Goal: Information Seeking & Learning: Learn about a topic

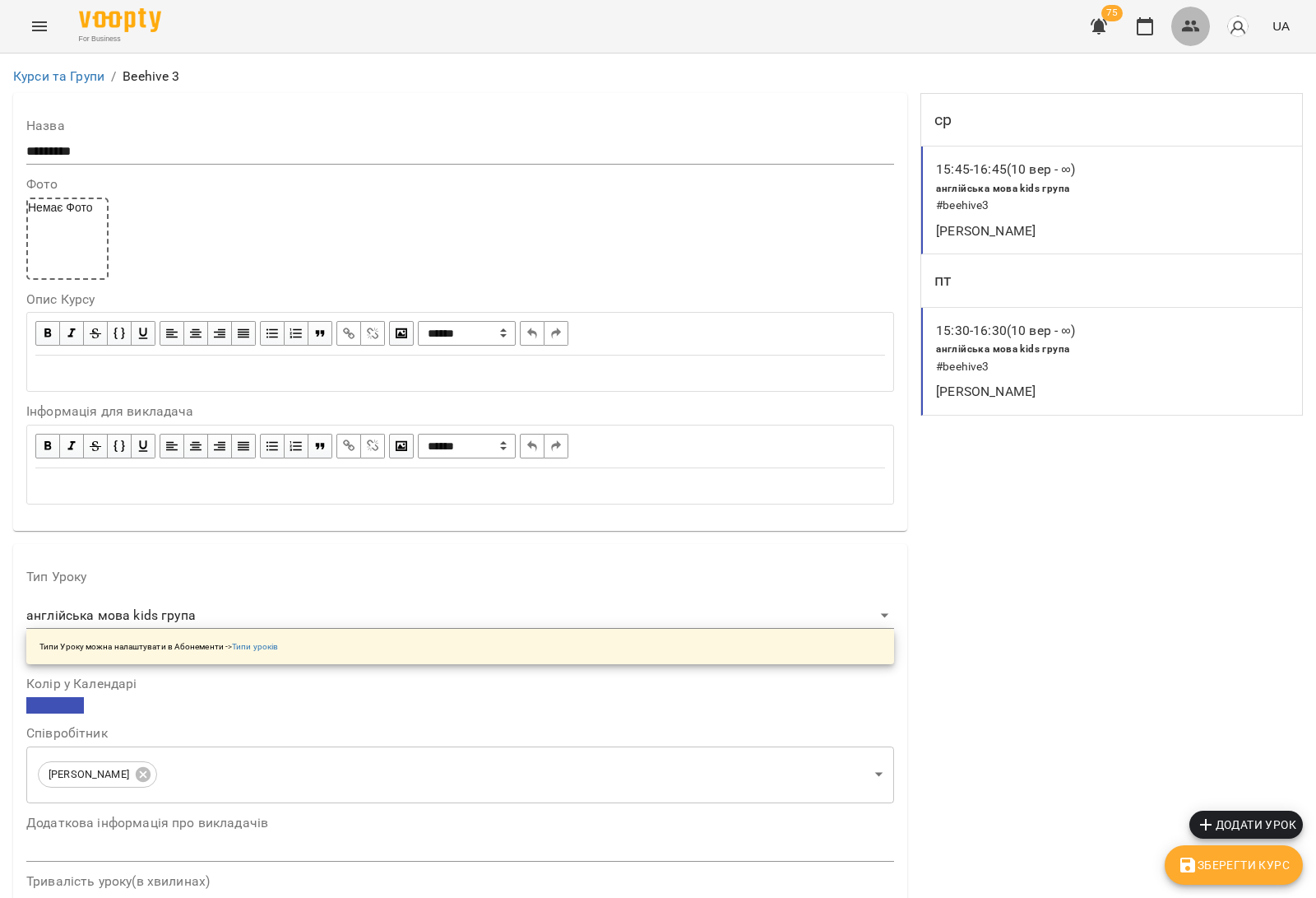
click at [1194, 22] on icon "button" at bounding box center [1191, 27] width 18 height 12
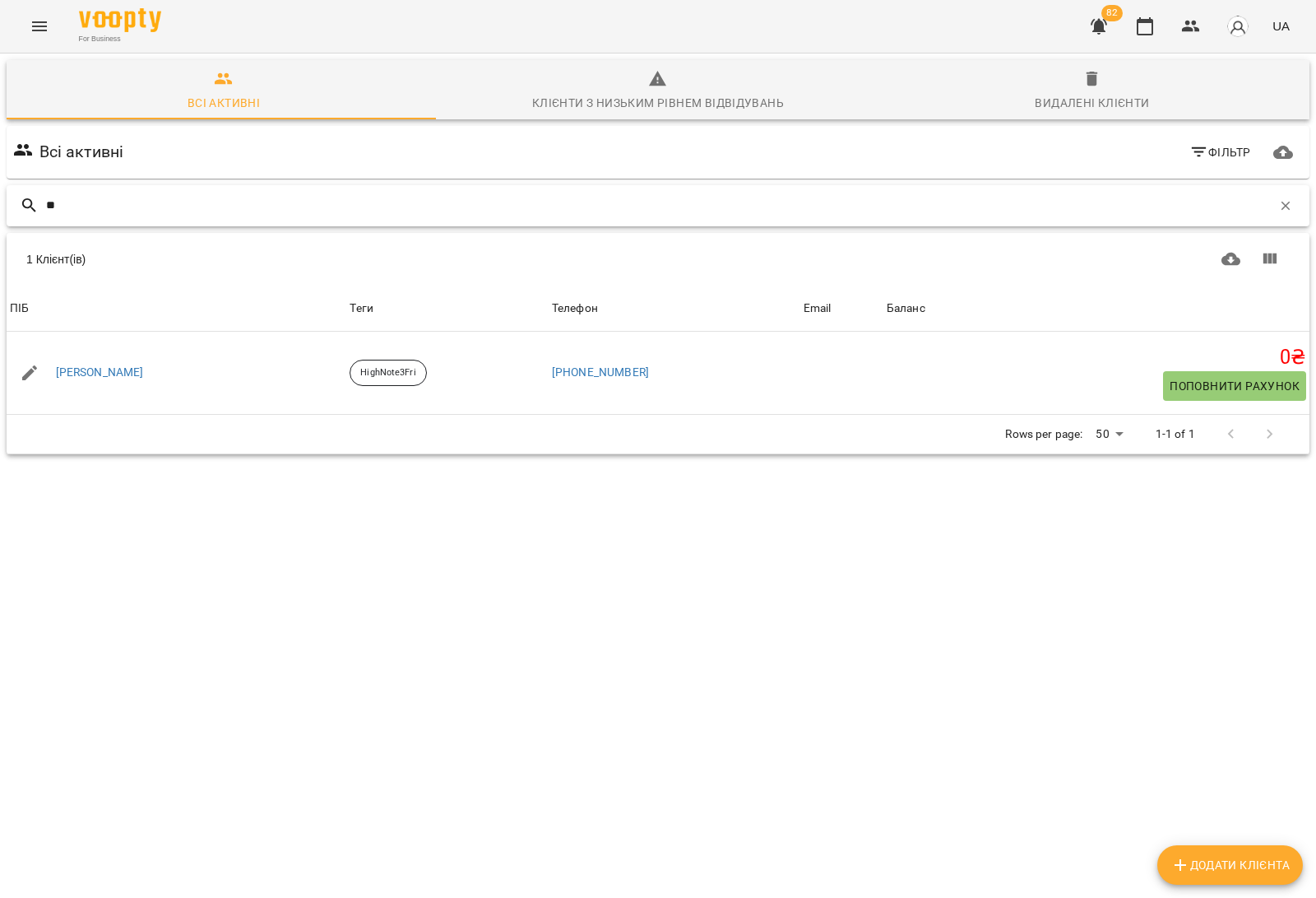
type input "*"
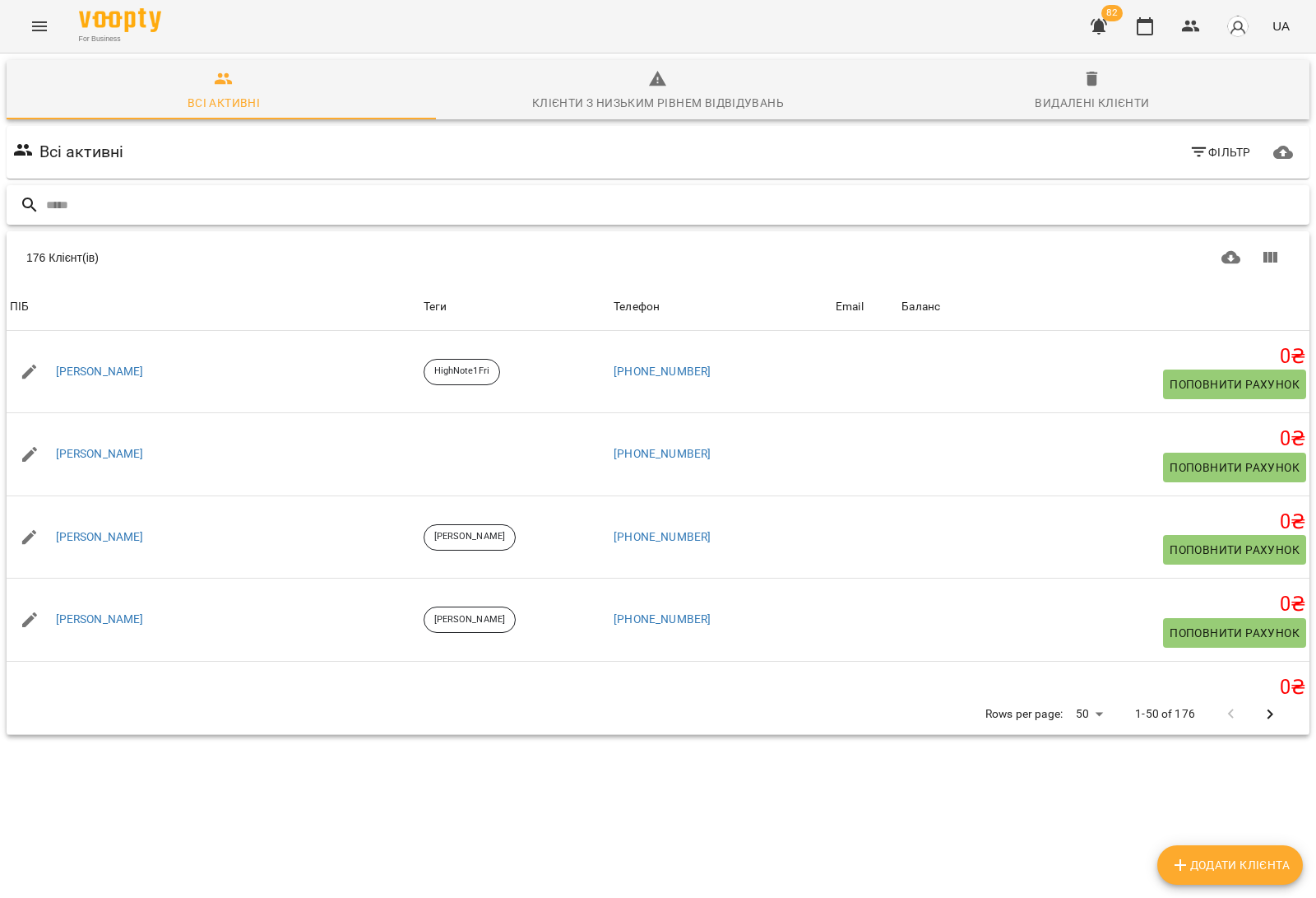
click at [255, 212] on input "text" at bounding box center [674, 205] width 1257 height 27
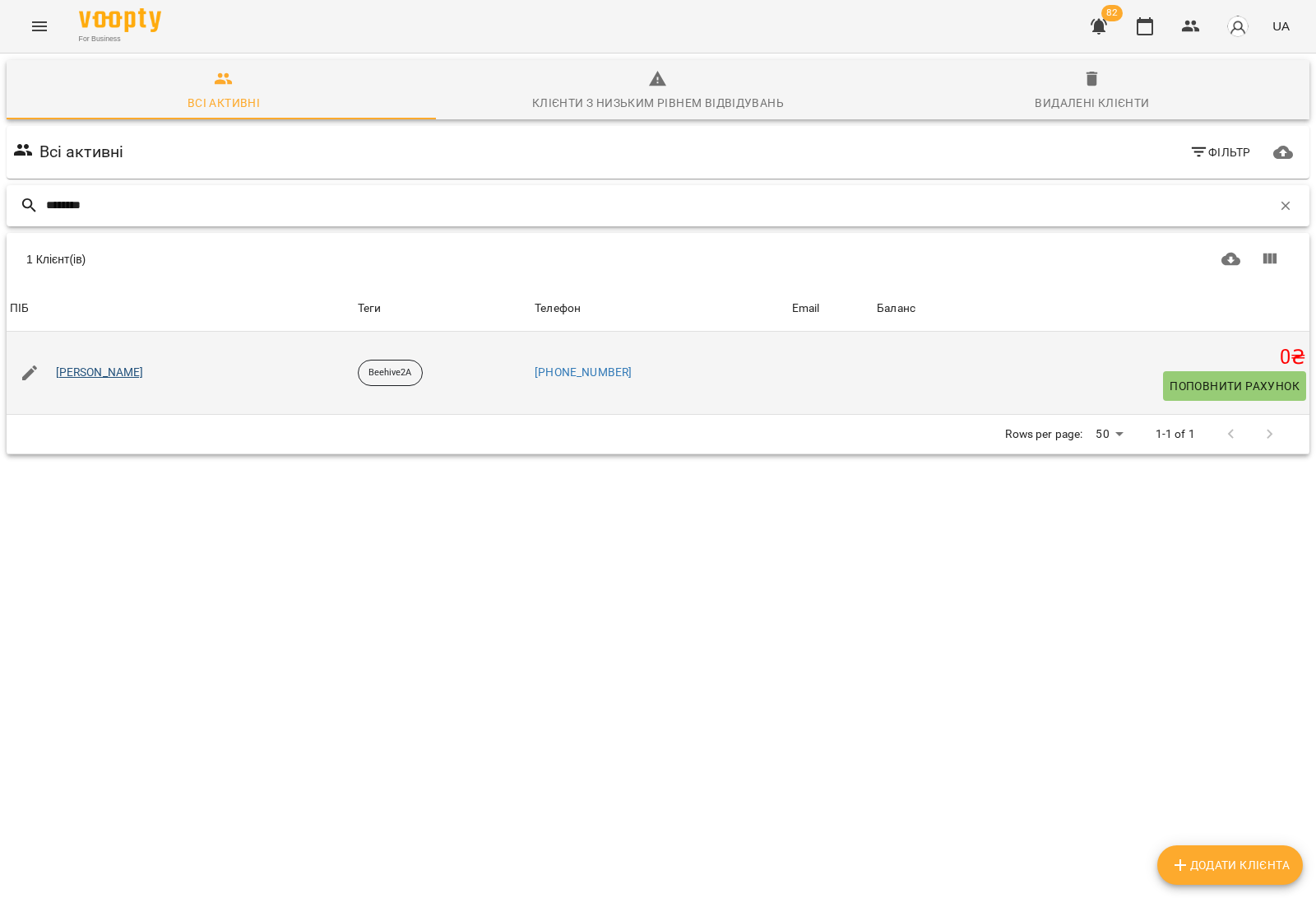
type input "********"
click at [126, 365] on link "Голодняк Олександр" at bounding box center [100, 373] width 88 height 17
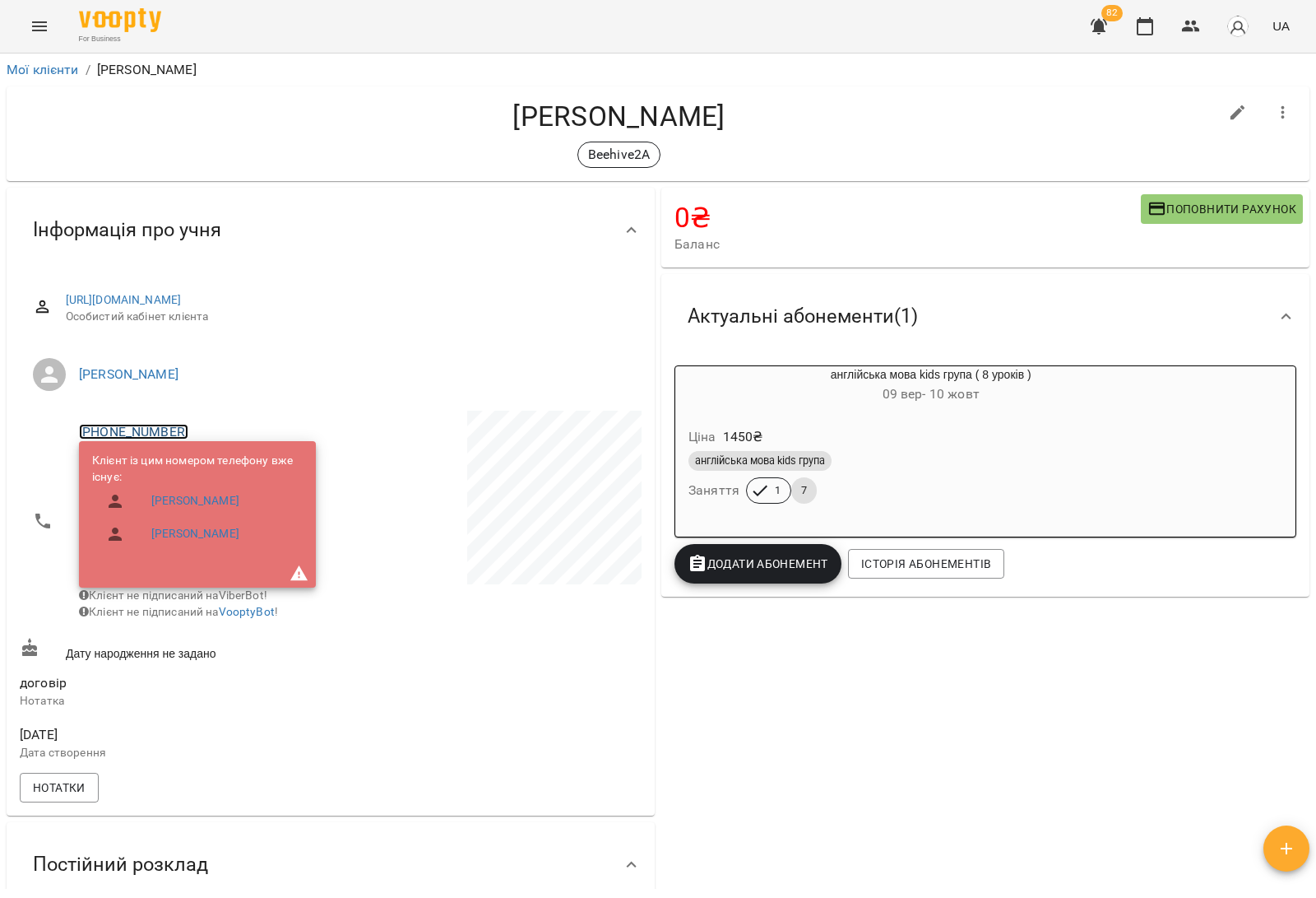
click at [151, 436] on link "+380954539074" at bounding box center [133, 431] width 109 height 16
click at [190, 462] on img at bounding box center [200, 463] width 25 height 25
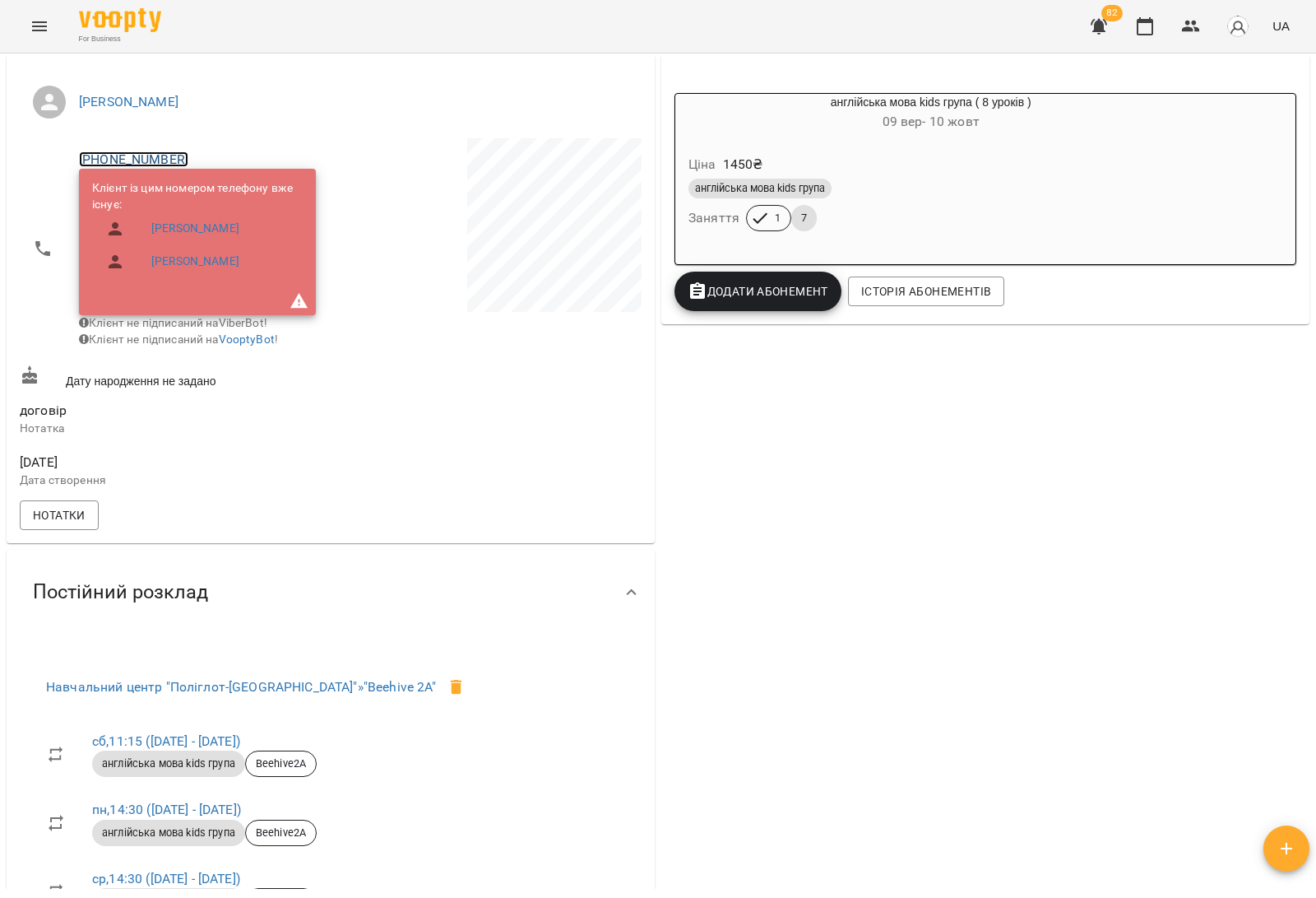
scroll to position [309, 0]
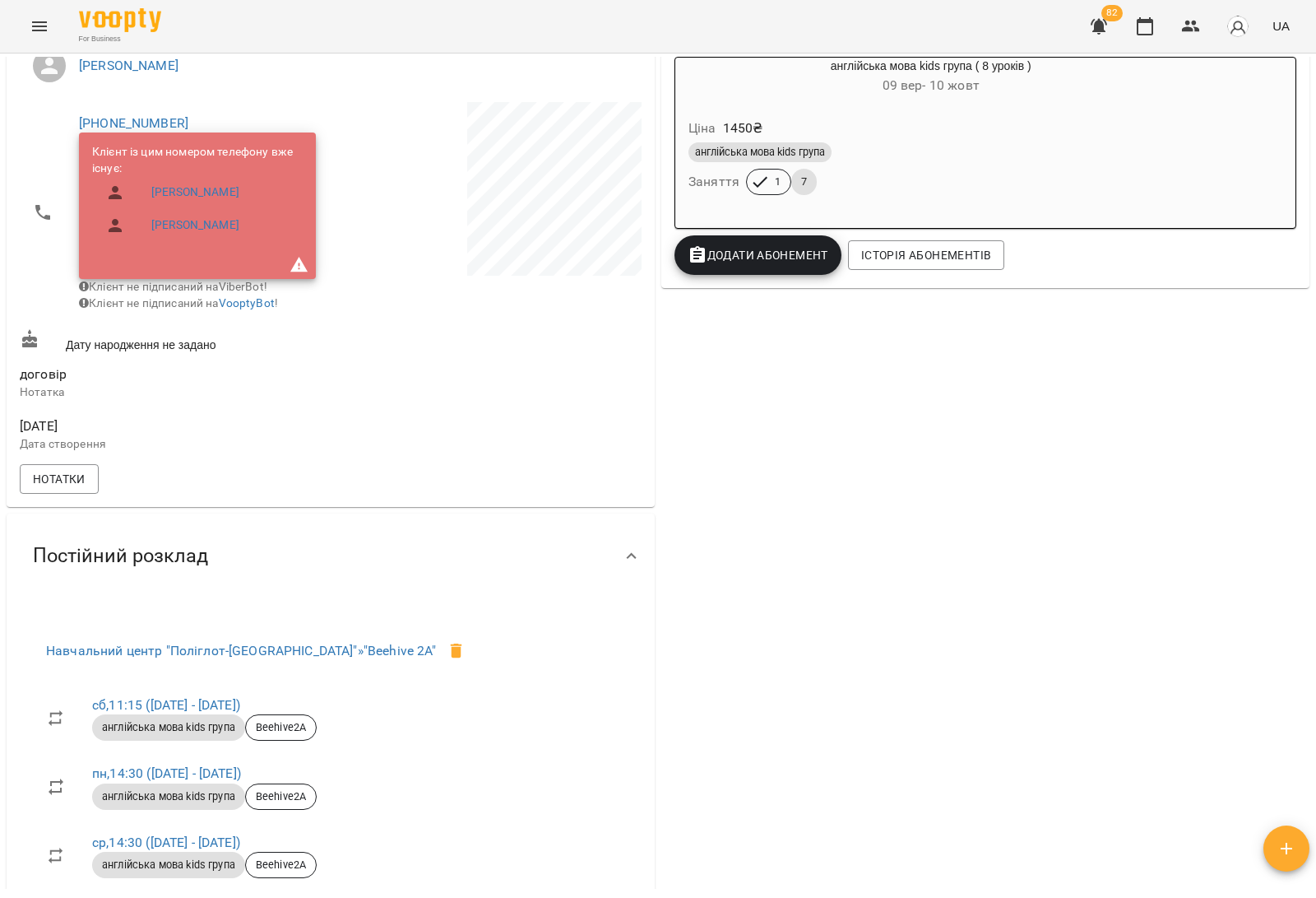
click at [401, 297] on div at bounding box center [487, 280] width 314 height 362
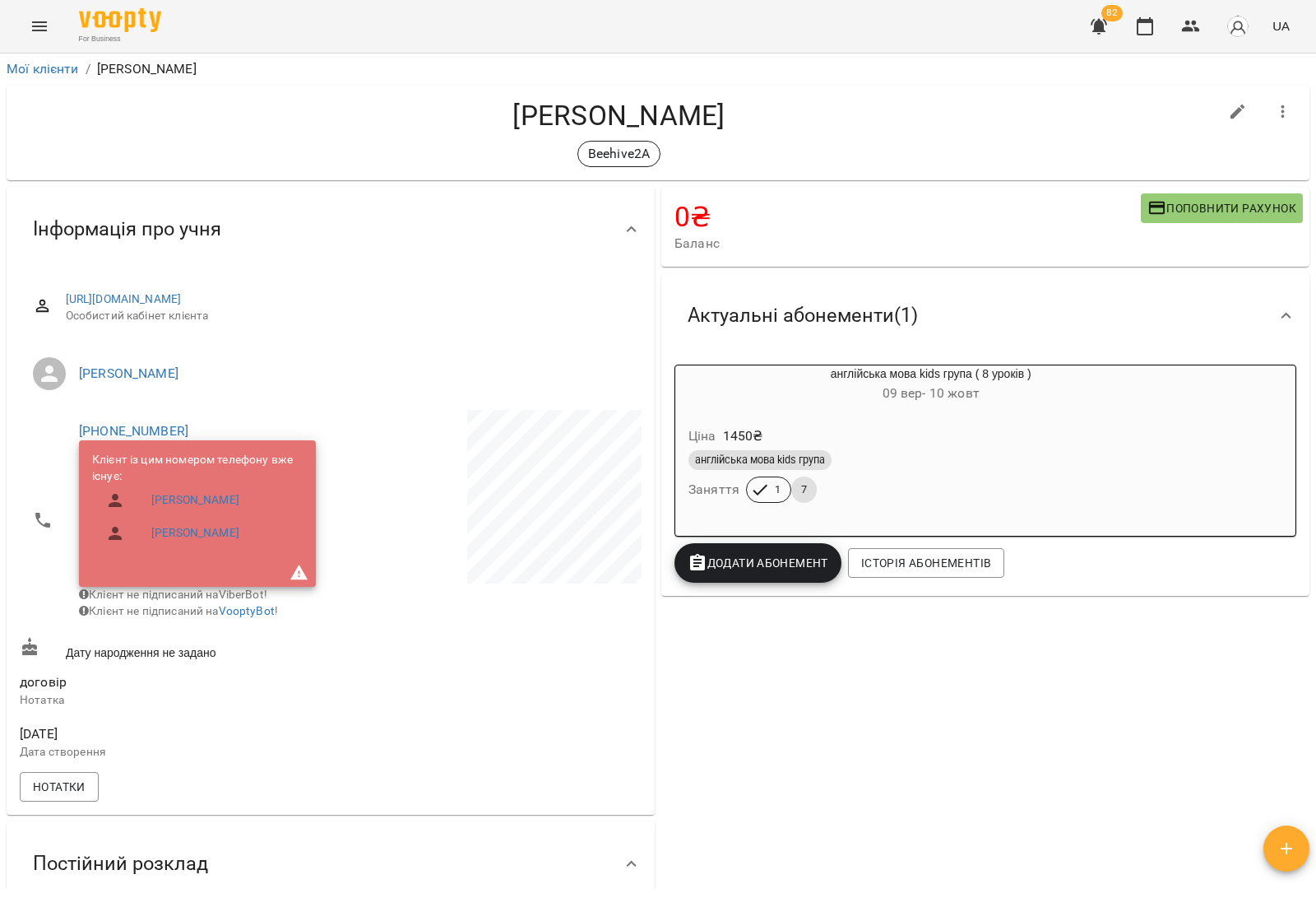
scroll to position [0, 0]
click at [1205, 35] on button "button" at bounding box center [1190, 26] width 39 height 39
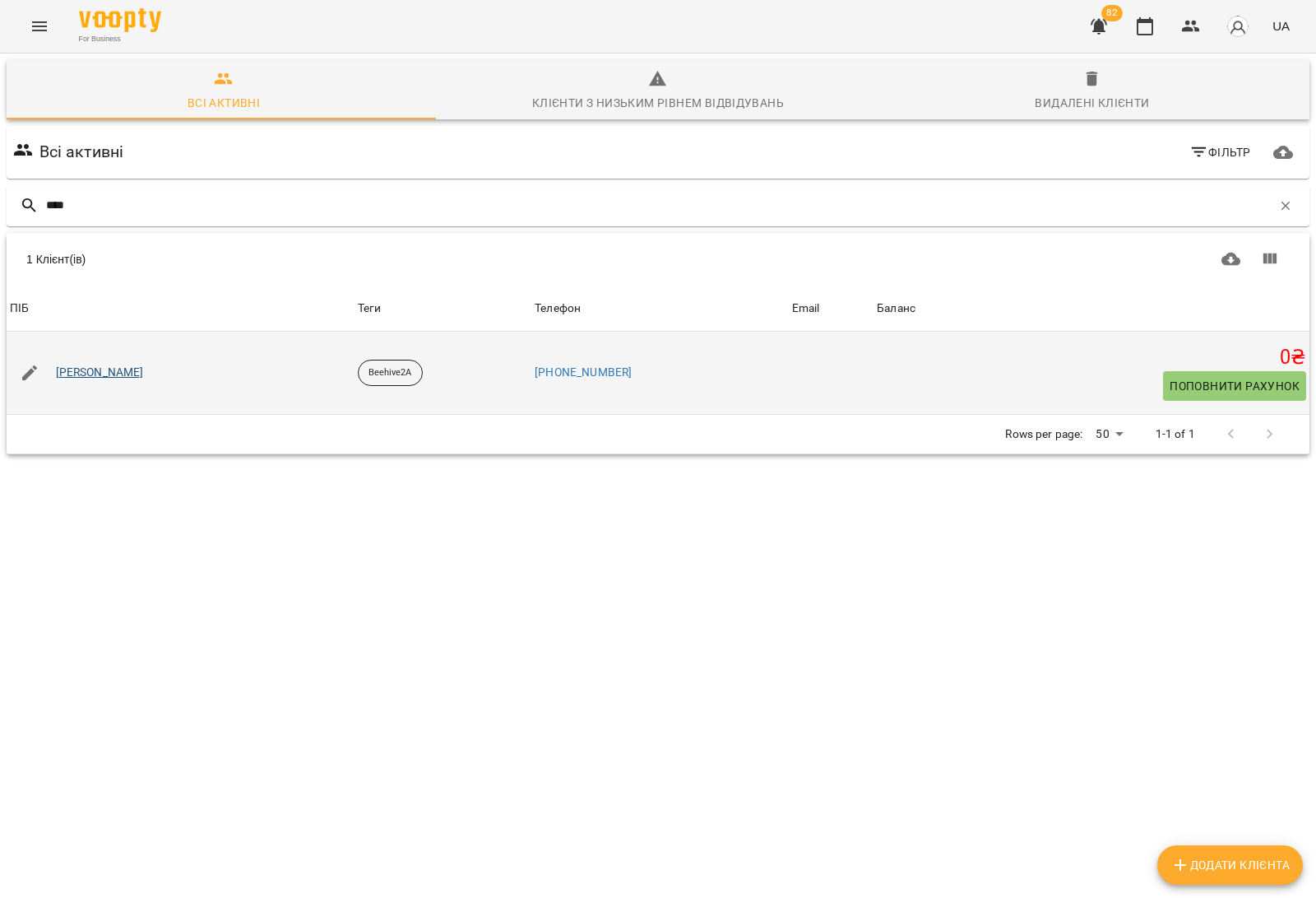
type input "****"
click at [128, 379] on link "Судиловський Тимур" at bounding box center [100, 373] width 88 height 17
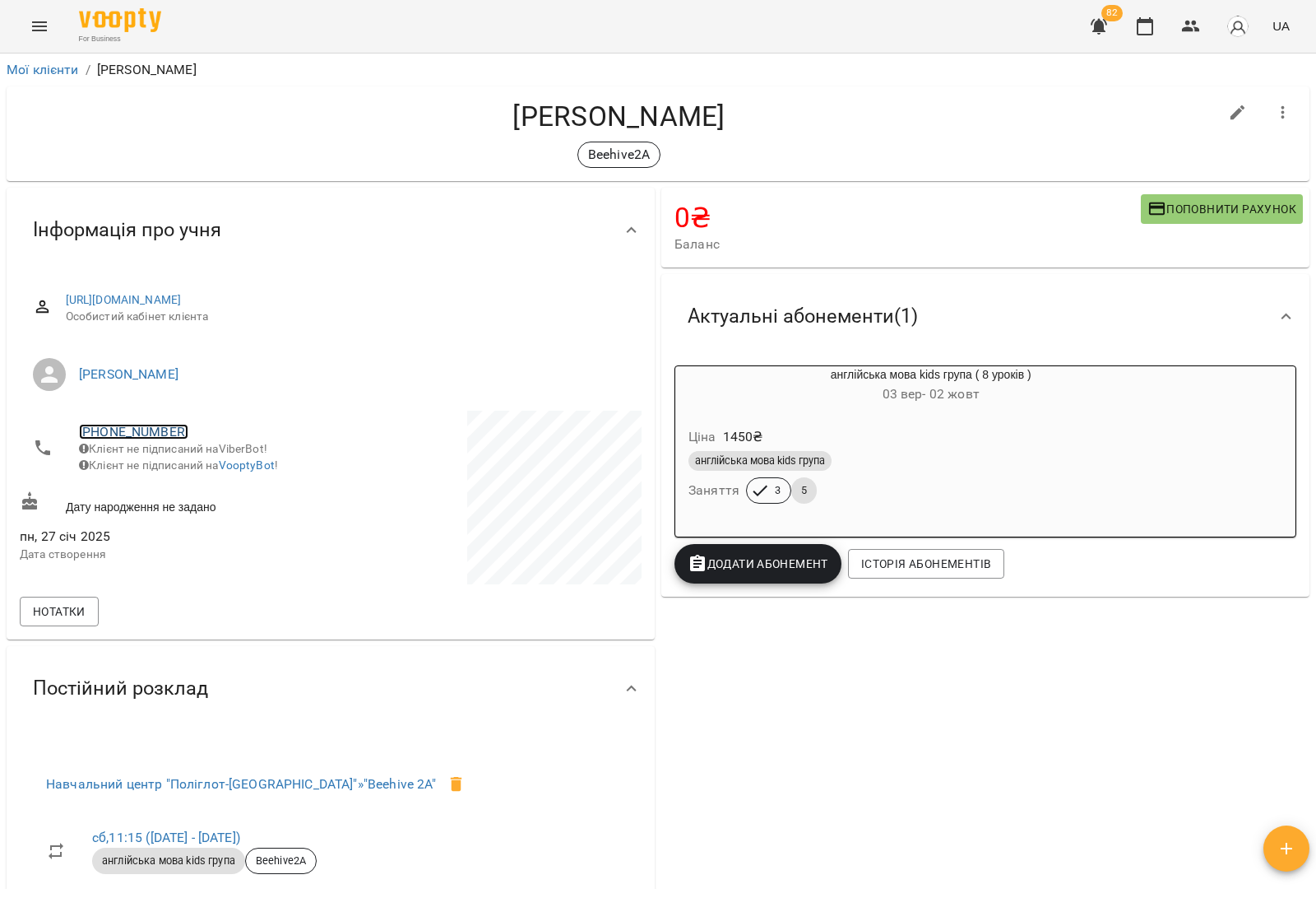
click at [149, 430] on link "+380500484759" at bounding box center [133, 431] width 109 height 16
click at [203, 465] on img at bounding box center [200, 463] width 25 height 25
click at [1190, 22] on icon "button" at bounding box center [1191, 27] width 18 height 12
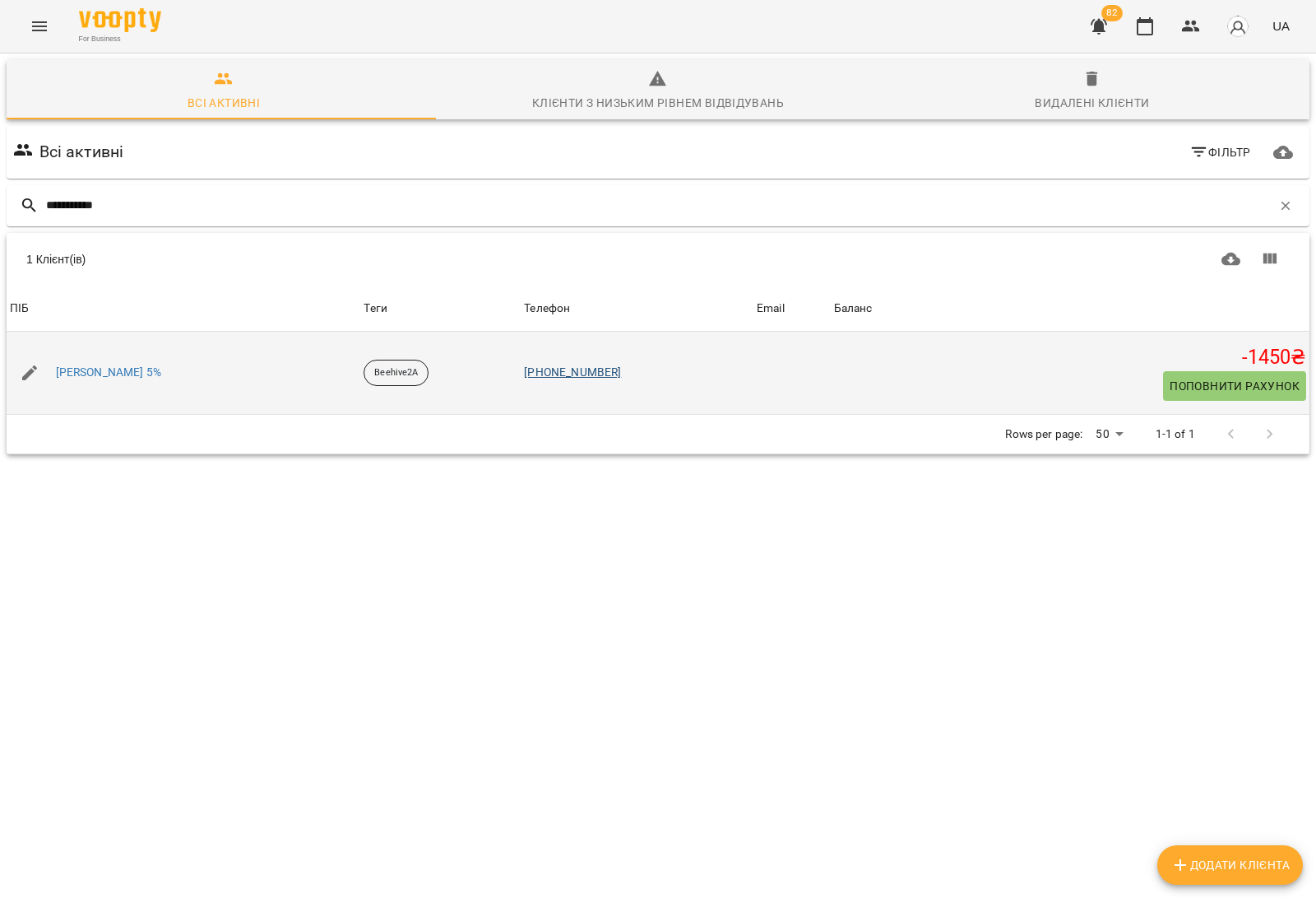
type input "**********"
click at [618, 377] on link "+380662824137" at bounding box center [572, 372] width 97 height 13
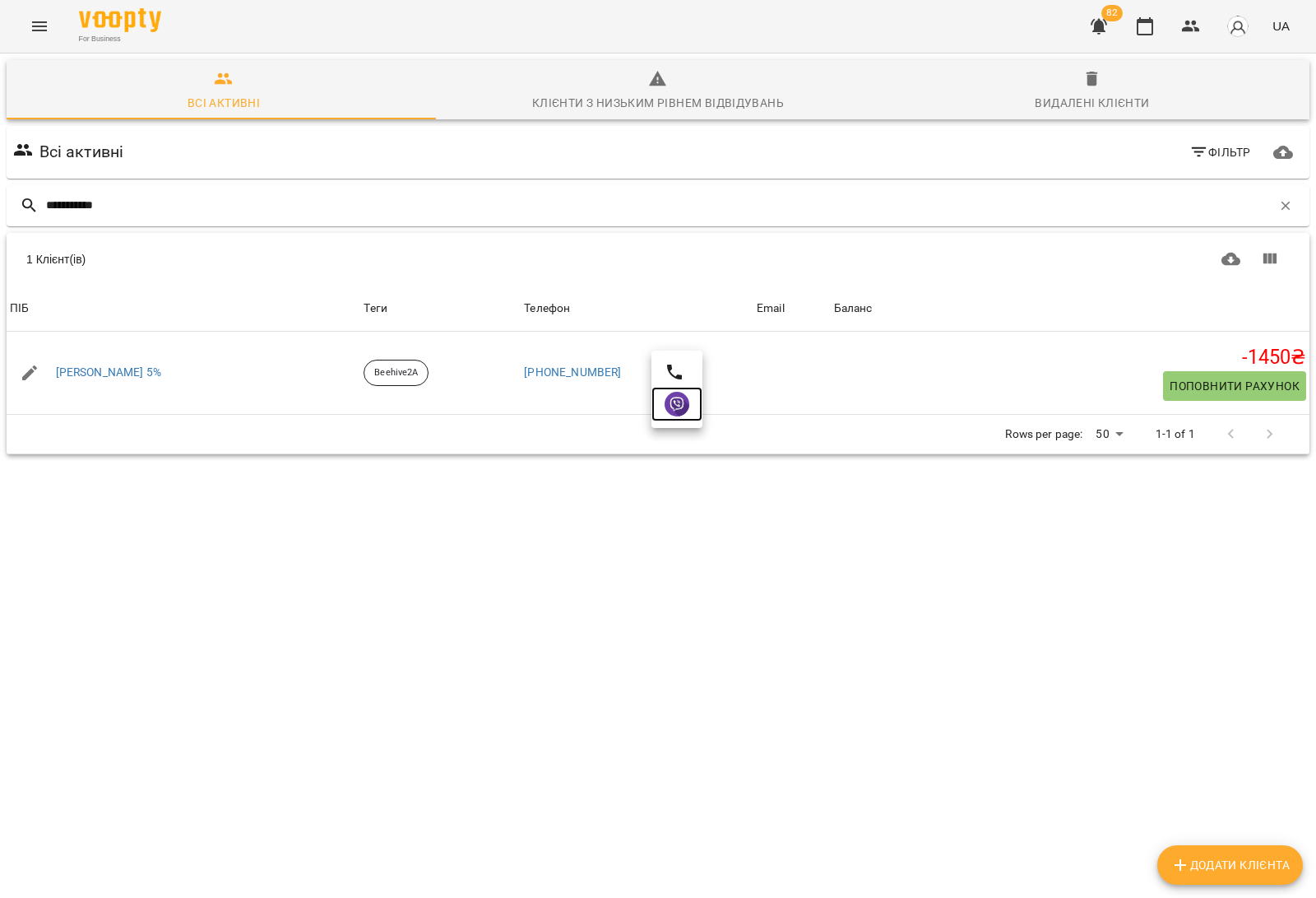
click at [660, 409] on link at bounding box center [676, 404] width 51 height 35
drag, startPoint x: 491, startPoint y: 221, endPoint x: 0, endPoint y: 285, distance: 495.2
click at [0, 285] on div "**********" at bounding box center [658, 315] width 1323 height 529
click at [1279, 204] on button "button" at bounding box center [1286, 206] width 28 height 28
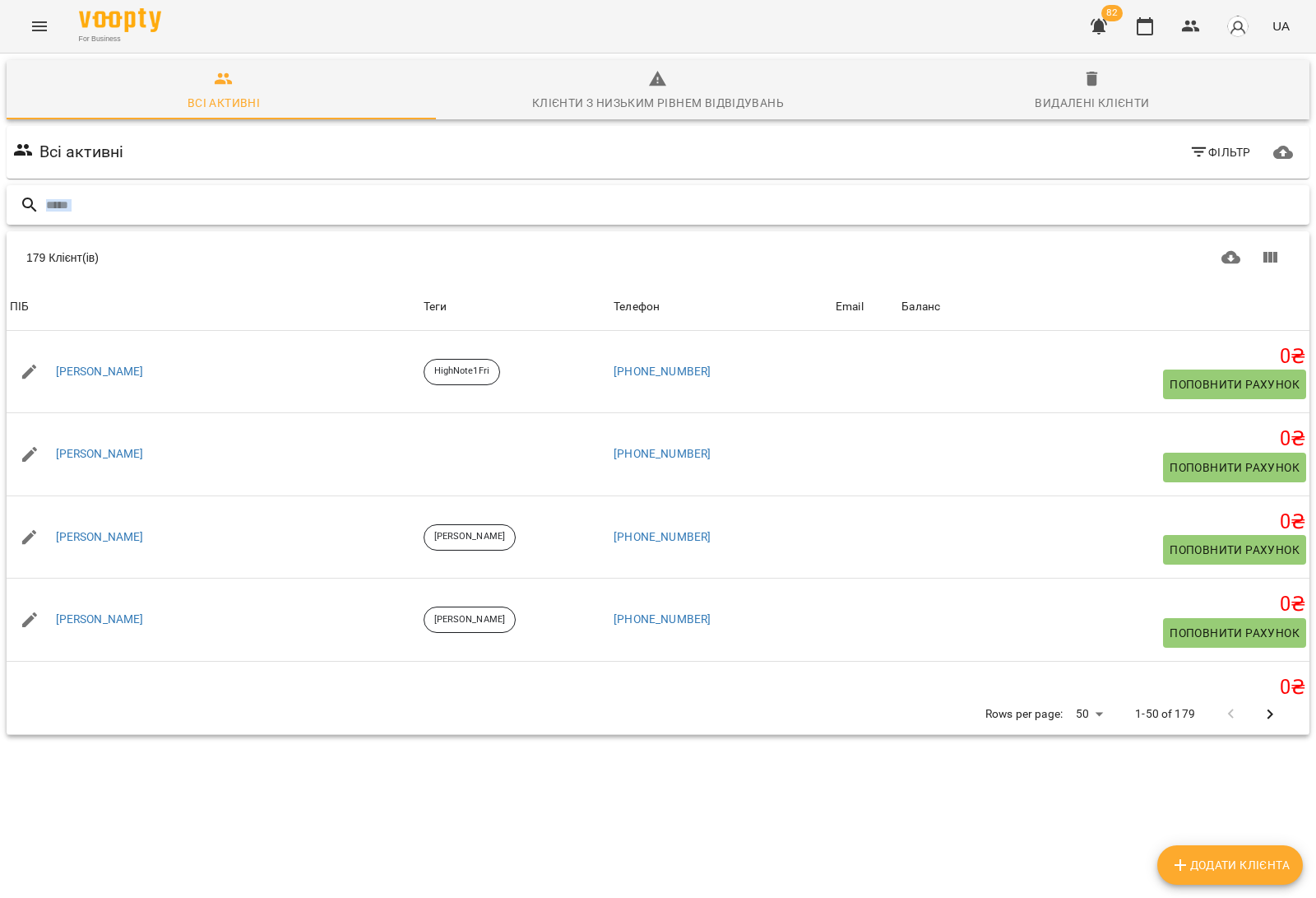
click at [769, 206] on input "text" at bounding box center [674, 205] width 1257 height 27
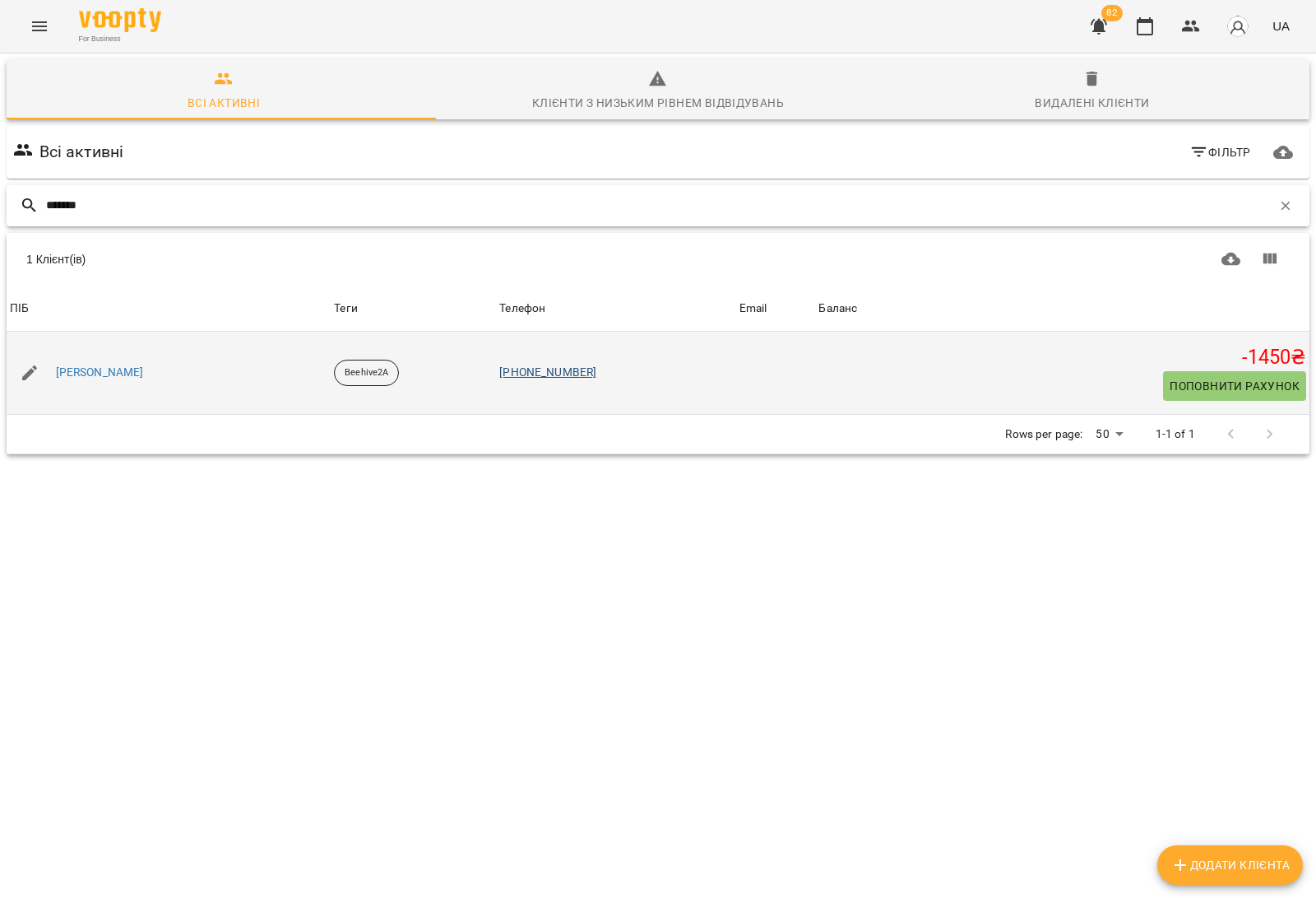
type input "*******"
click at [584, 368] on link "+380681329889" at bounding box center [547, 372] width 97 height 13
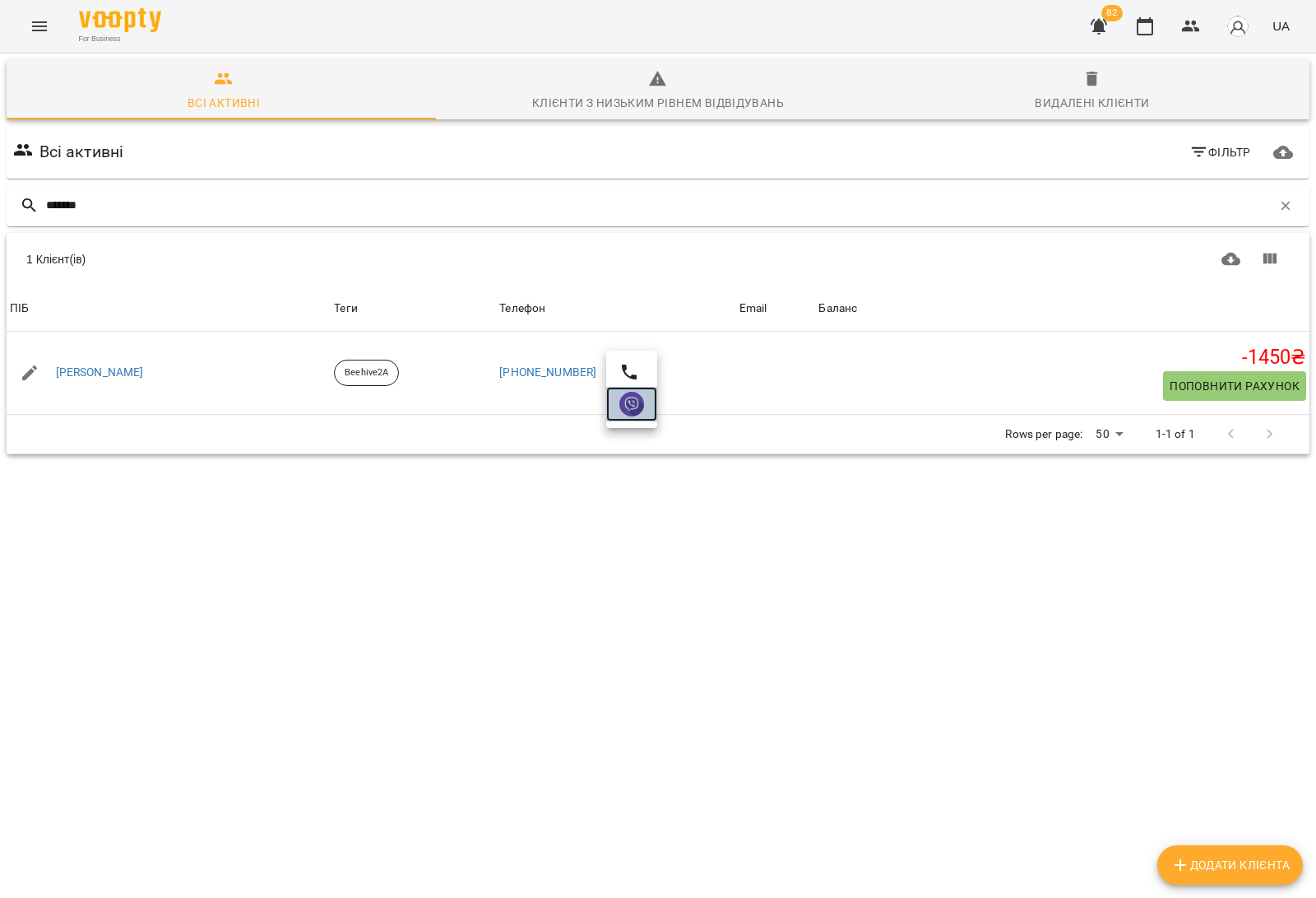
click at [644, 414] on link at bounding box center [631, 404] width 51 height 35
click at [1278, 210] on icon "button" at bounding box center [1285, 206] width 15 height 15
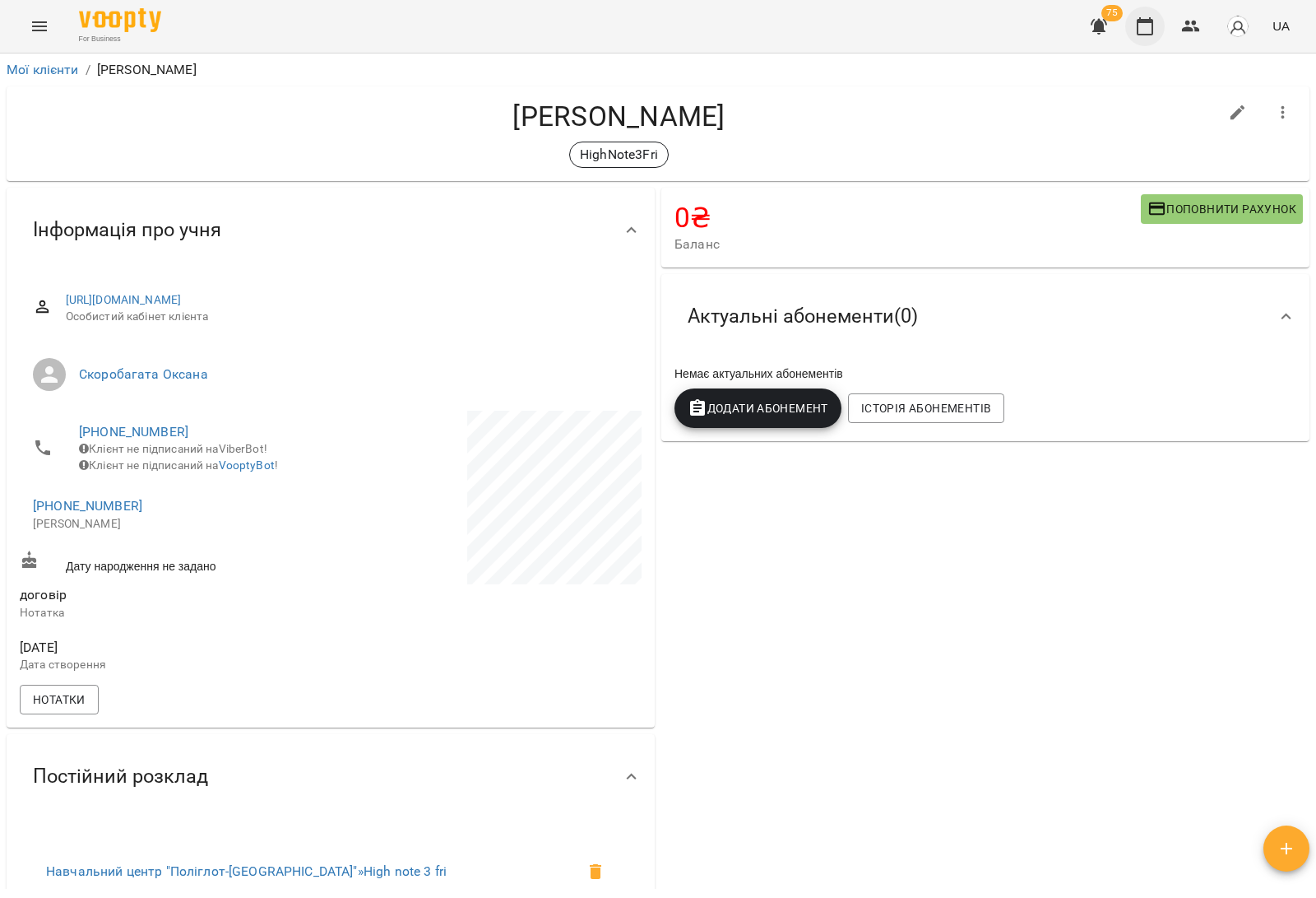
click at [1152, 22] on icon "button" at bounding box center [1145, 27] width 17 height 18
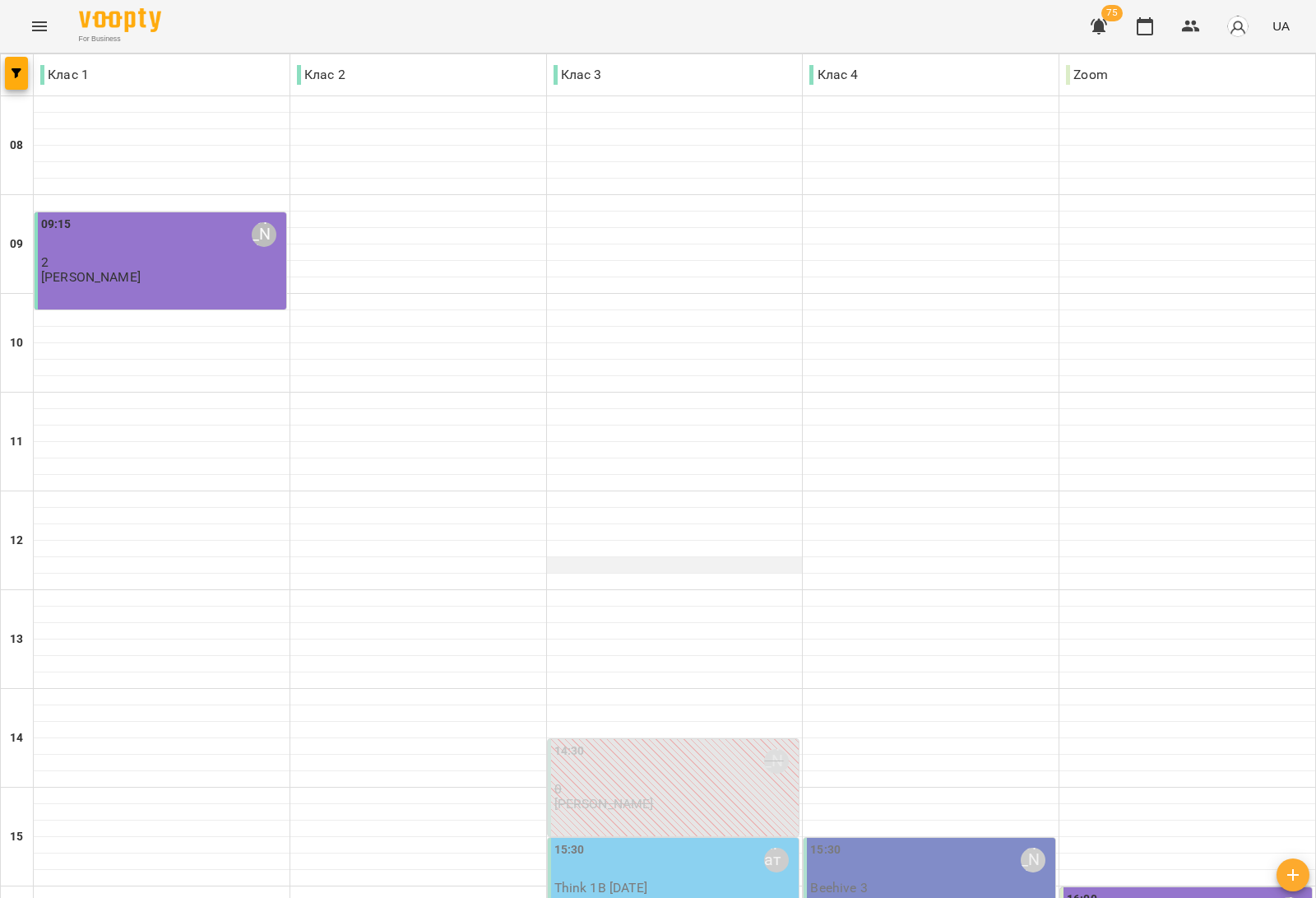
scroll to position [494, 0]
type input "**********"
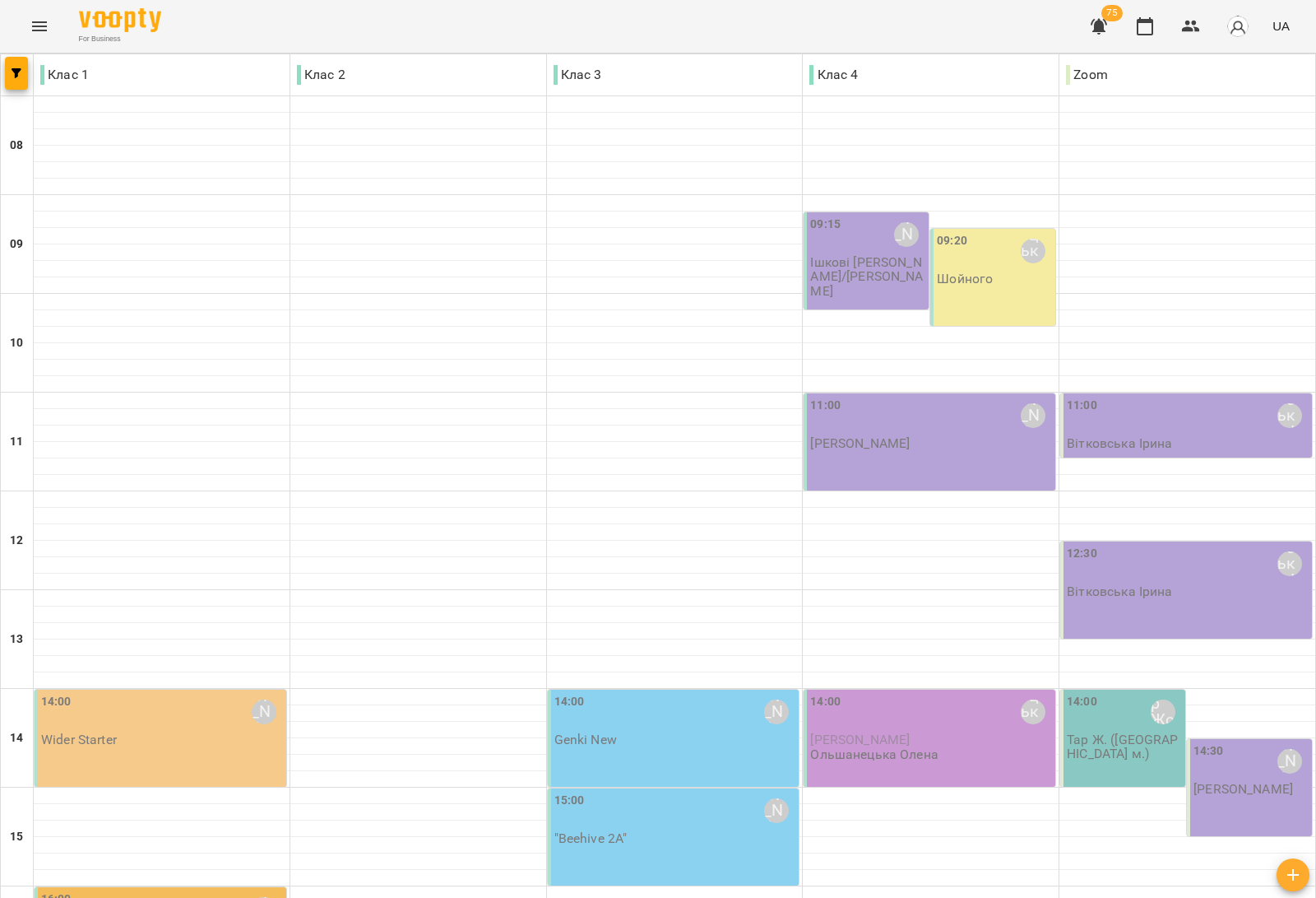
scroll to position [309, 0]
click at [662, 692] on div "14:00 [PERSON_NAME]" at bounding box center [675, 711] width 242 height 37
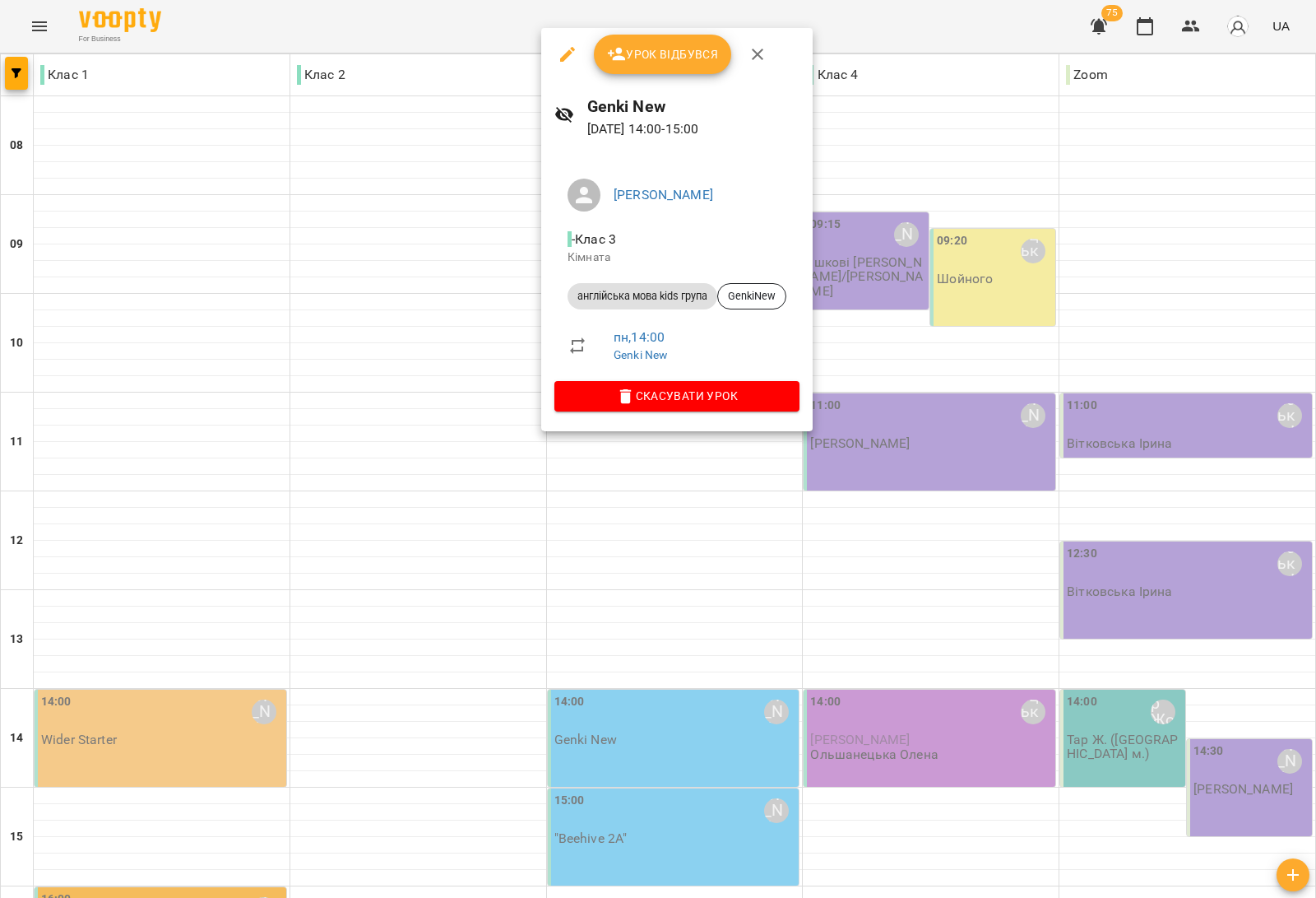
click at [424, 467] on div at bounding box center [658, 449] width 1316 height 898
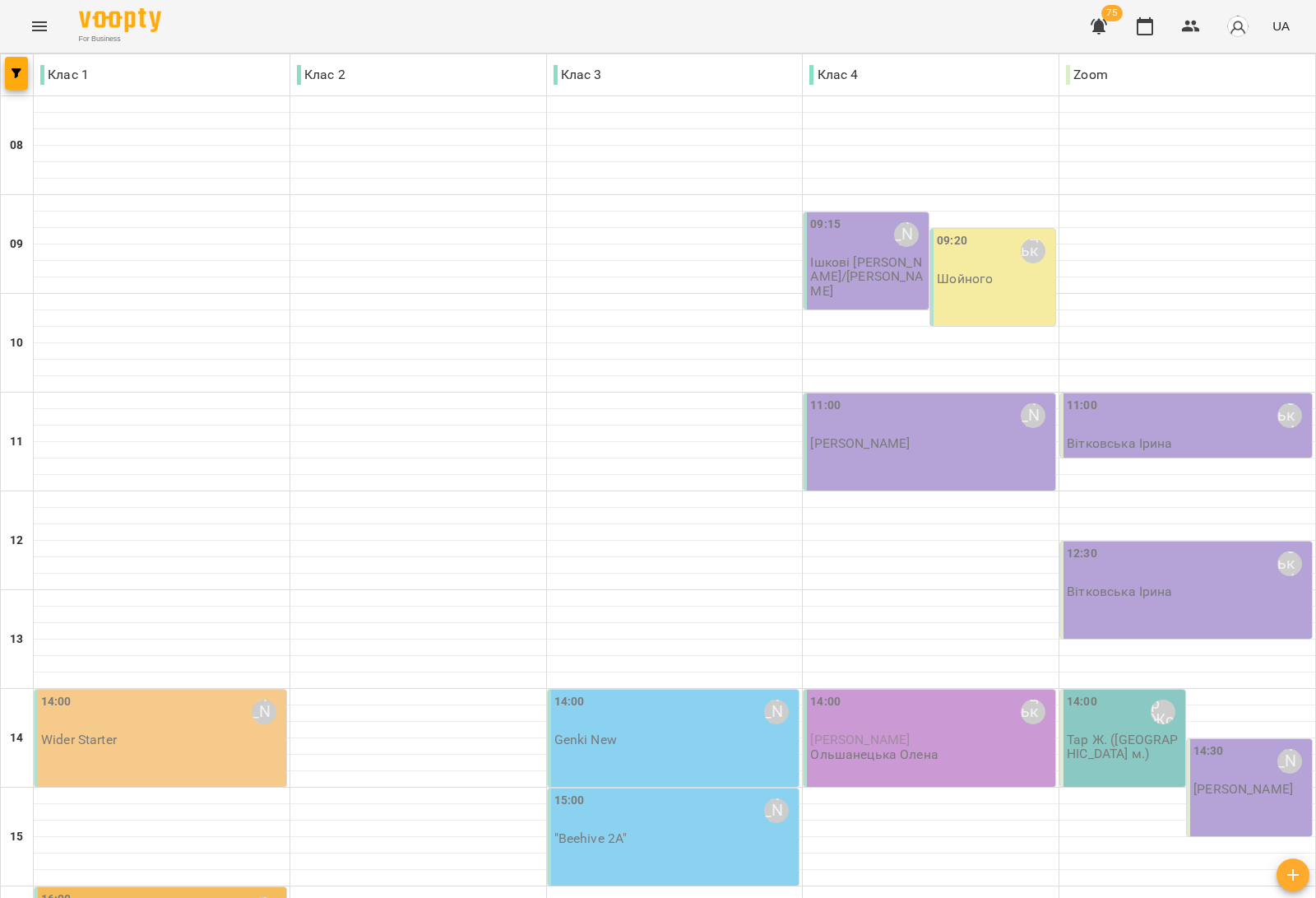
click at [194, 692] on div "14:00 [PERSON_NAME] Starter" at bounding box center [161, 719] width 242 height 54
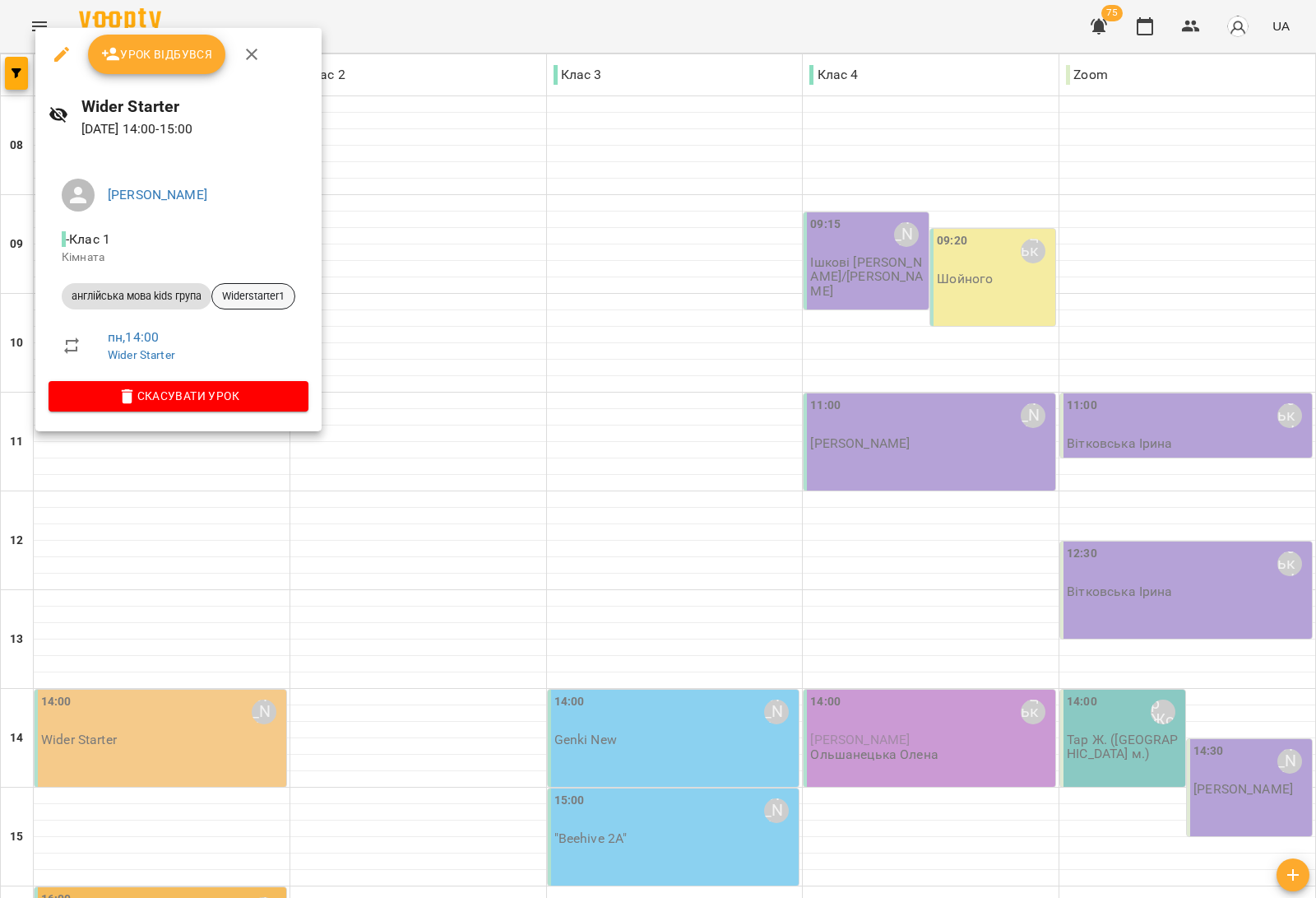
click at [267, 290] on span "Widerstarter1" at bounding box center [253, 296] width 82 height 15
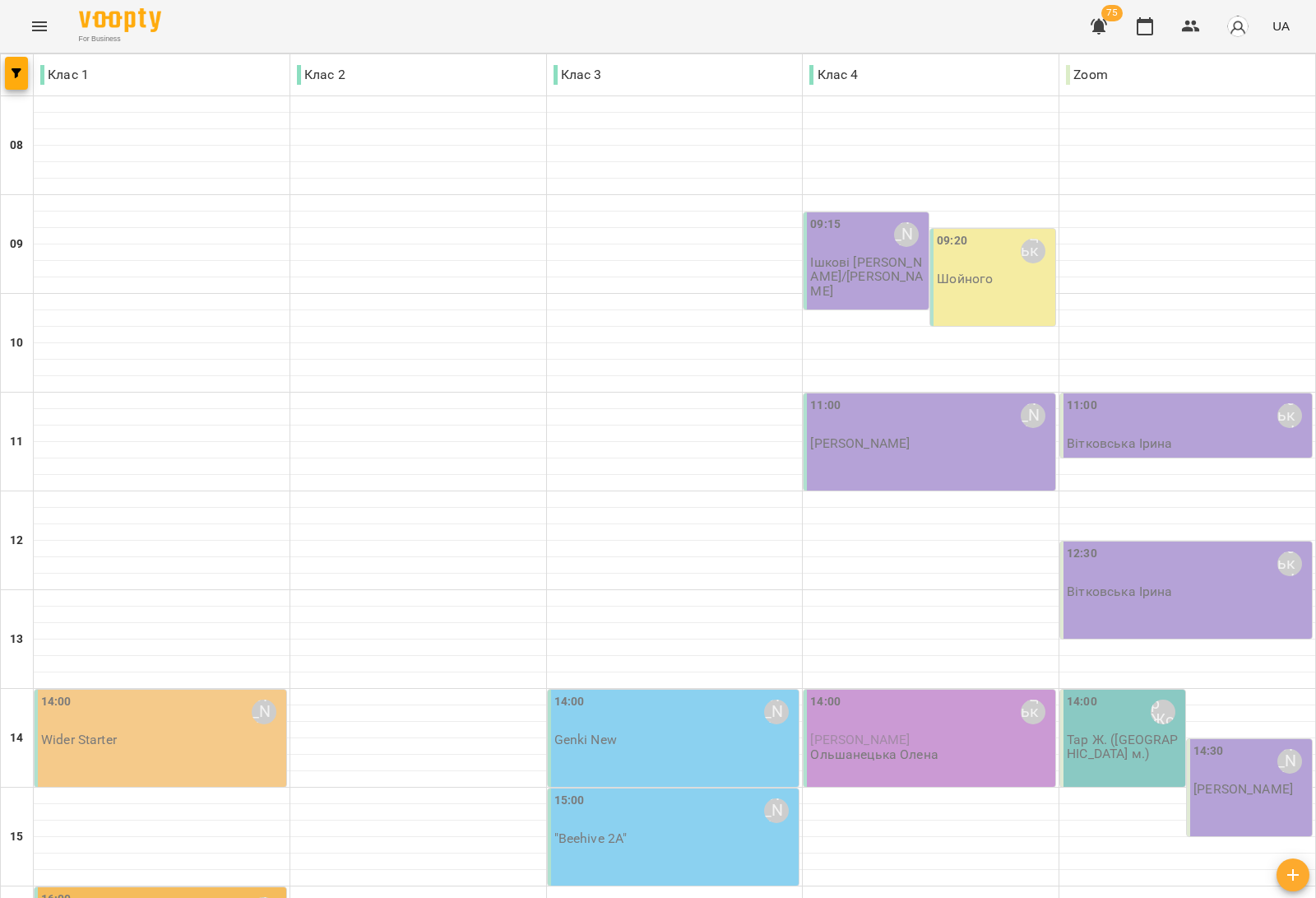
scroll to position [309, 0]
click at [691, 791] on div "15:00 [PERSON_NAME]" at bounding box center [675, 810] width 242 height 37
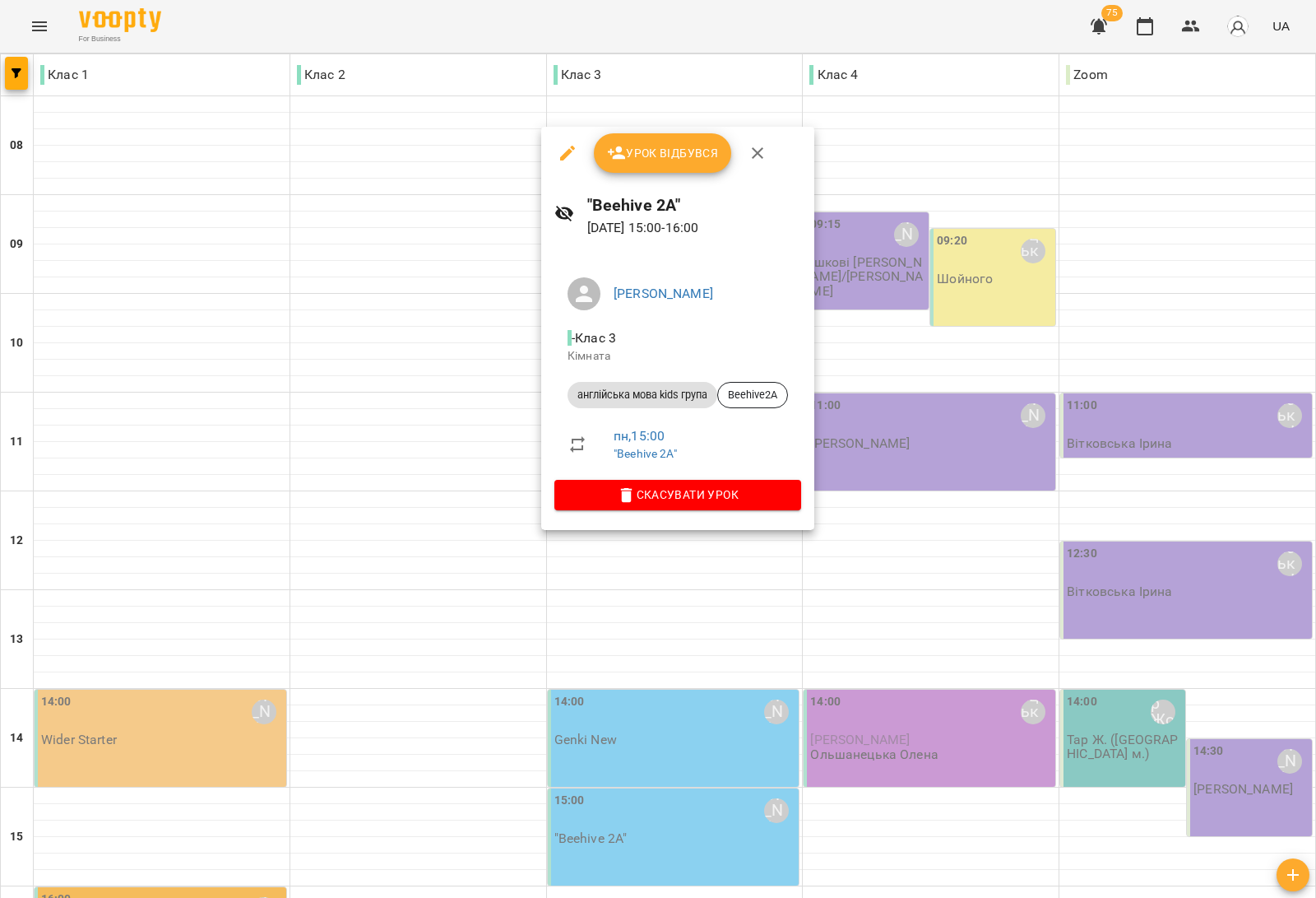
click at [869, 654] on div at bounding box center [658, 449] width 1316 height 898
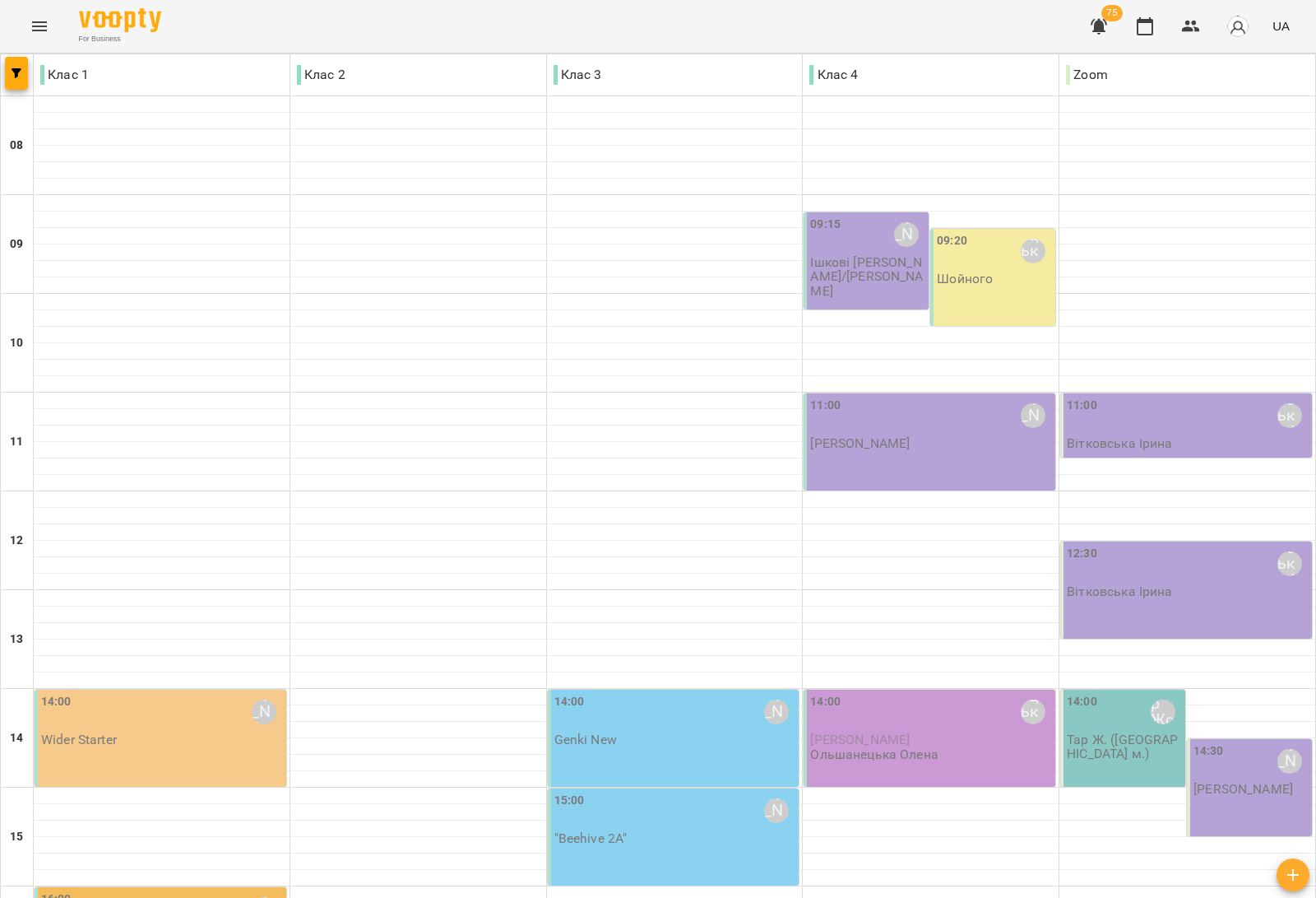
click at [883, 747] on p "Ольшанецька Олена" at bounding box center [874, 754] width 128 height 14
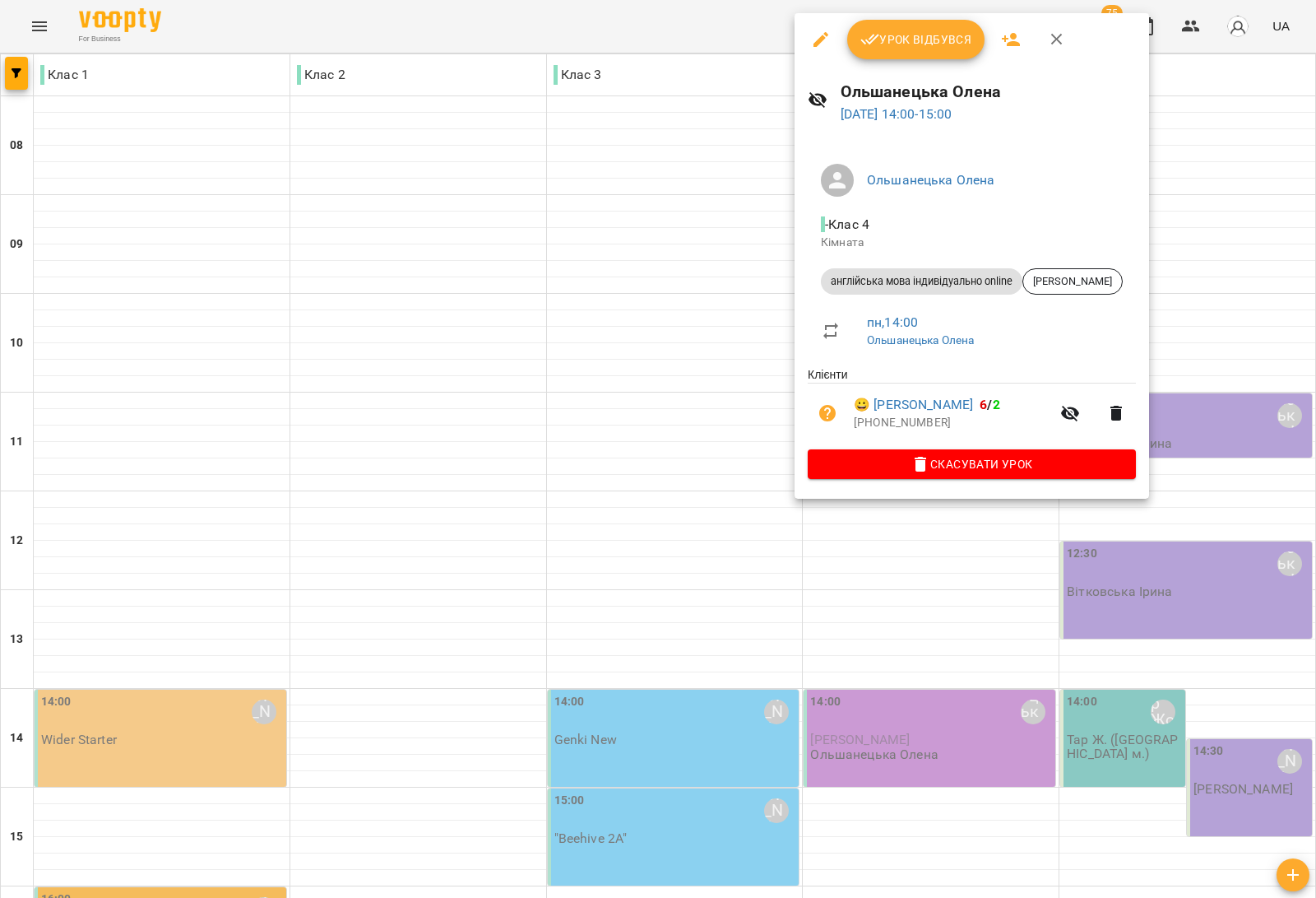
click at [930, 566] on div at bounding box center [658, 449] width 1316 height 898
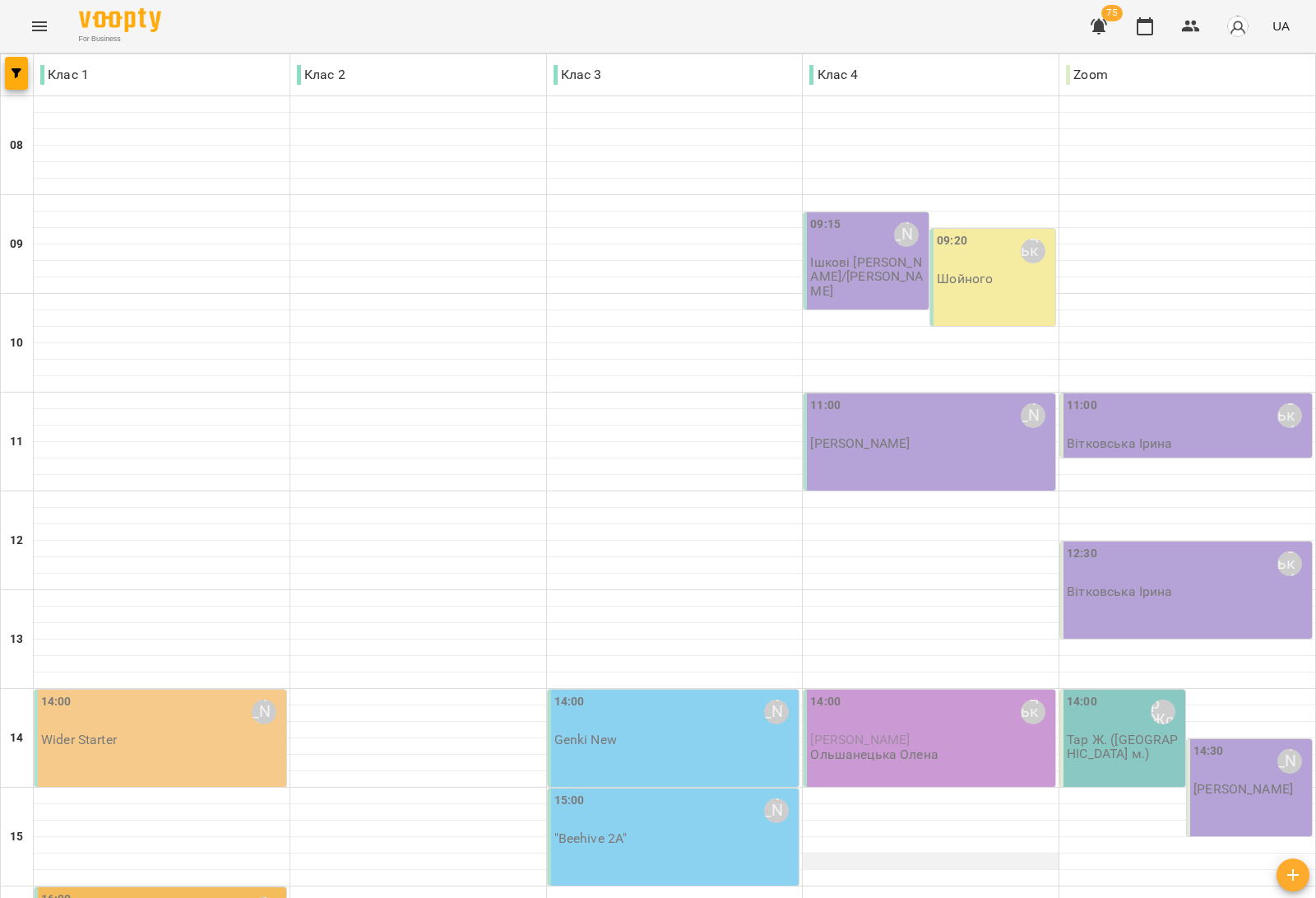
scroll to position [494, 0]
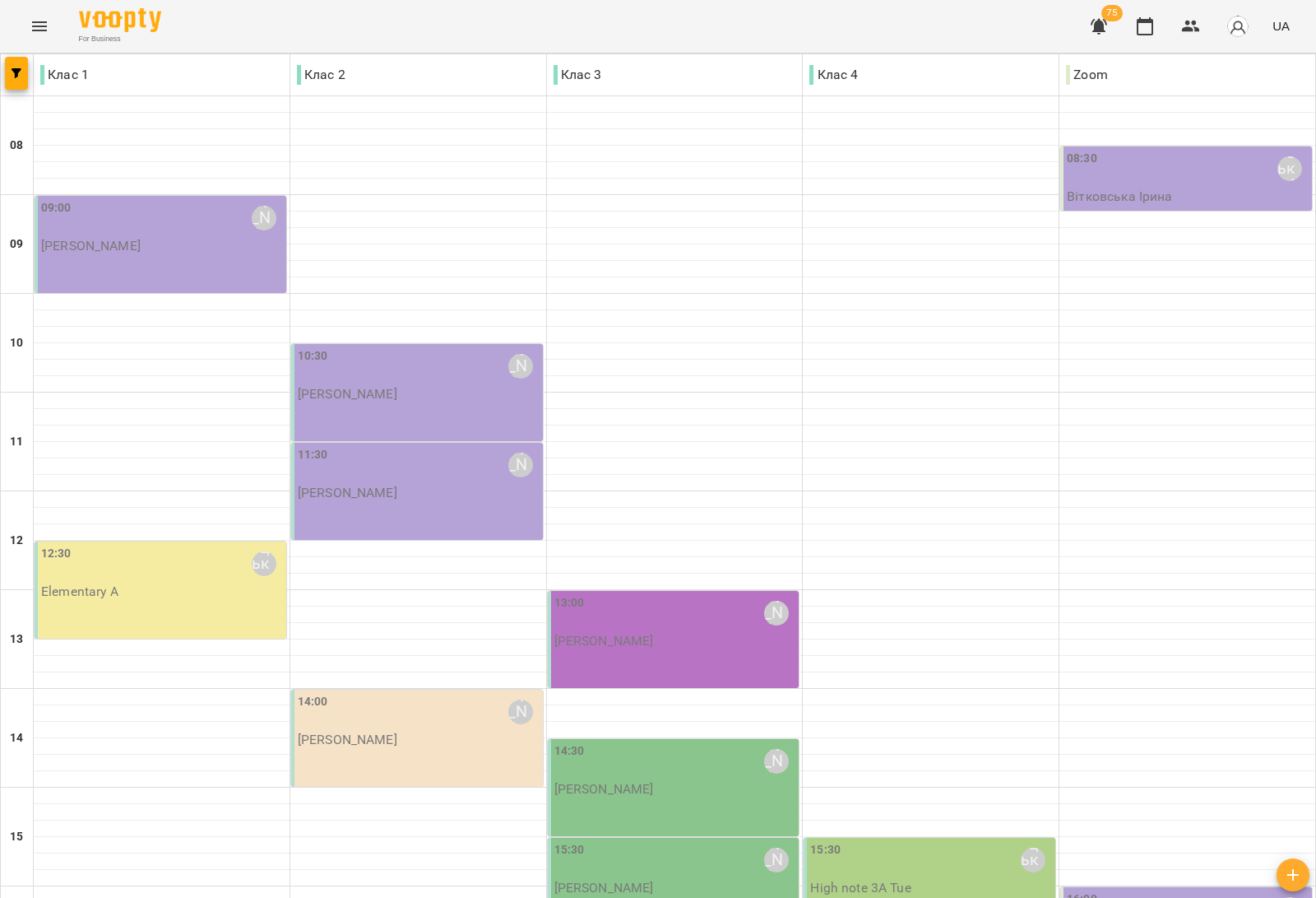
scroll to position [411, 0]
click at [681, 742] on div "14:30 Сарканич Мирослава Сарканич Мирослава" at bounding box center [675, 769] width 242 height 54
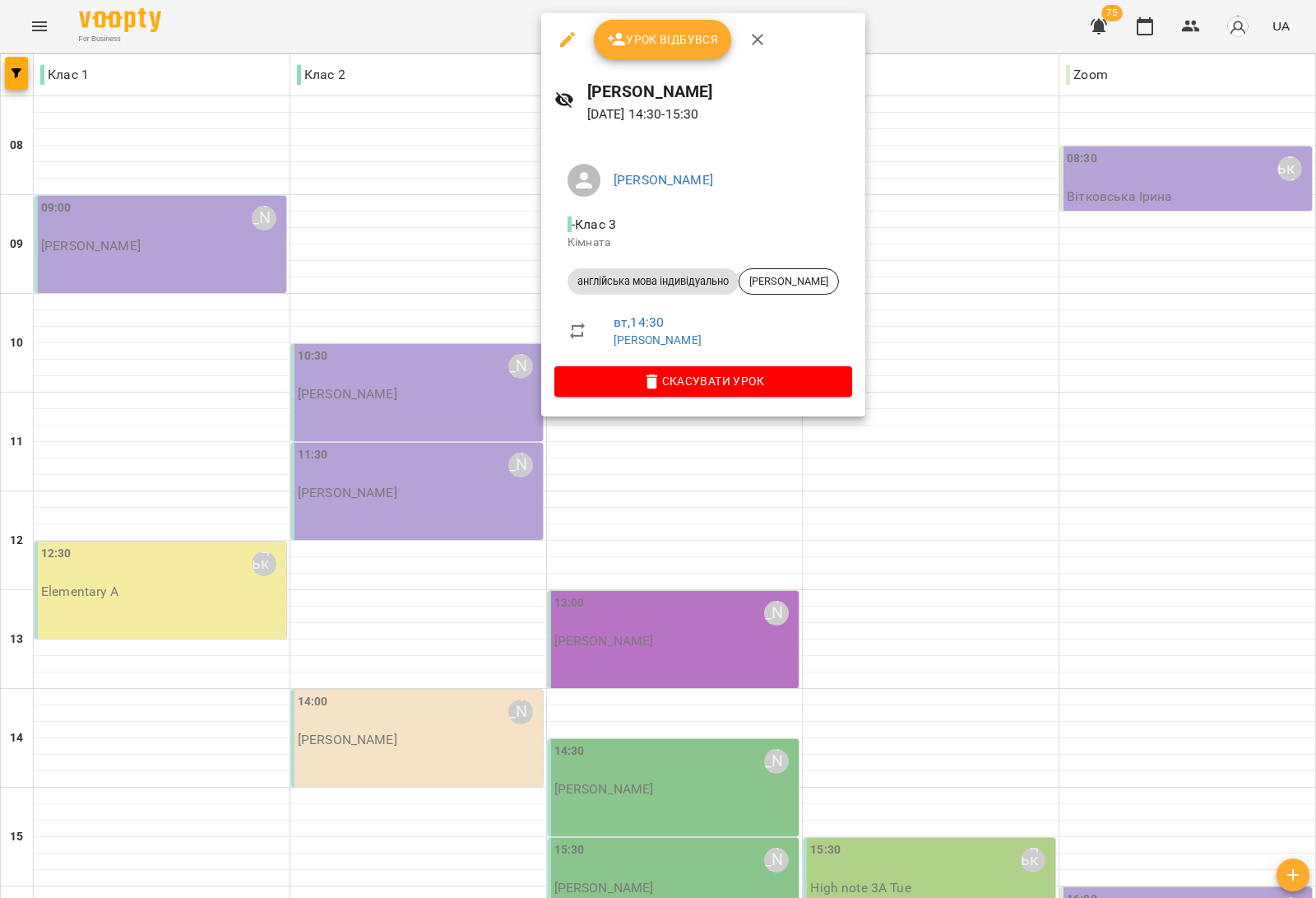
click at [280, 507] on div at bounding box center [658, 449] width 1316 height 898
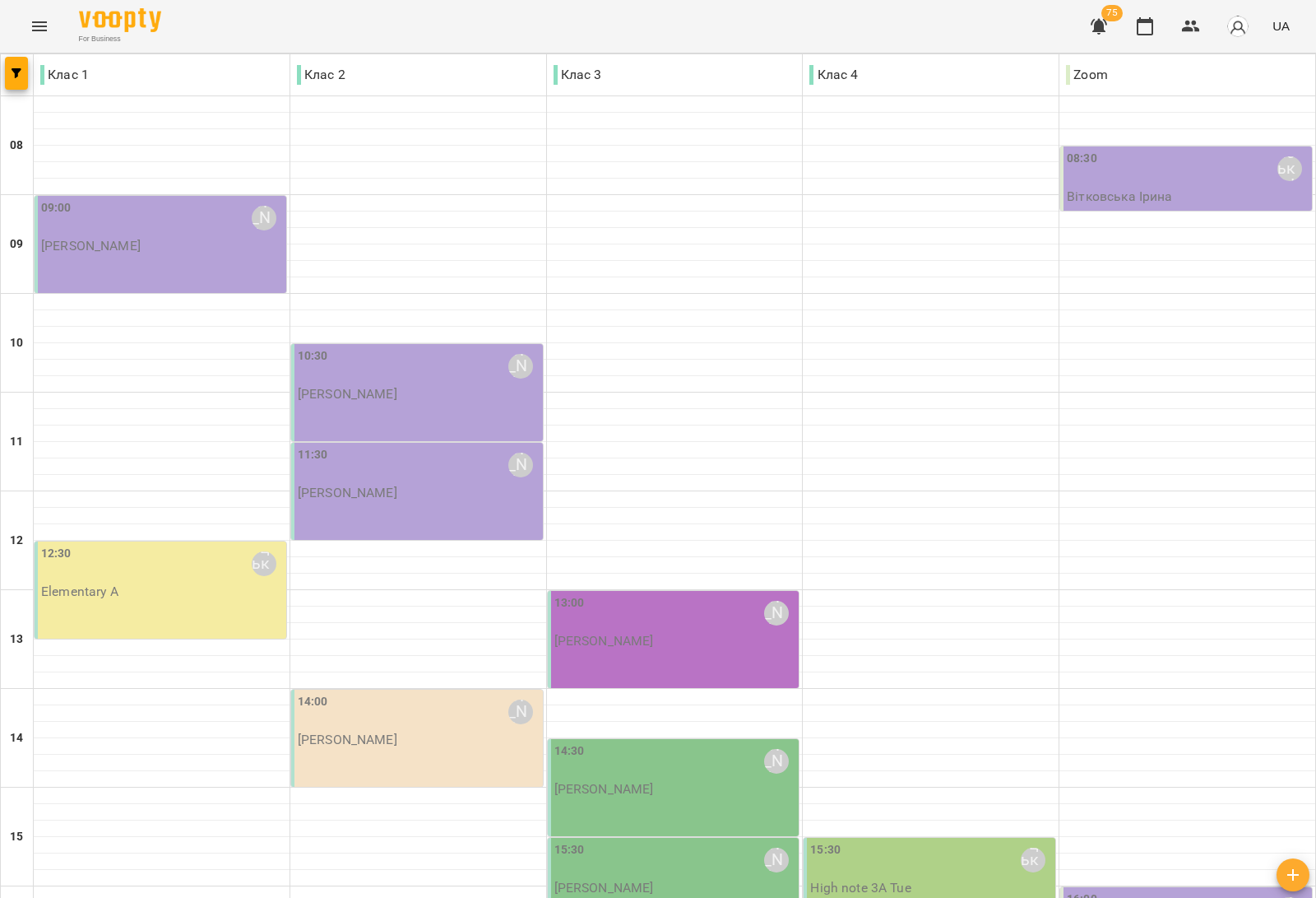
click at [591, 881] on p "[PERSON_NAME]" at bounding box center [604, 887] width 100 height 14
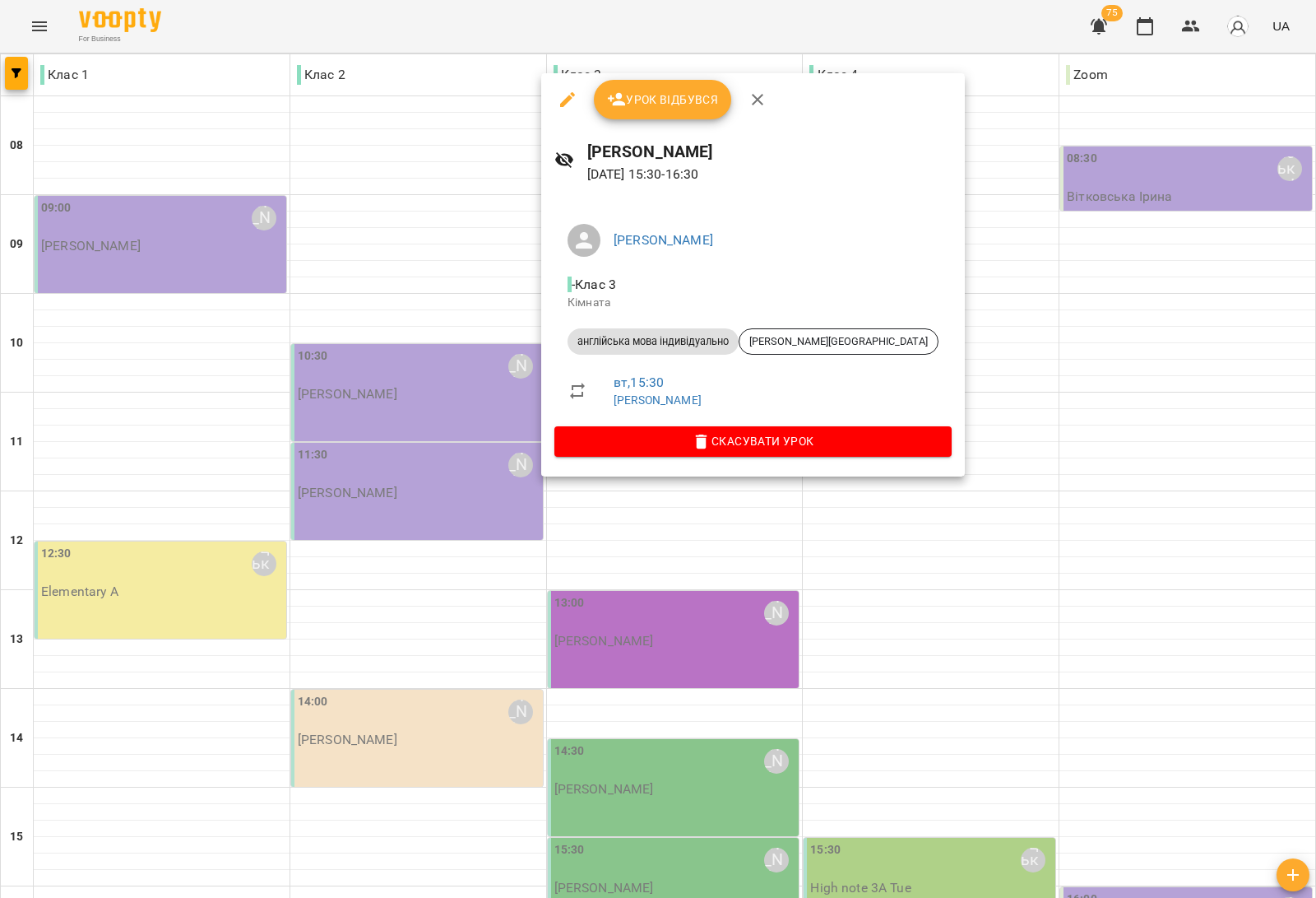
click at [384, 528] on div at bounding box center [658, 449] width 1316 height 898
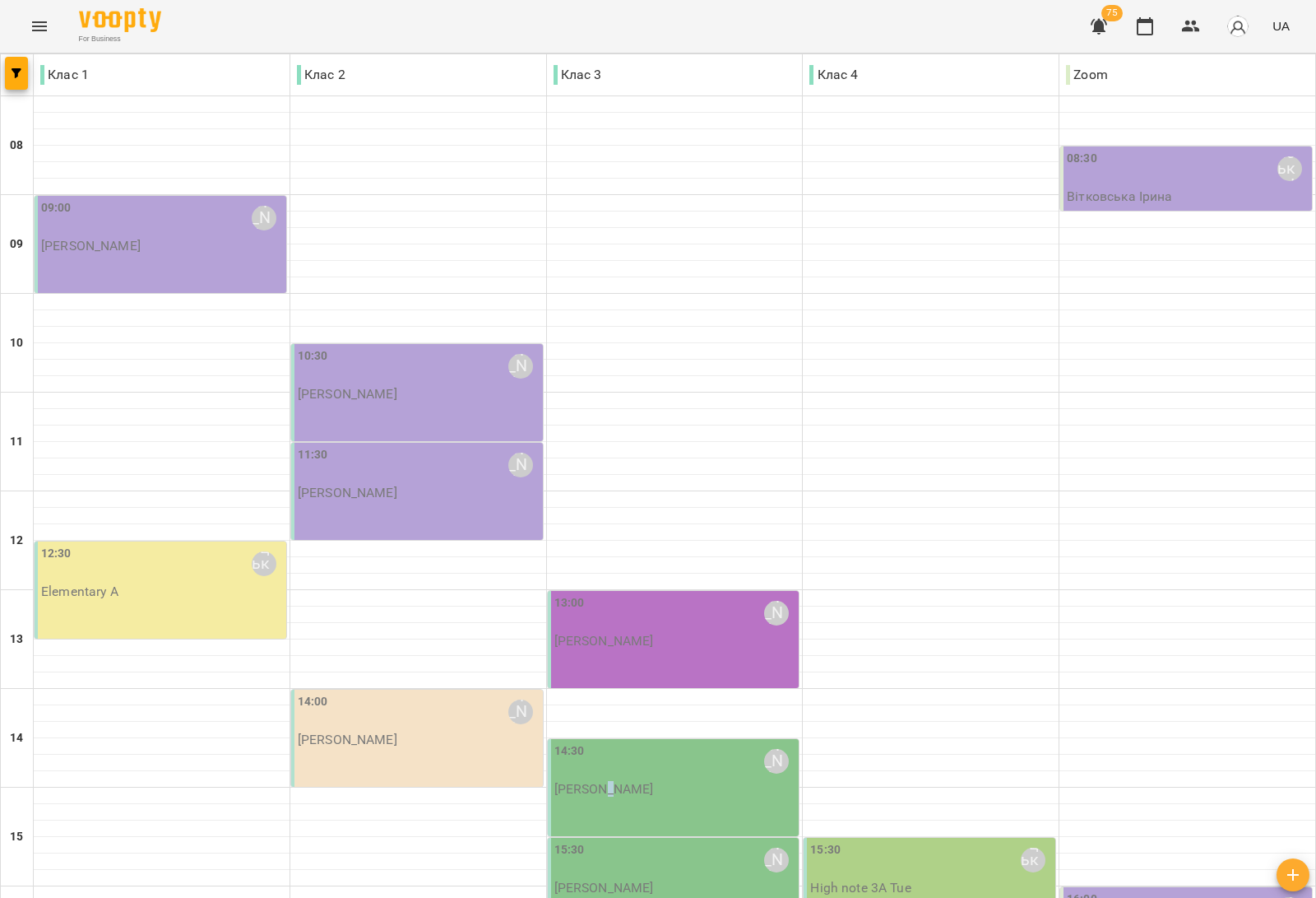
click at [603, 781] on p "[PERSON_NAME]" at bounding box center [604, 788] width 100 height 14
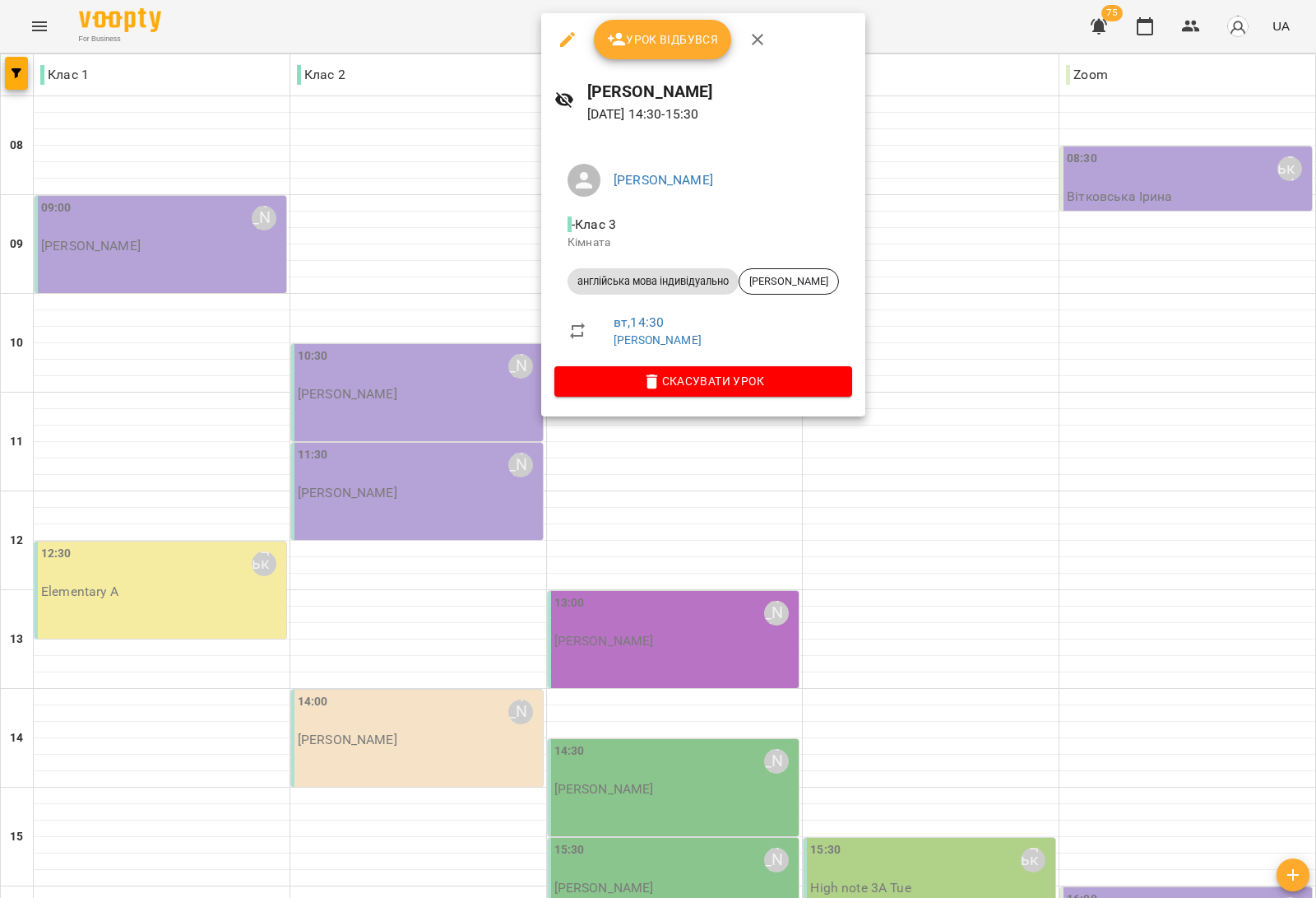
click at [354, 479] on div at bounding box center [658, 449] width 1316 height 898
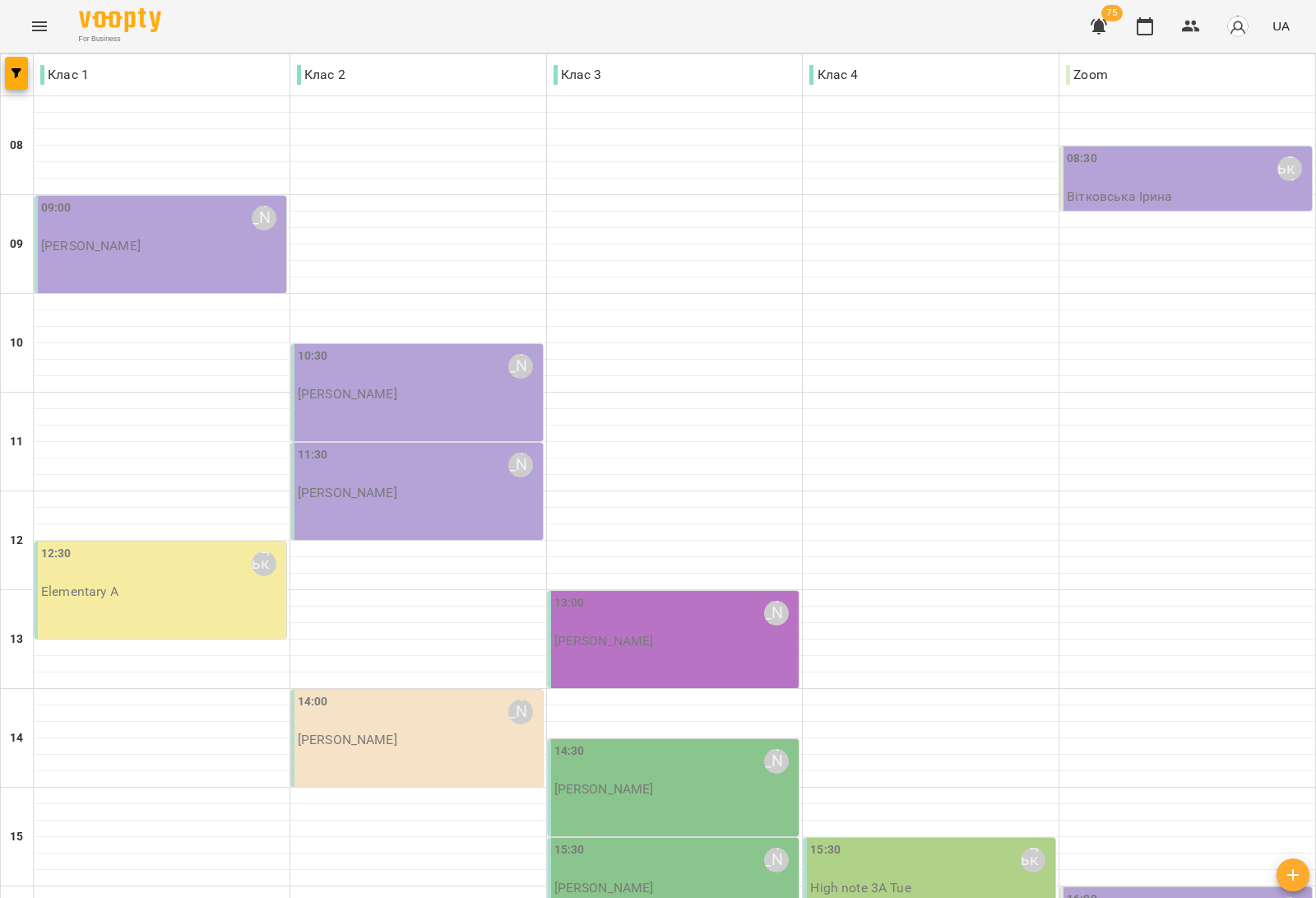
scroll to position [82, 0]
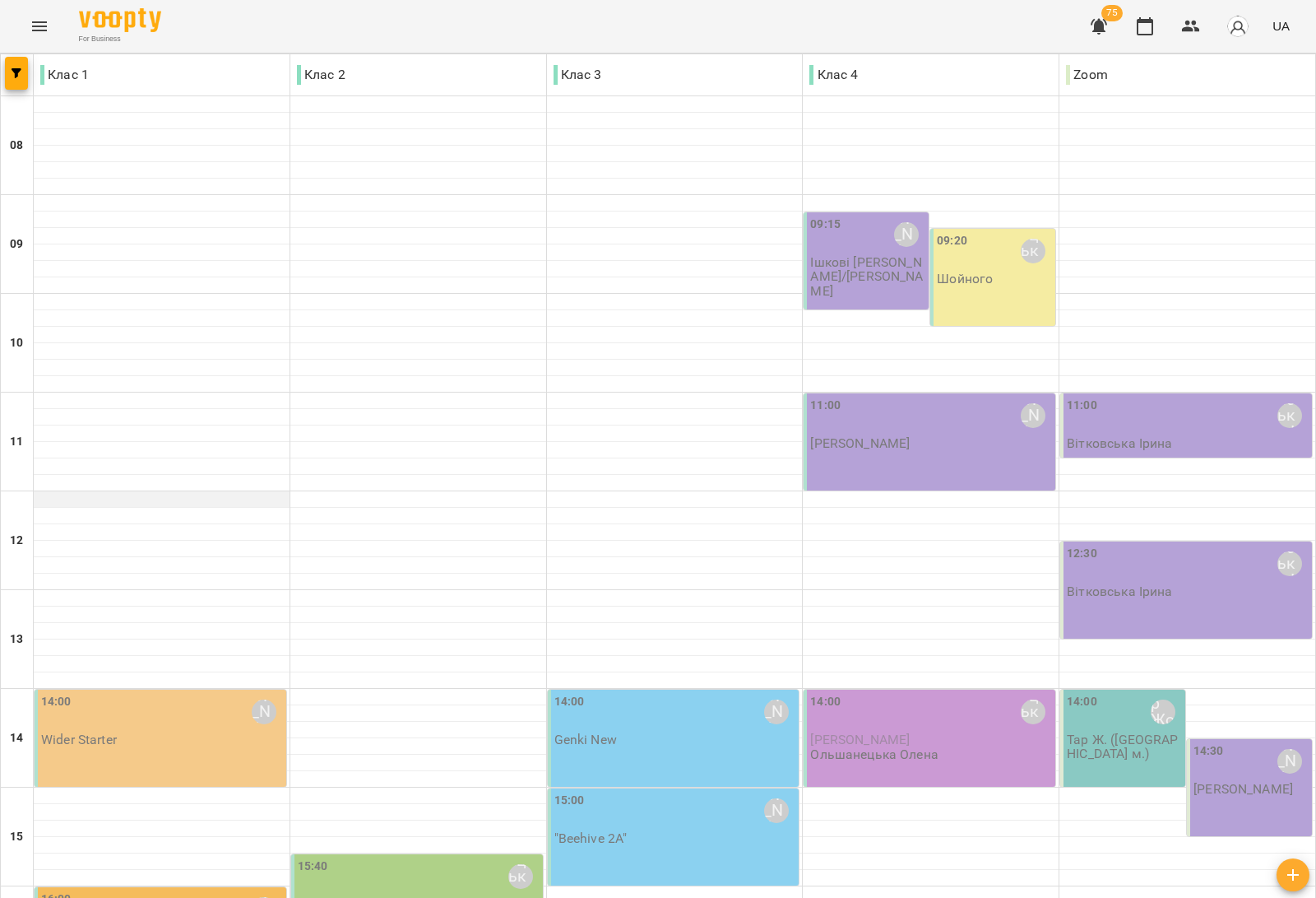
scroll to position [411, 0]
drag, startPoint x: 178, startPoint y: 305, endPoint x: 186, endPoint y: 327, distance: 23.4
click at [186, 692] on div "14:00 Медвідь Мирослава Wider Starter" at bounding box center [161, 719] width 242 height 54
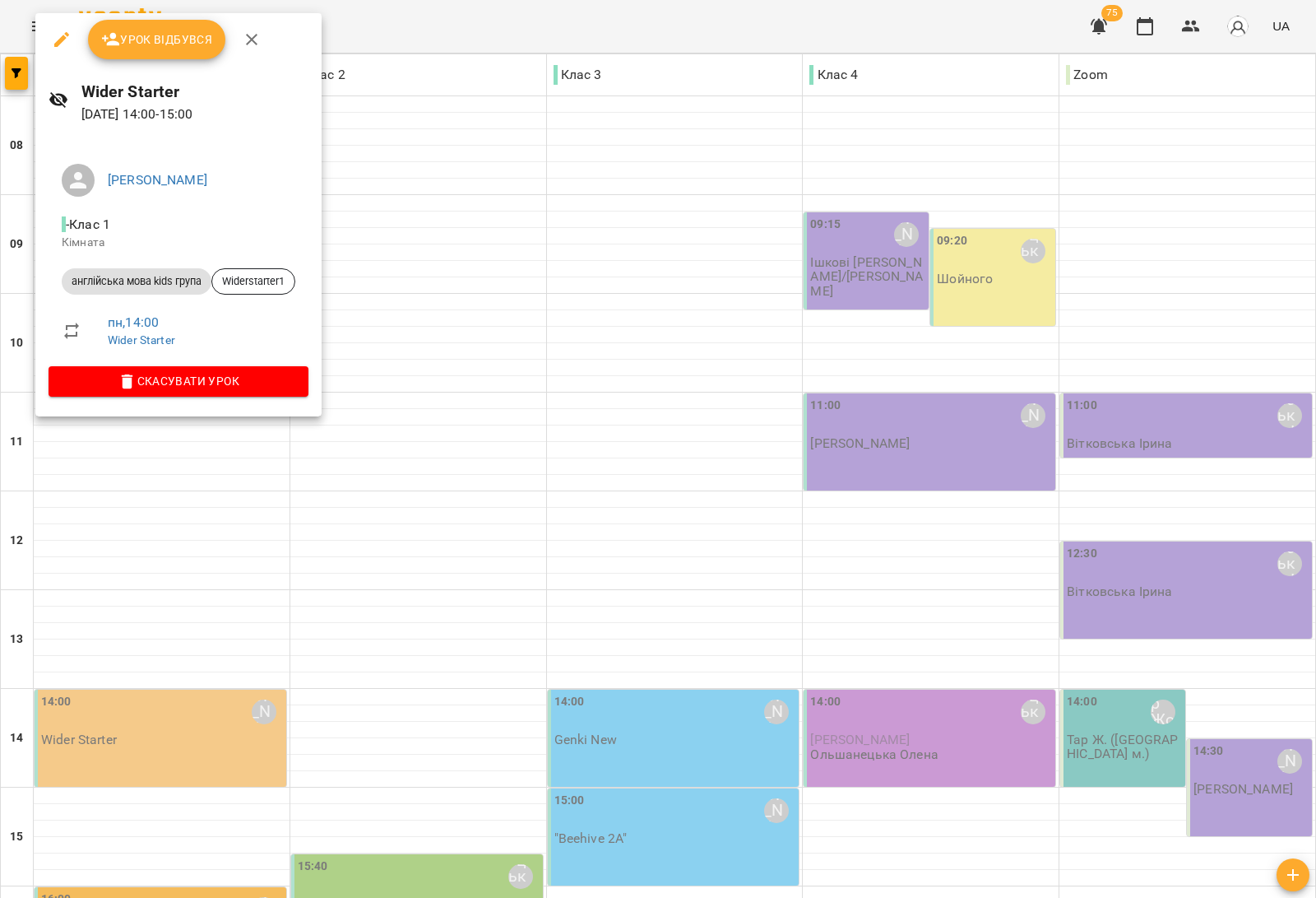
click at [449, 297] on div at bounding box center [658, 449] width 1316 height 898
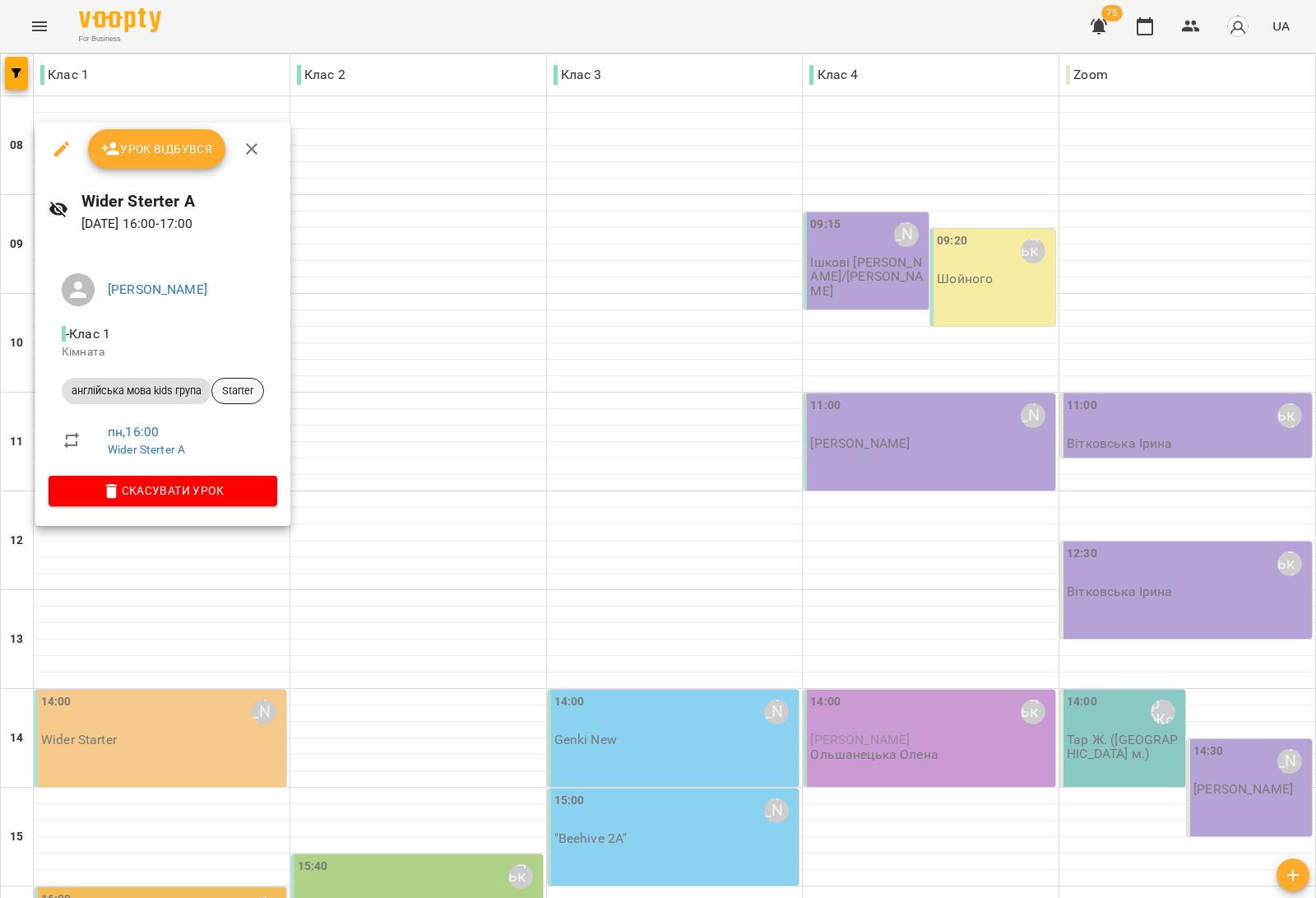
click at [249, 389] on span "Starter" at bounding box center [237, 391] width 51 height 15
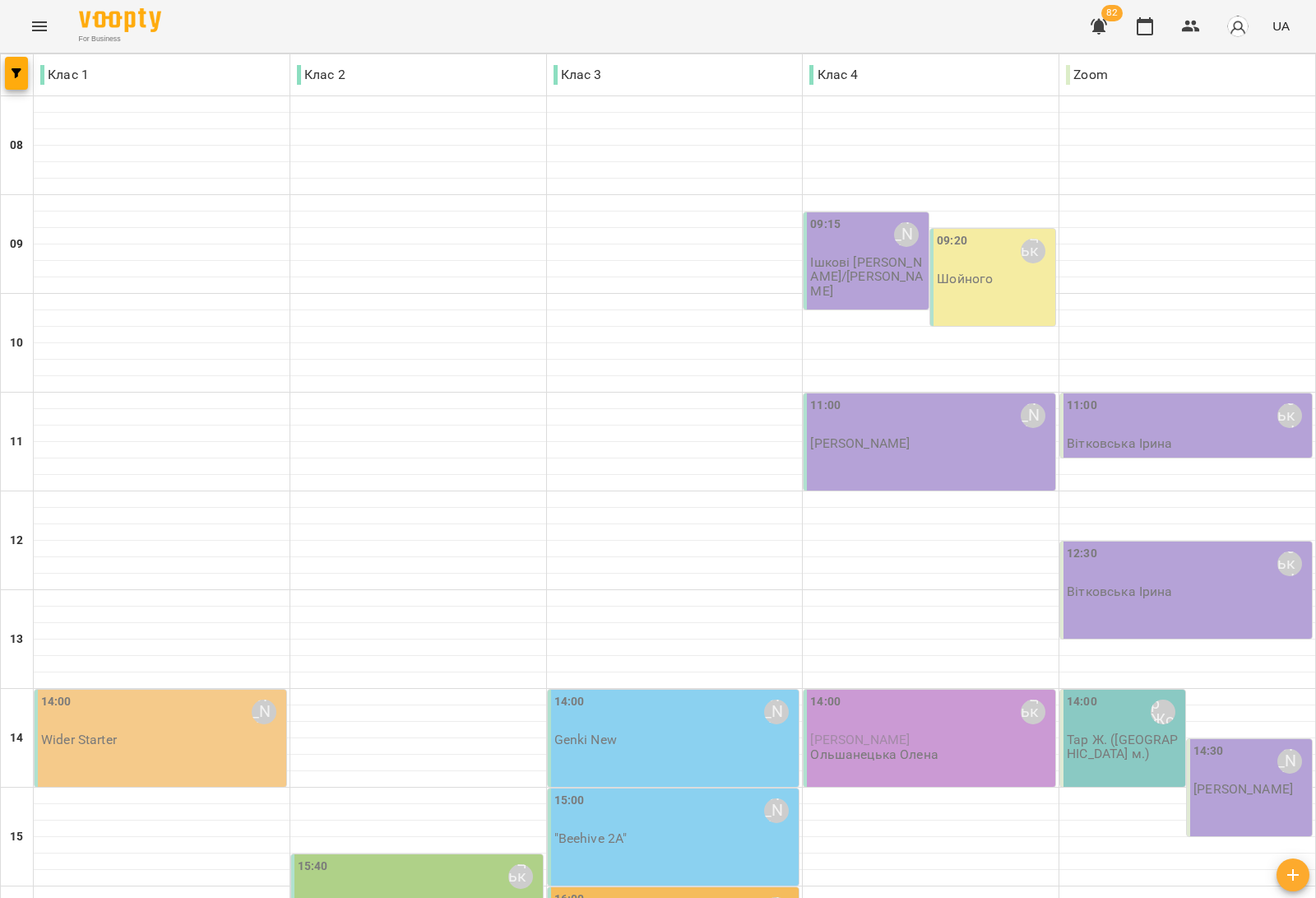
scroll to position [494, 0]
click at [696, 788] on div "15:00 Сарканич Мирослава "Beehive 2A"" at bounding box center [673, 836] width 252 height 97
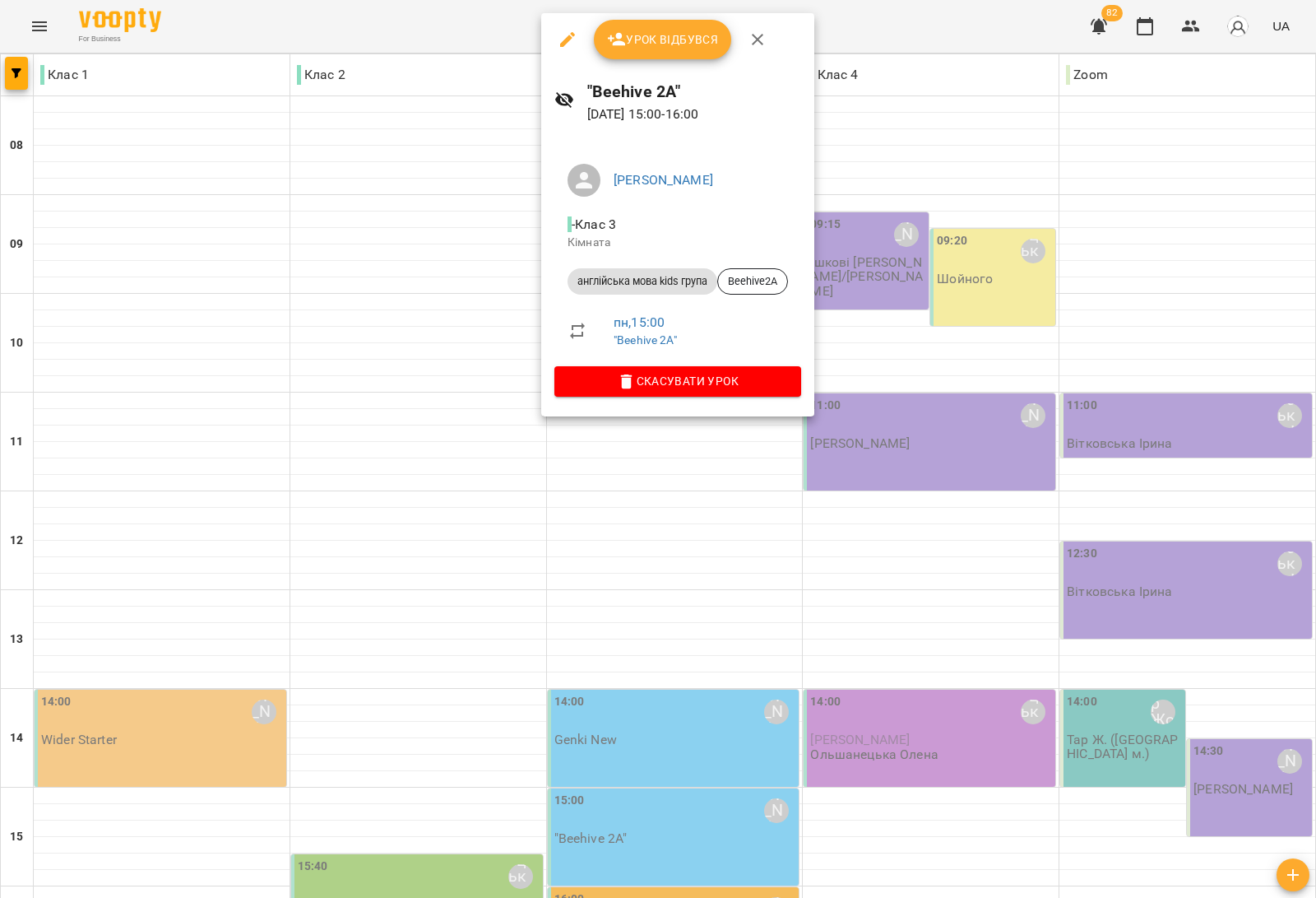
click at [403, 816] on div at bounding box center [658, 449] width 1316 height 898
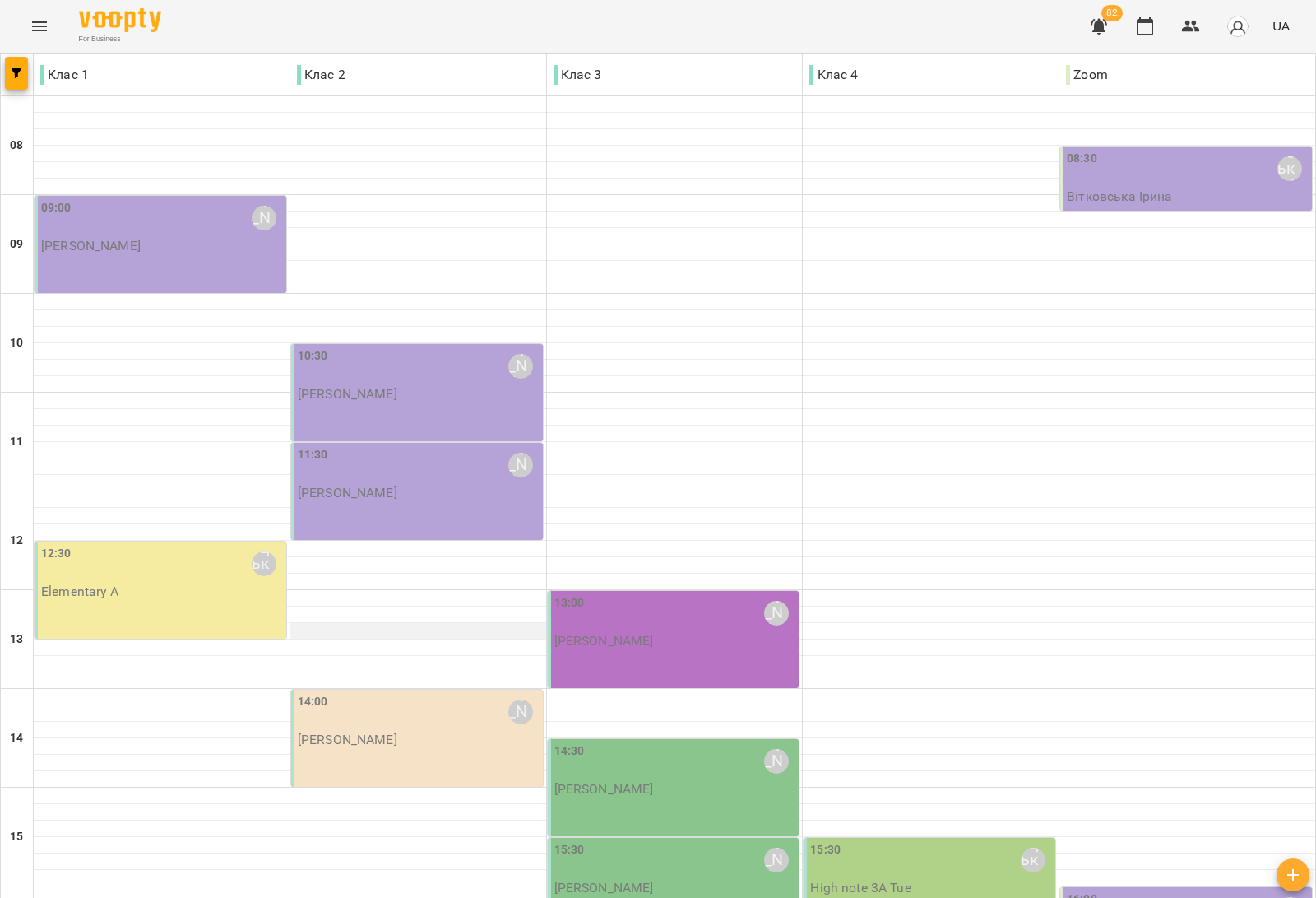
scroll to position [206, 0]
click at [642, 594] on div "13:00 Дем'янчук Катерина" at bounding box center [675, 613] width 242 height 37
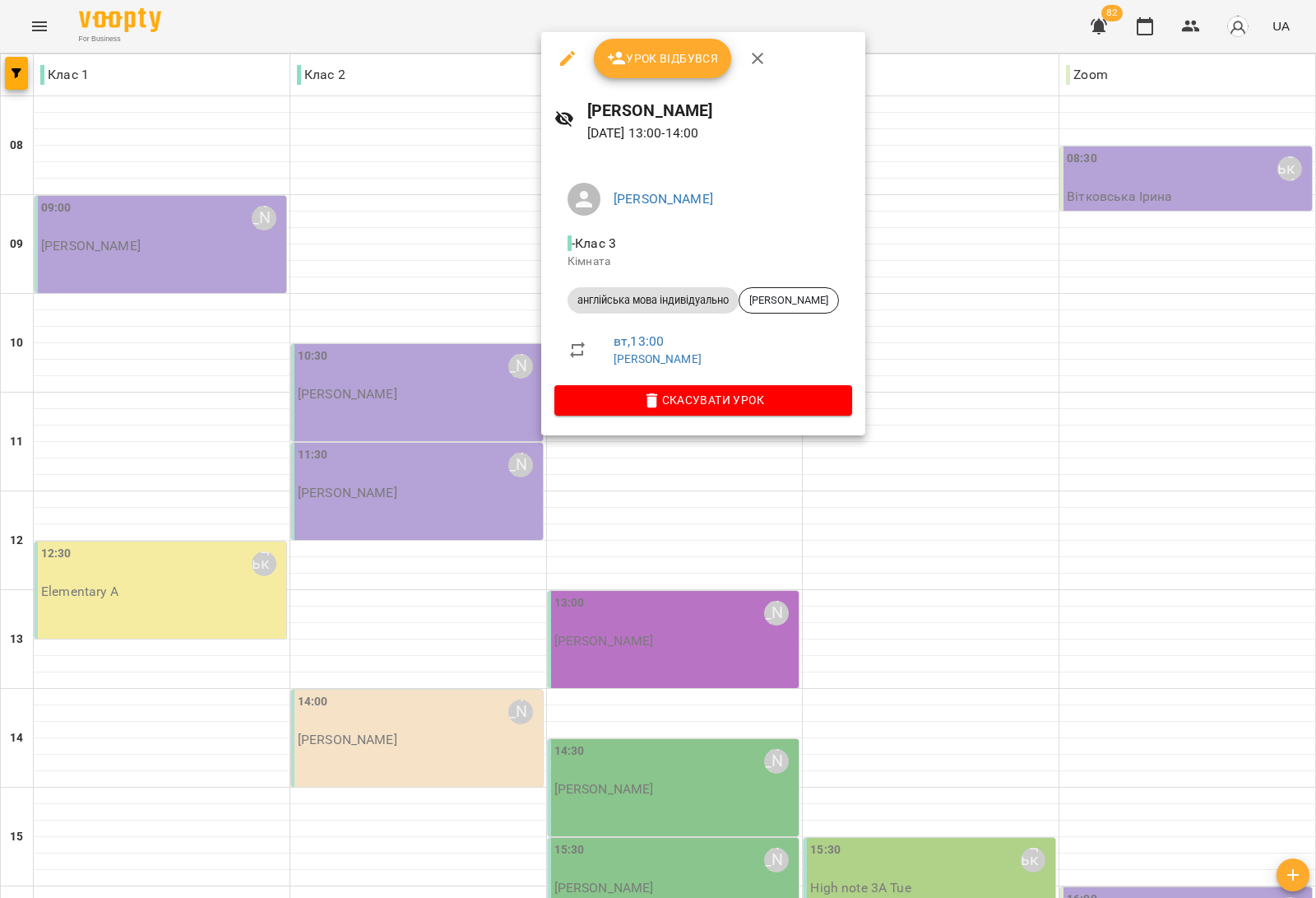
click at [898, 494] on div at bounding box center [658, 449] width 1316 height 898
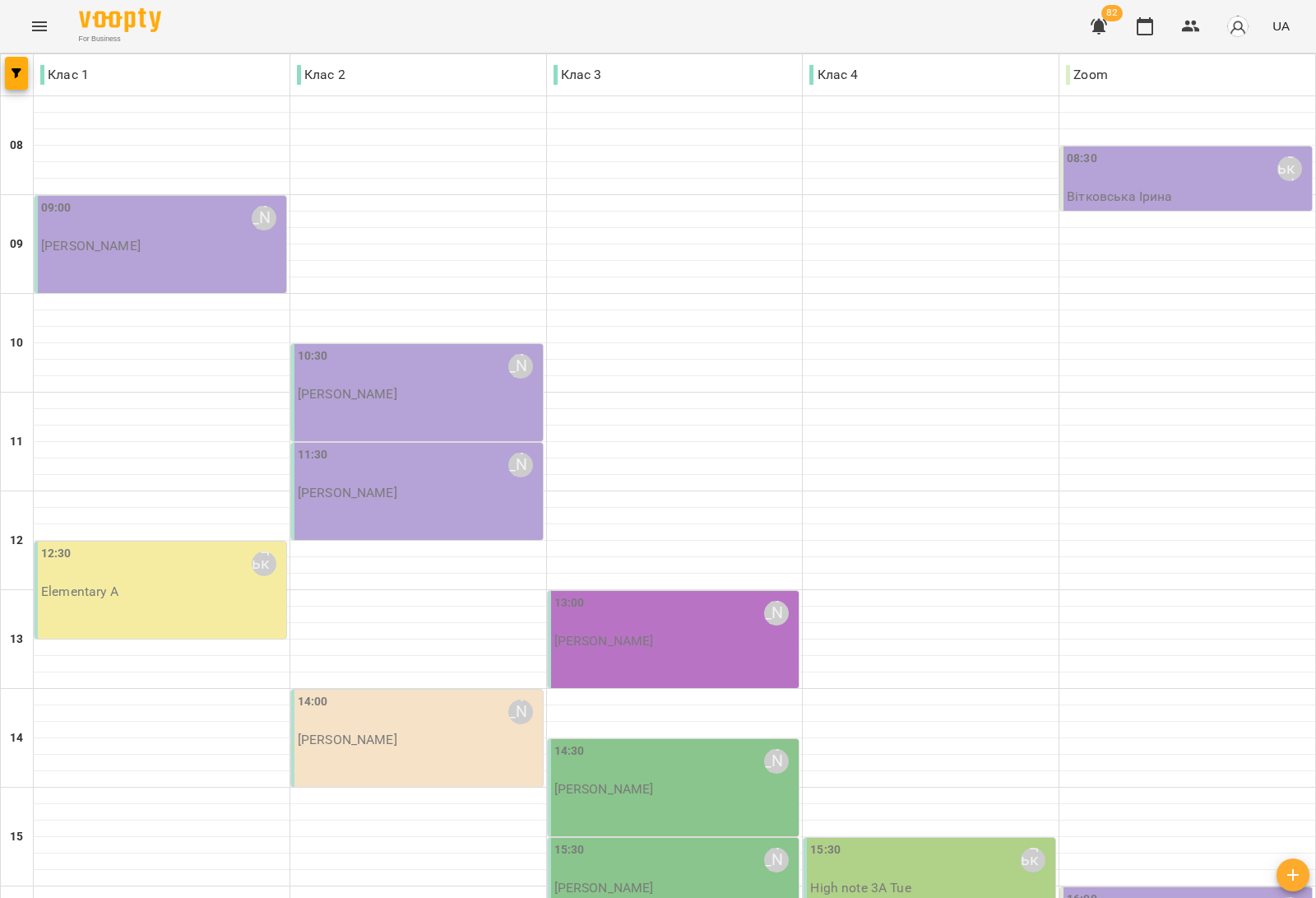
scroll to position [309, 0]
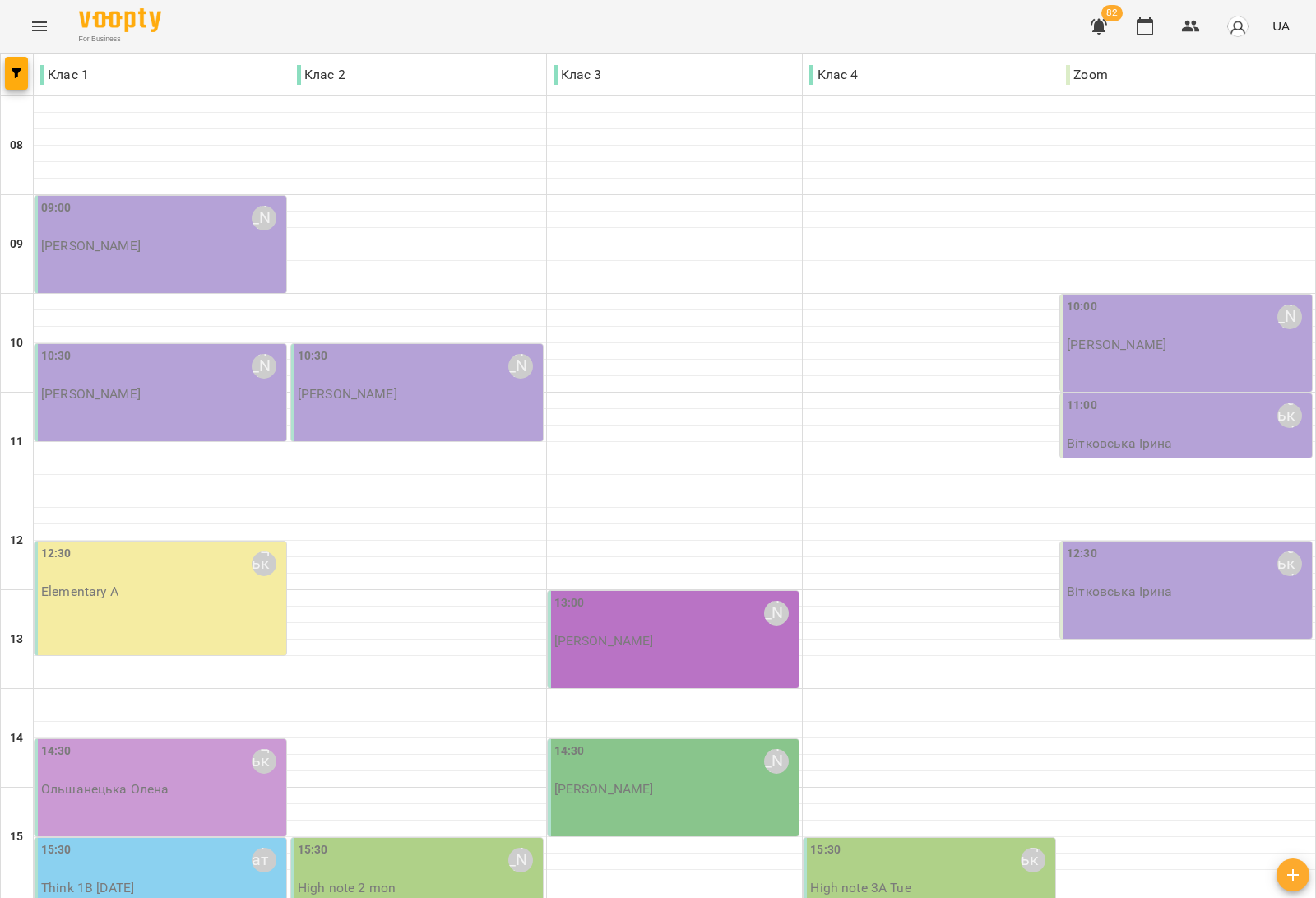
scroll to position [103, 0]
click at [639, 594] on div "13:00 Дем'янчук Катерина" at bounding box center [675, 613] width 242 height 37
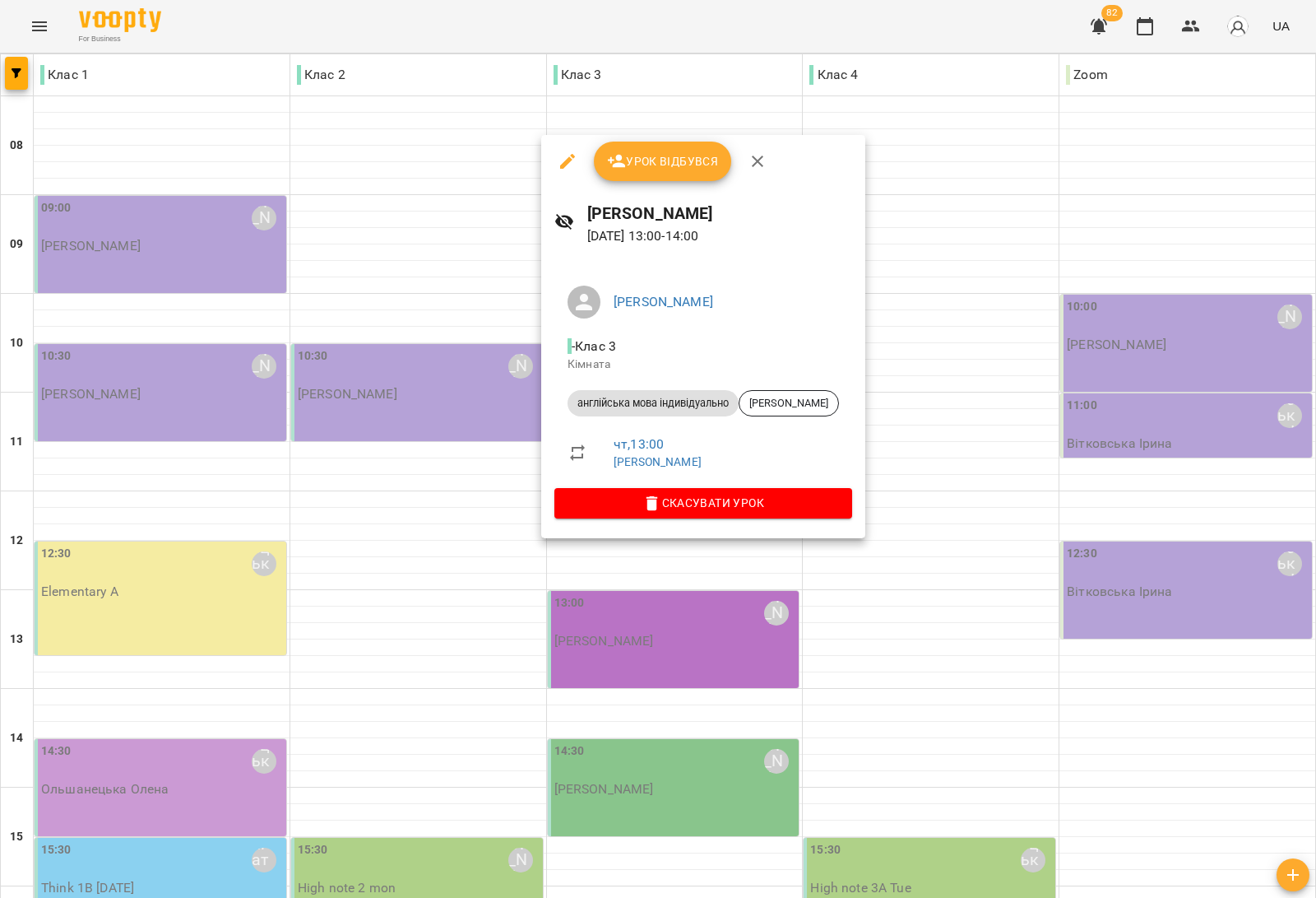
click at [408, 566] on div at bounding box center [658, 449] width 1316 height 898
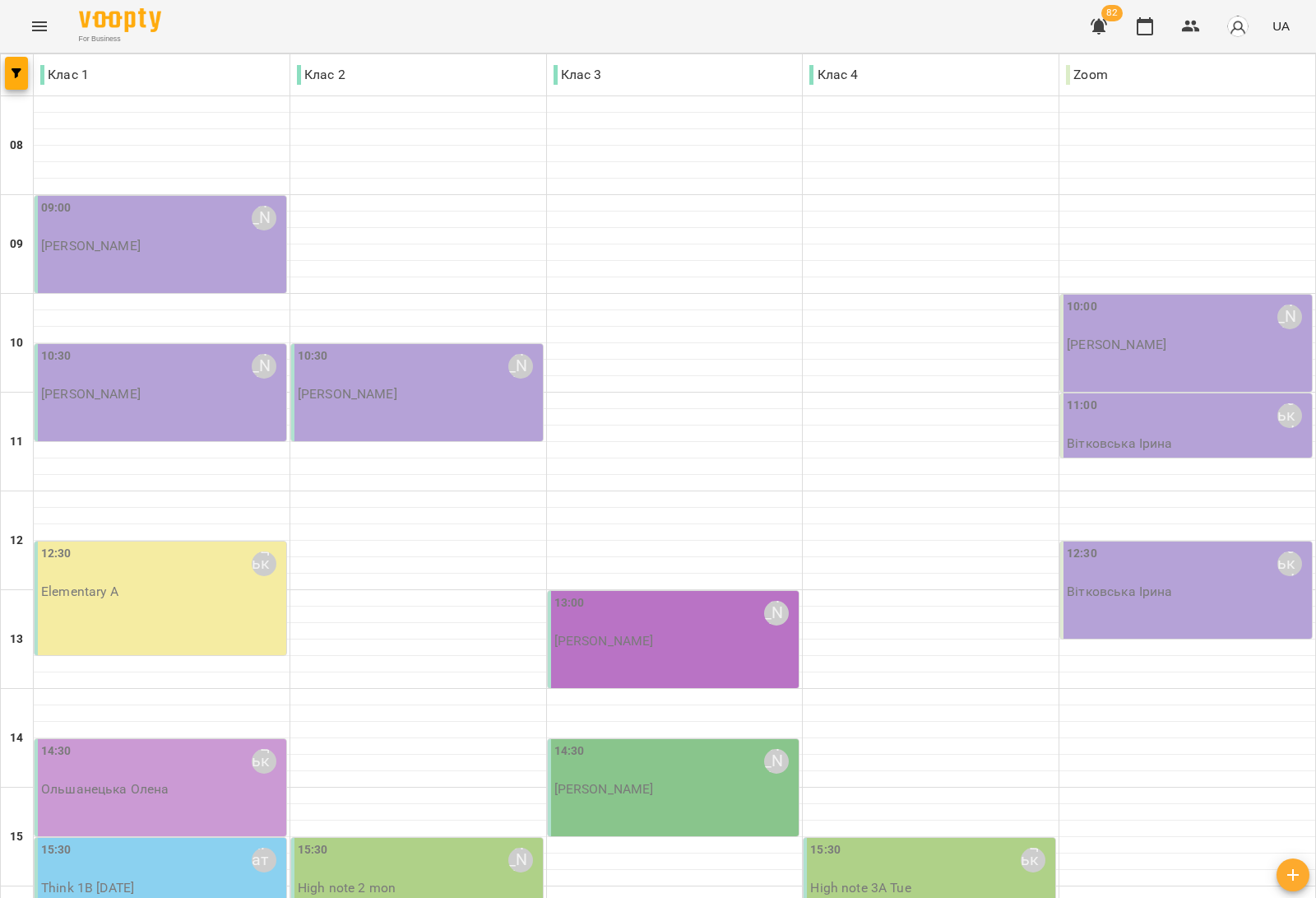
scroll to position [309, 0]
click at [648, 633] on p "[PERSON_NAME]" at bounding box center [604, 640] width 100 height 14
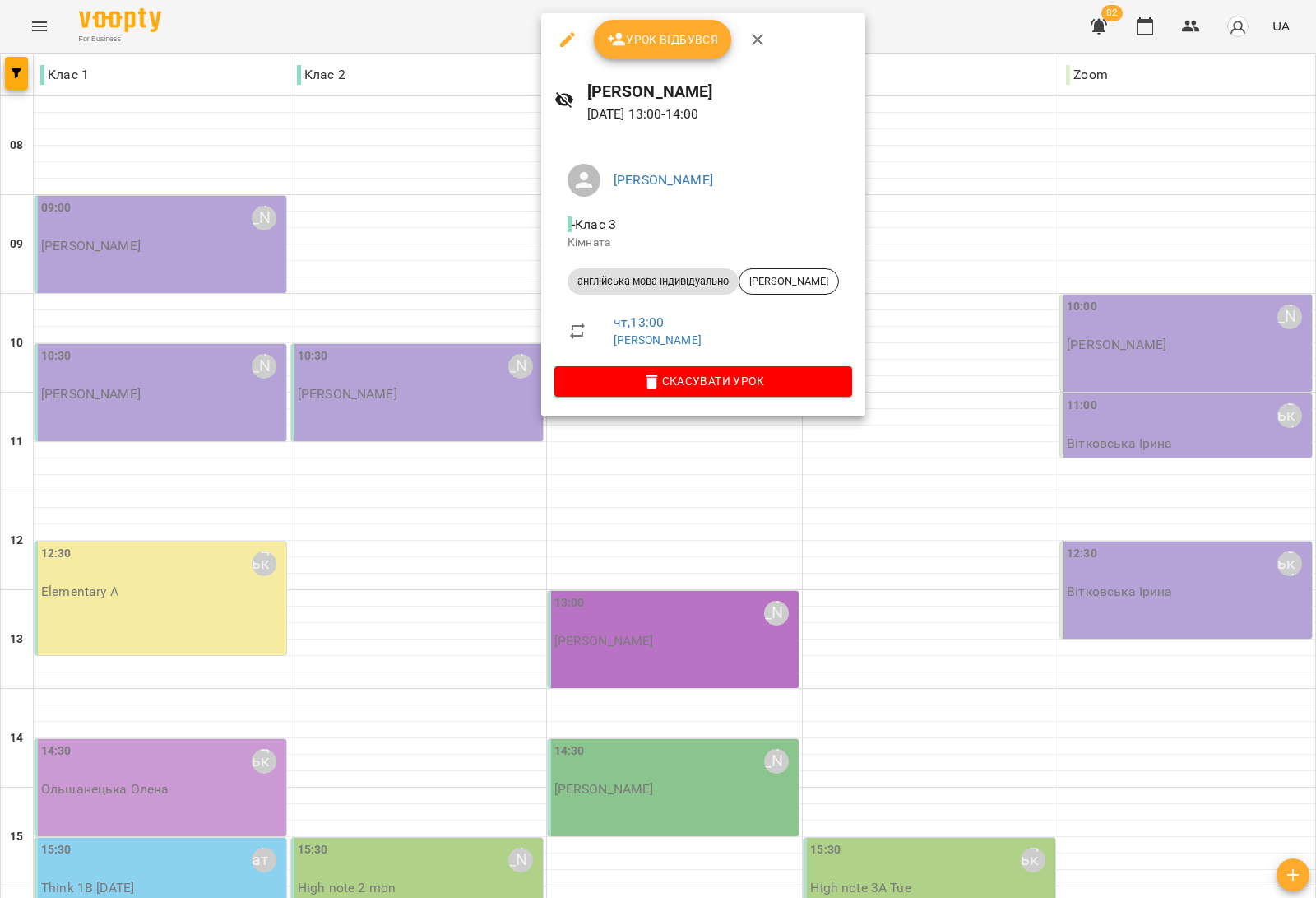
click at [992, 428] on div at bounding box center [658, 449] width 1316 height 898
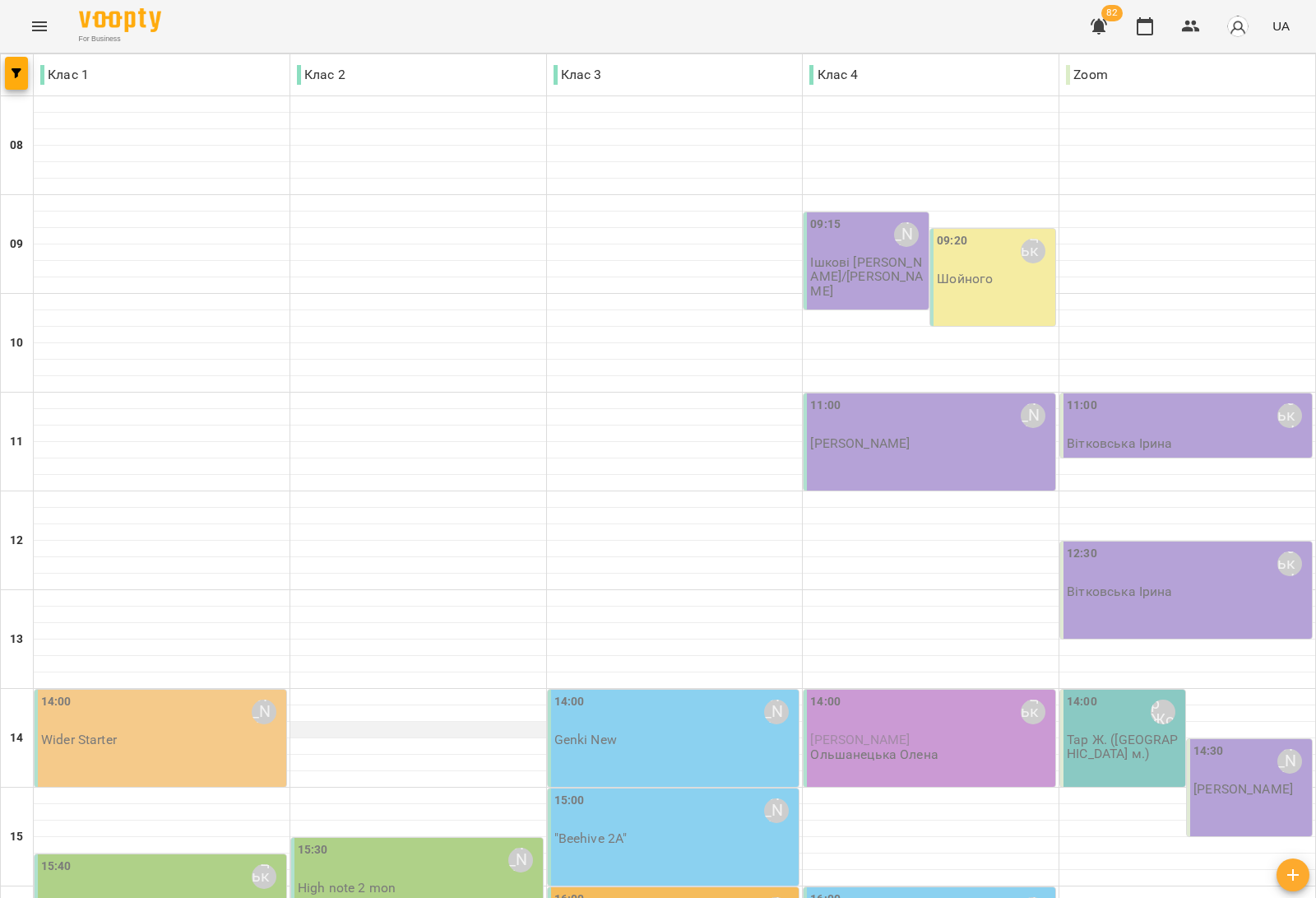
scroll to position [206, 0]
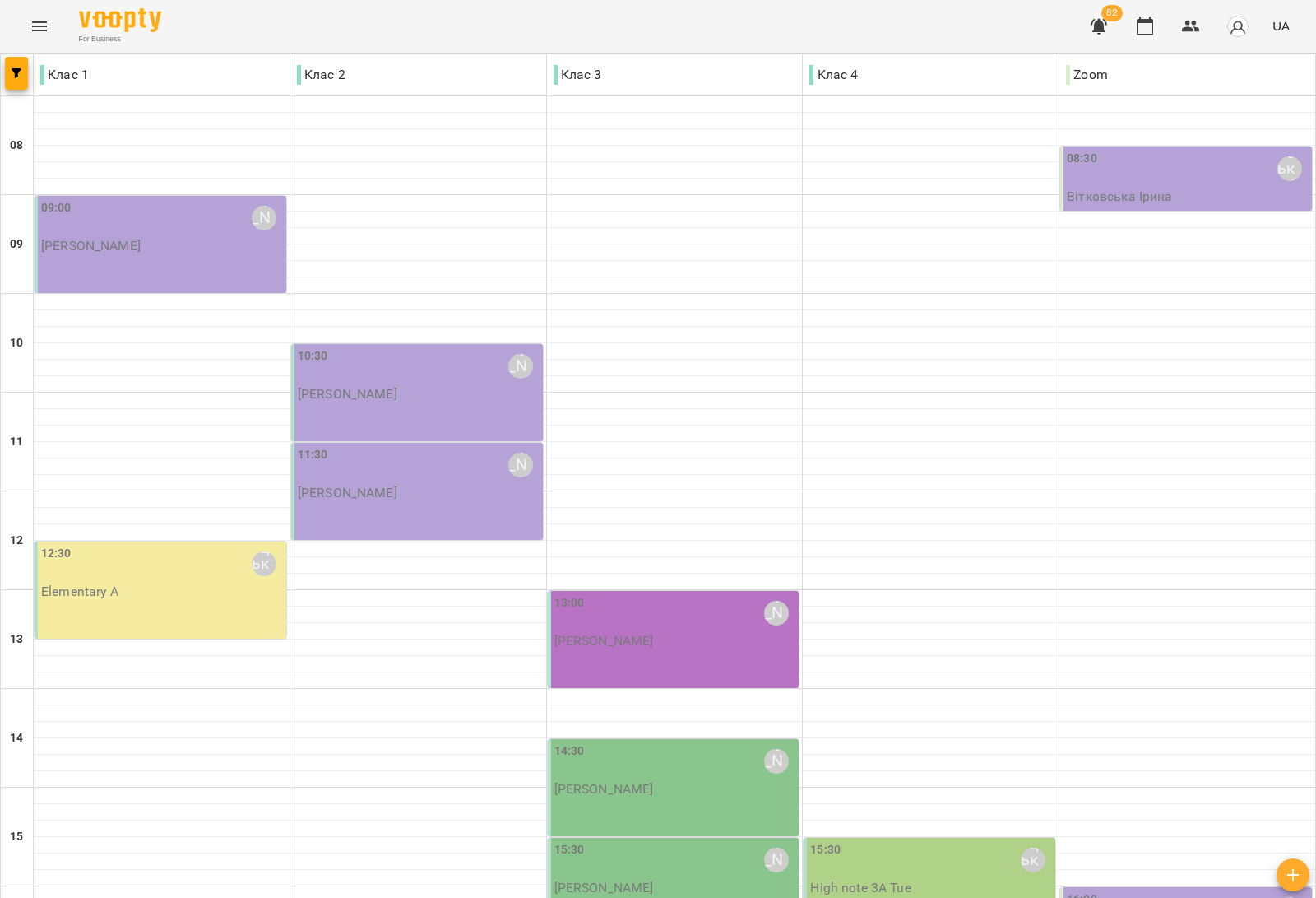
click at [593, 633] on div "[PERSON_NAME]" at bounding box center [604, 641] width 100 height 15
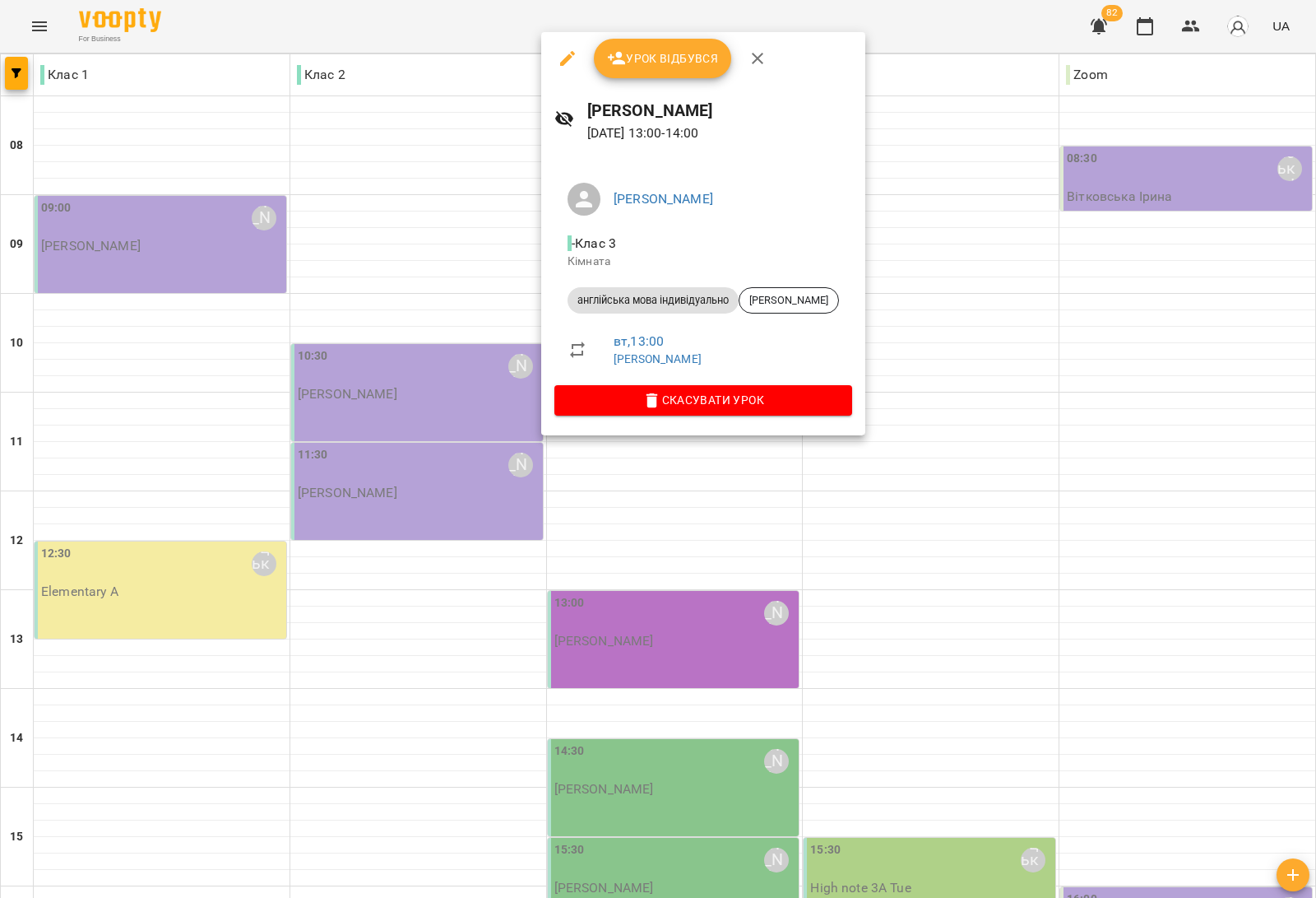
click at [424, 499] on div at bounding box center [658, 449] width 1316 height 898
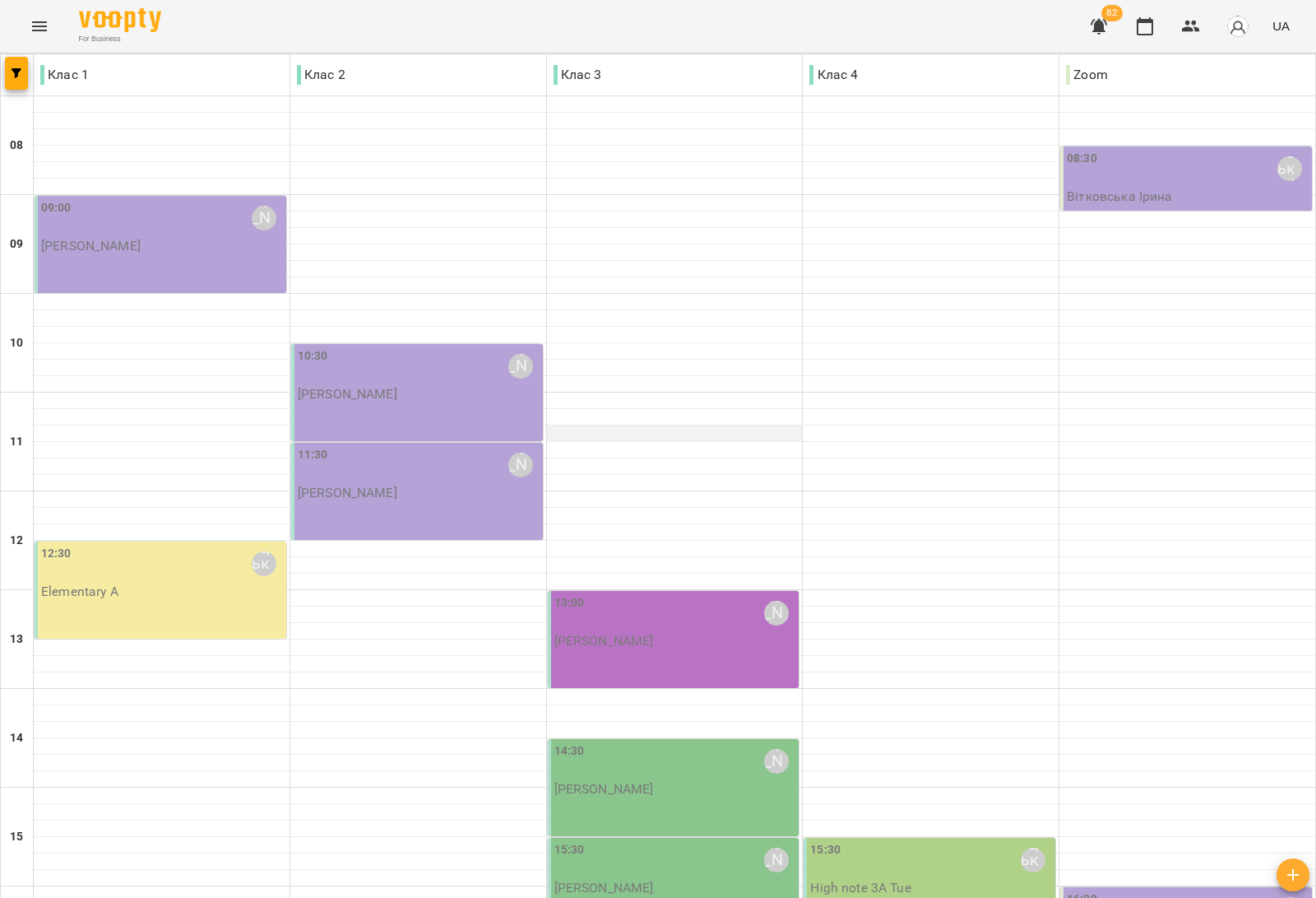
scroll to position [411, 0]
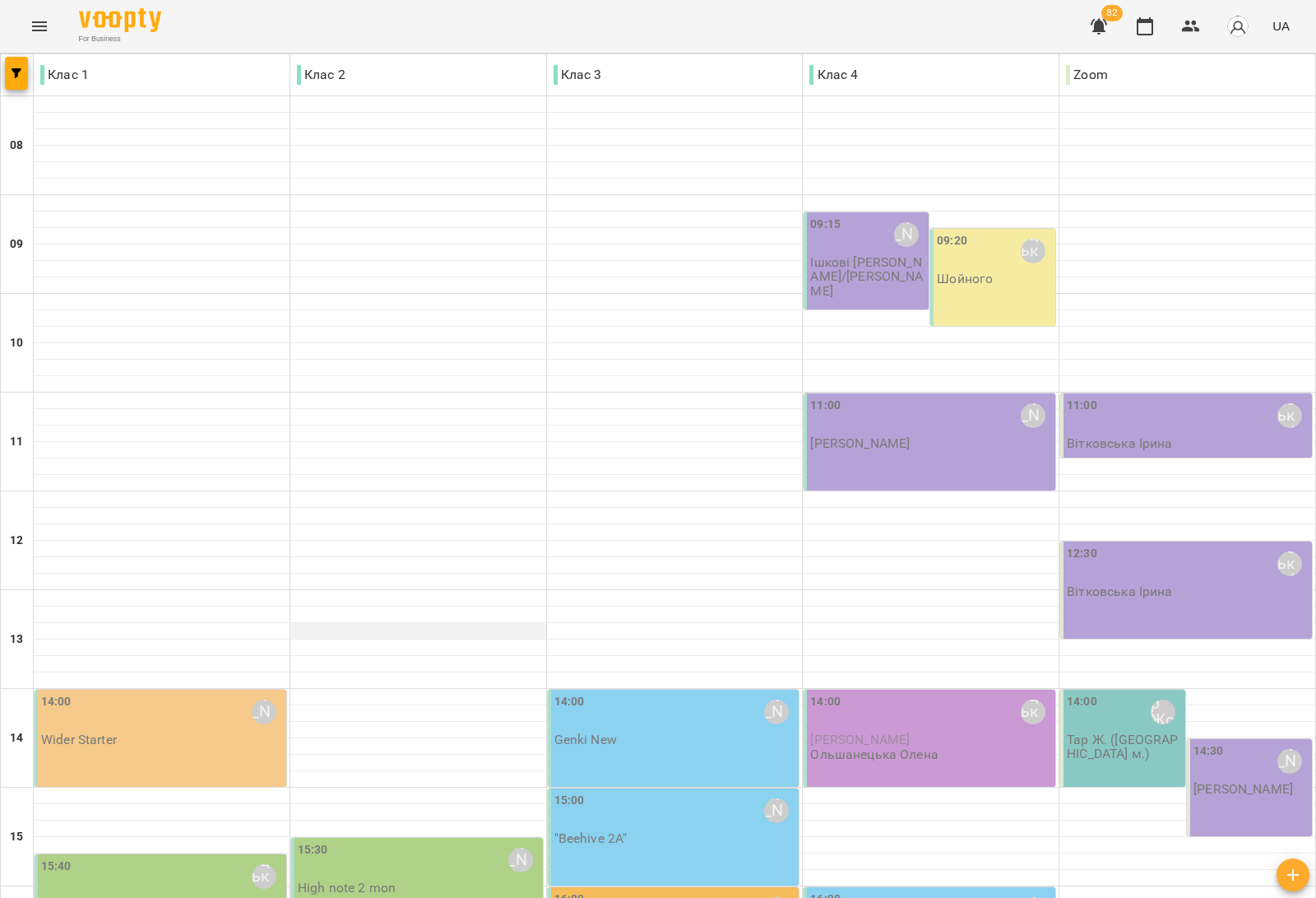
scroll to position [391, 0]
click at [245, 692] on div "14:00 Медвідь Мирослава Wider Starter" at bounding box center [161, 719] width 242 height 54
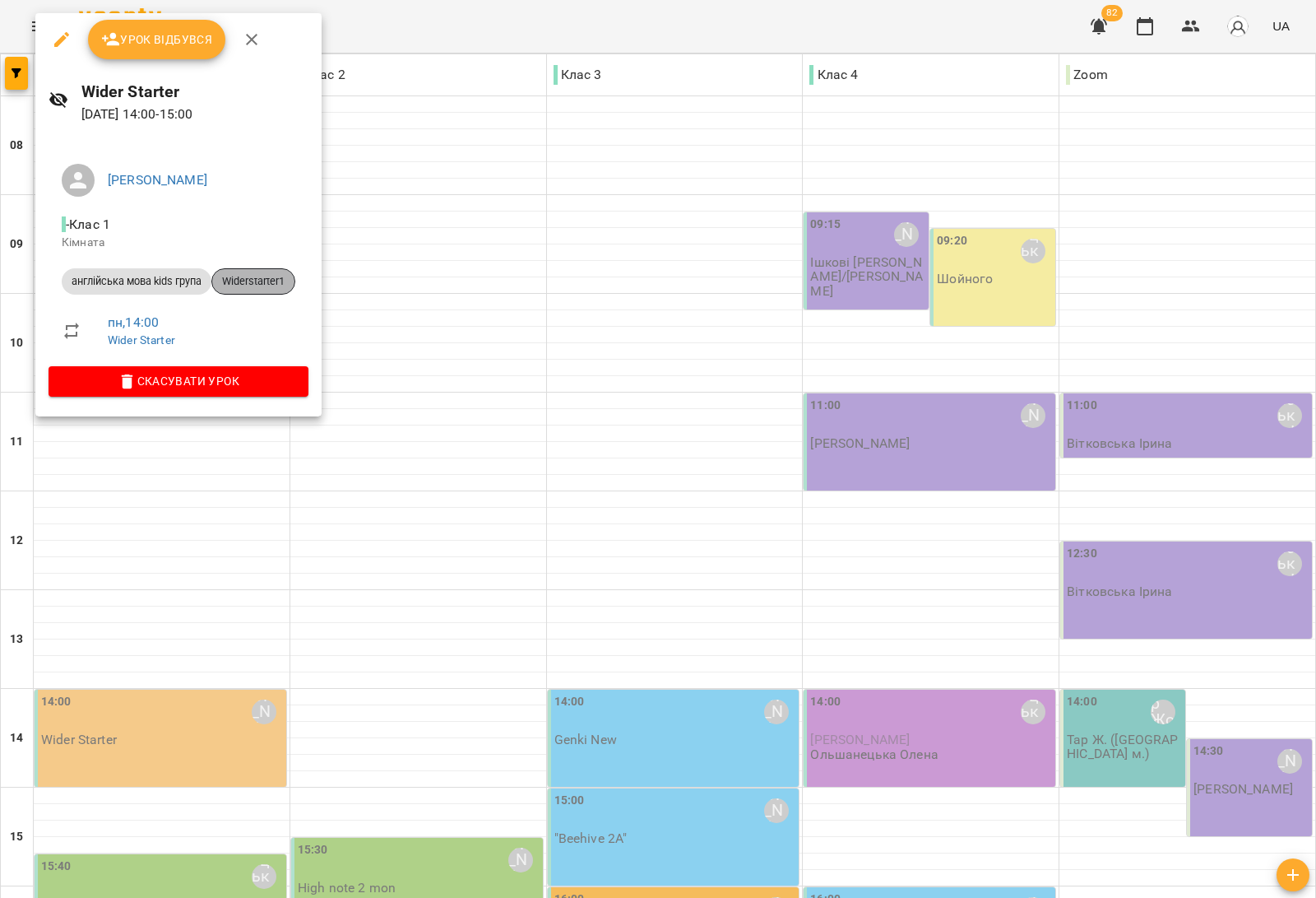
click at [270, 276] on span "Widerstarter1" at bounding box center [253, 281] width 82 height 15
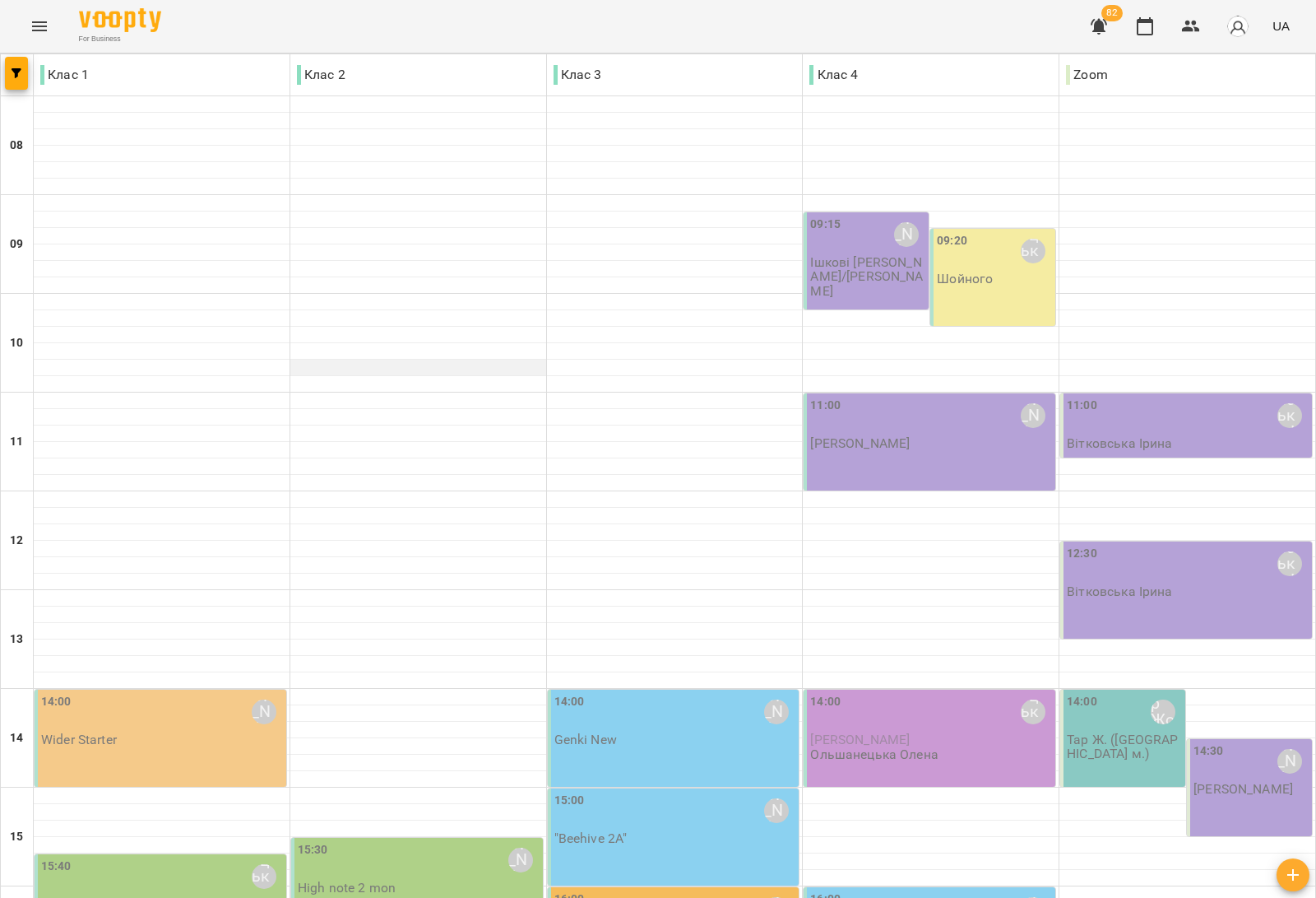
scroll to position [494, 0]
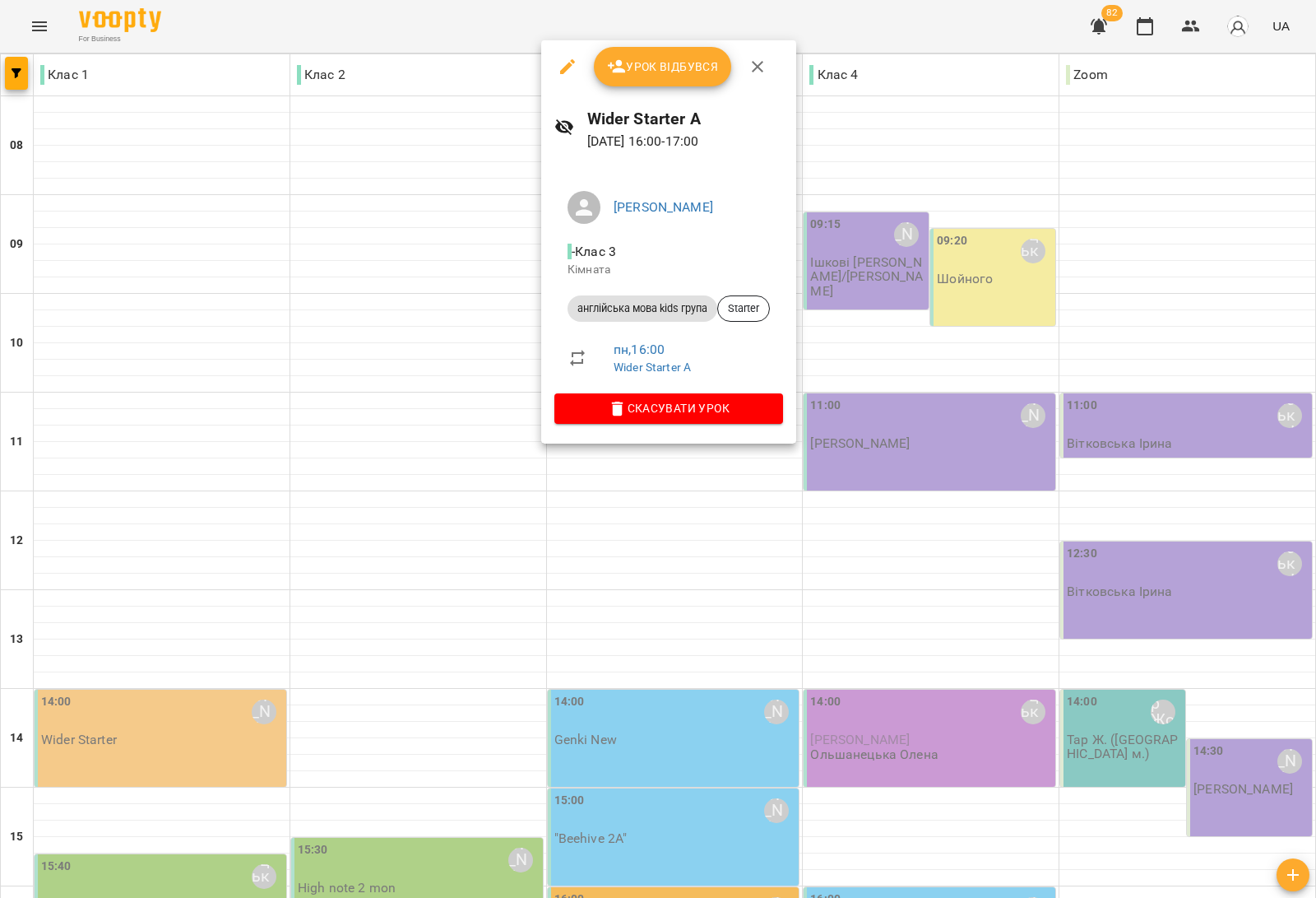
click at [500, 552] on div at bounding box center [658, 449] width 1316 height 898
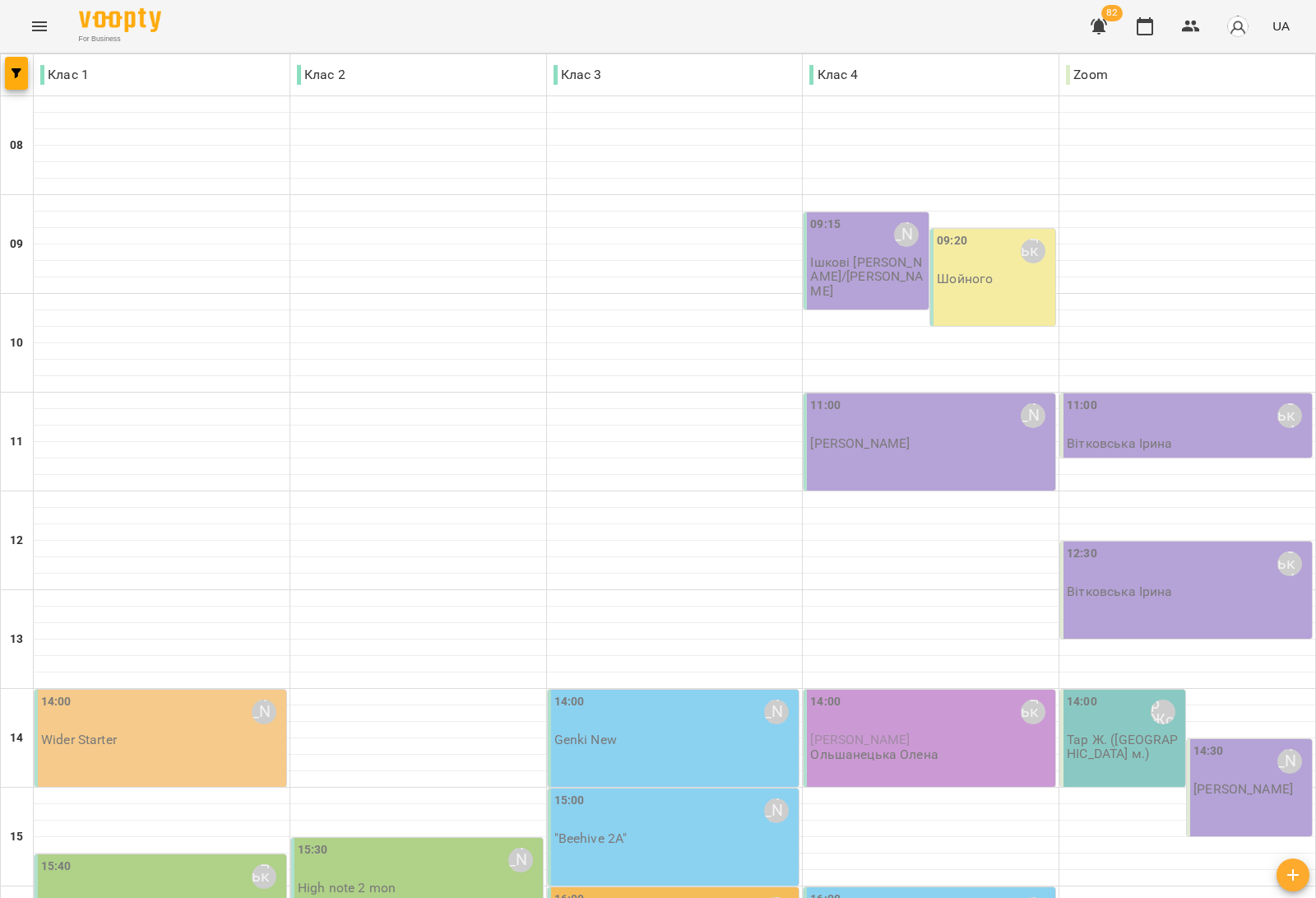
click at [936, 889] on div "16:00 Магданос Мар'яна" at bounding box center [931, 909] width 242 height 37
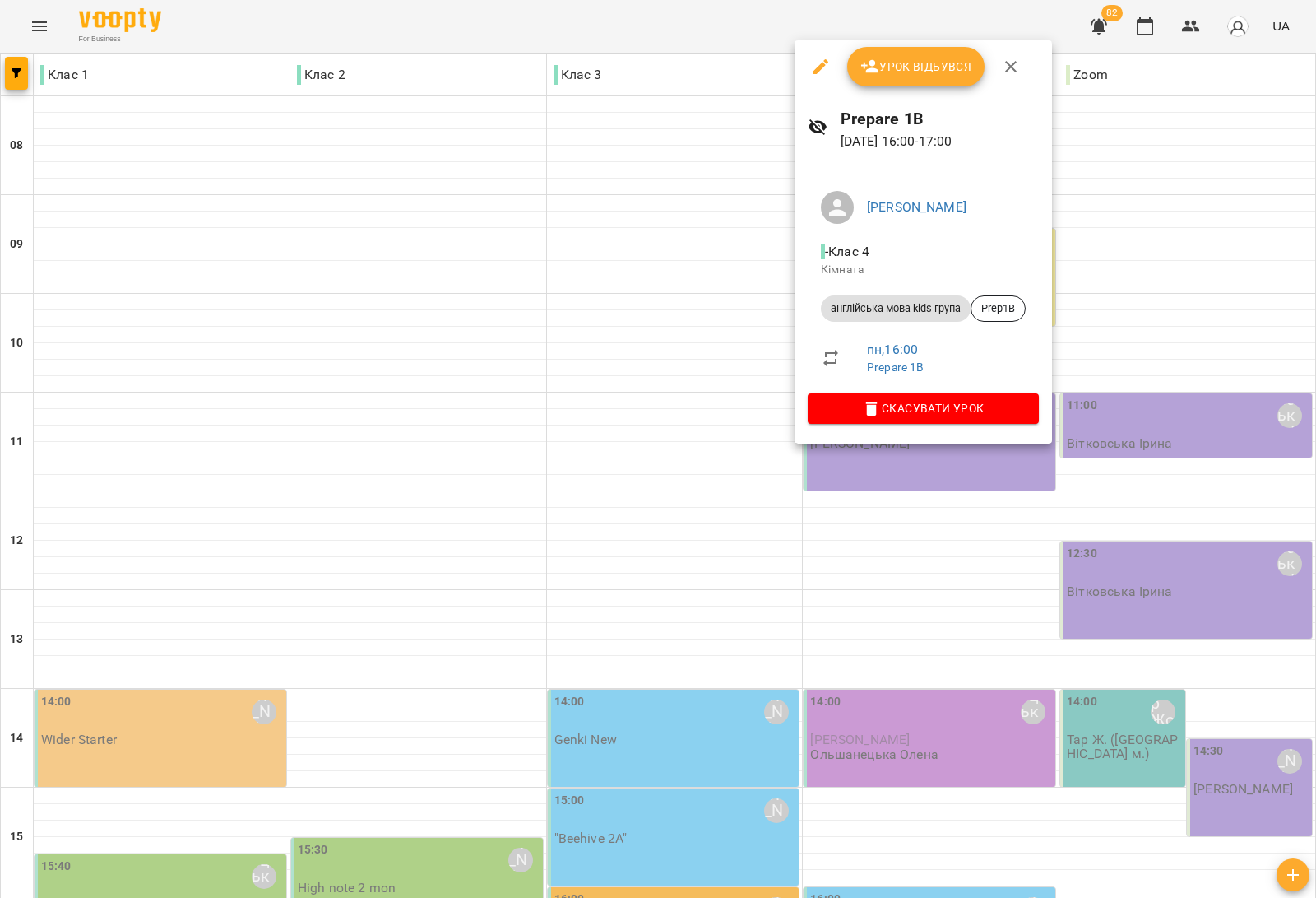
click at [1083, 463] on div at bounding box center [658, 449] width 1316 height 898
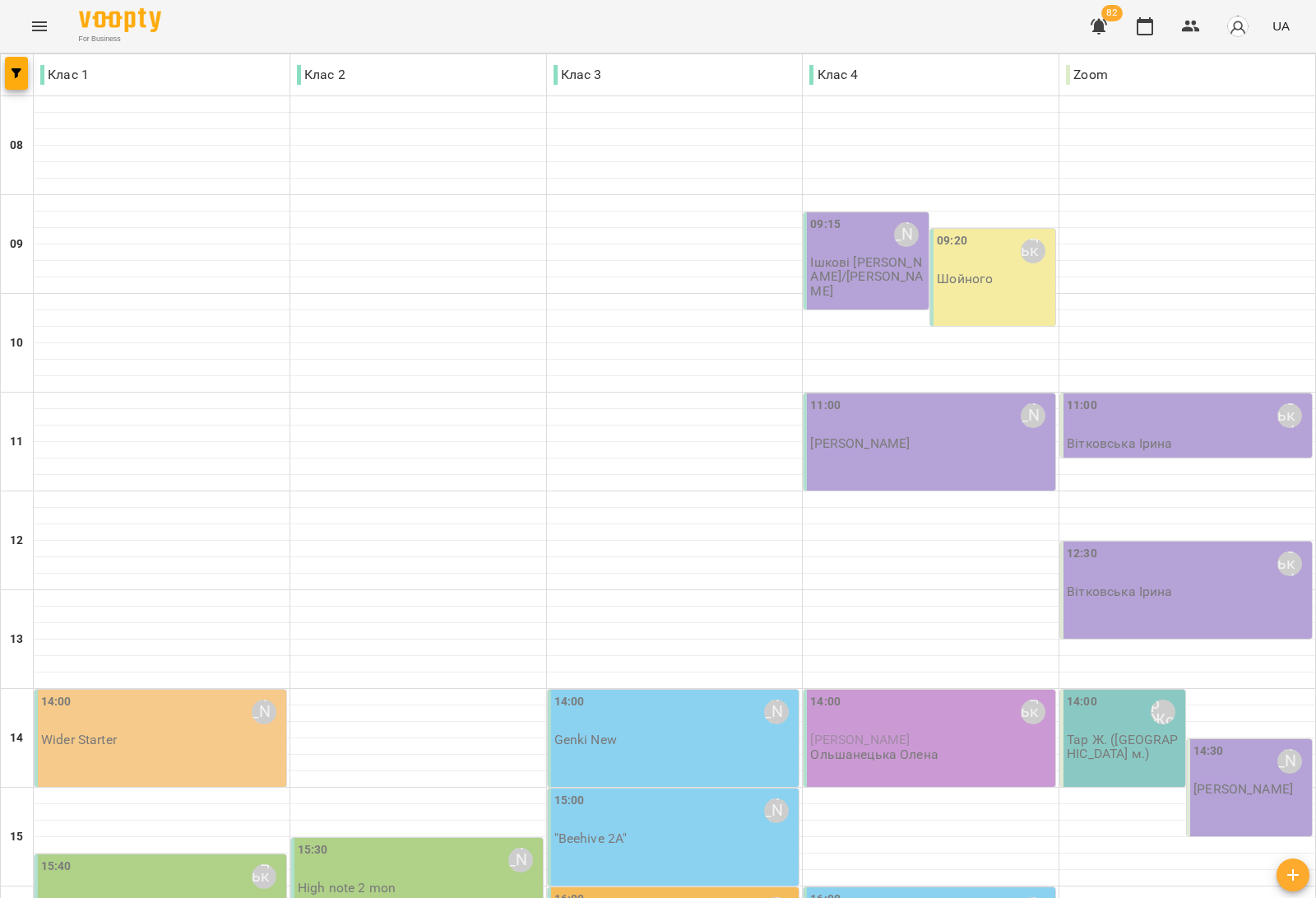
click at [429, 838] on div "15:30 Дем'янчук Катерина High note 2 mon" at bounding box center [417, 895] width 252 height 113
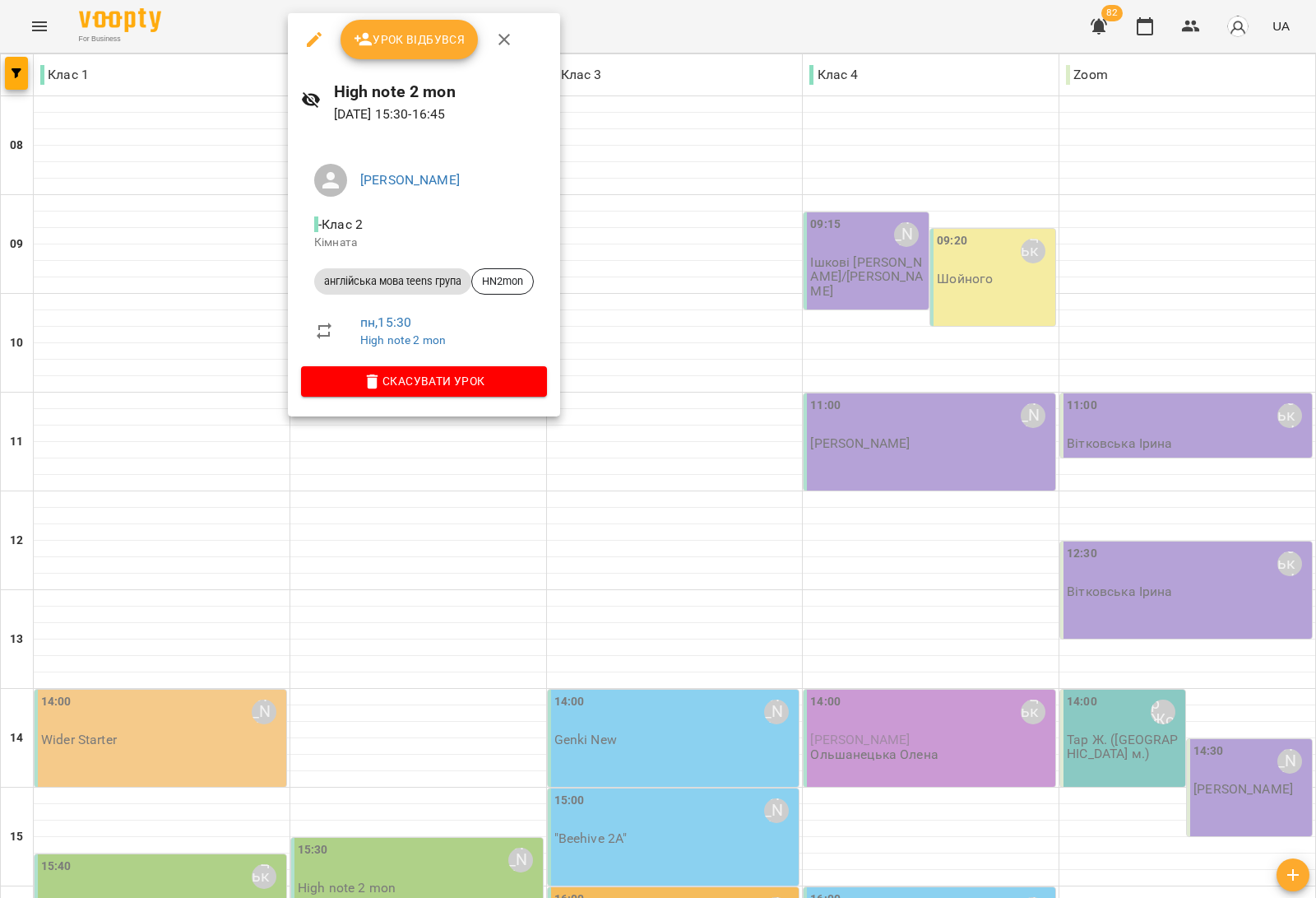
click at [396, 591] on div at bounding box center [658, 449] width 1316 height 898
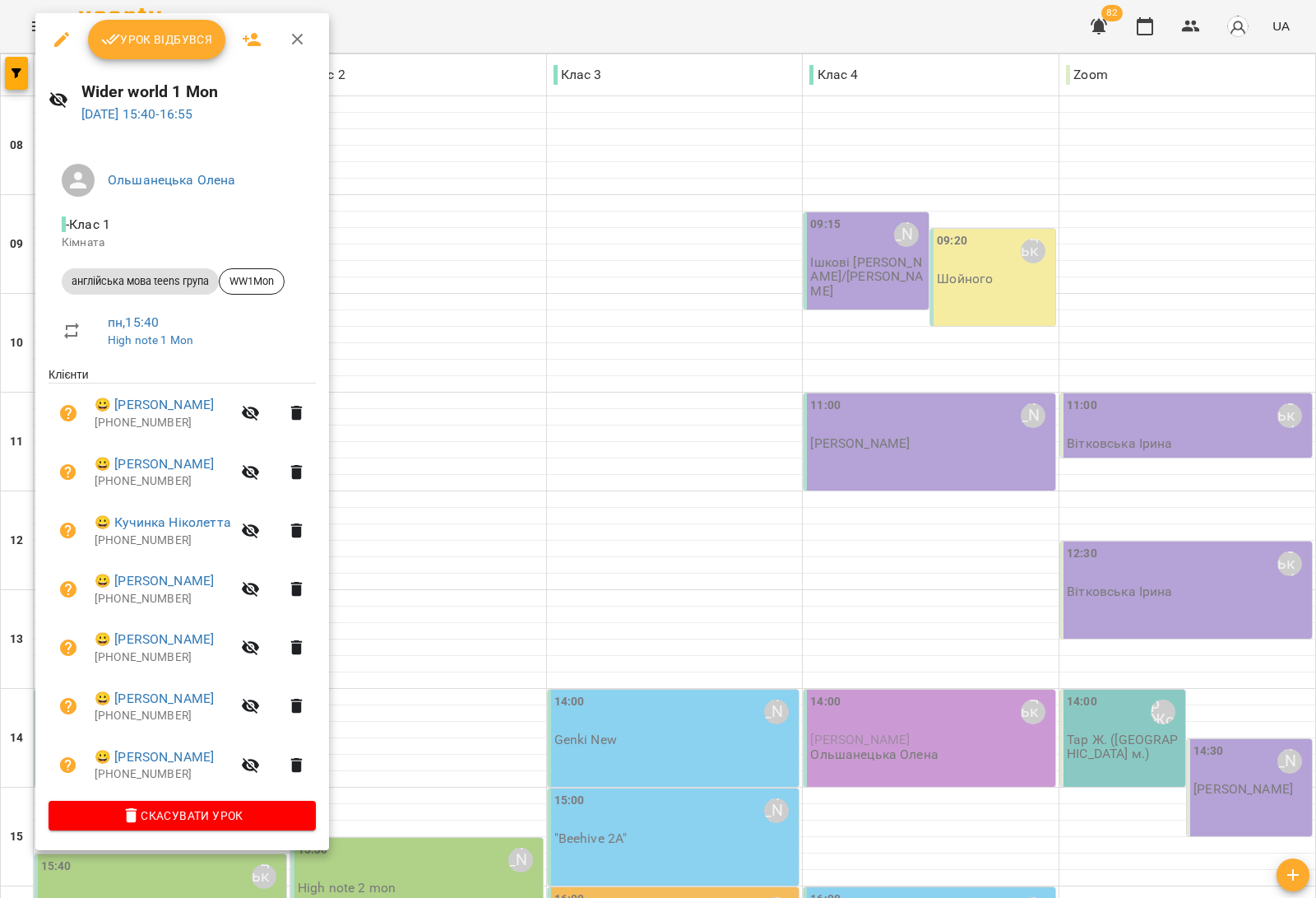
click at [327, 717] on div "Ольшанецька Олена - Клас 1 Кімната англійська мова teens група WW1Mon пн , 15:4…" at bounding box center [182, 494] width 294 height 712
click at [303, 36] on icon "button" at bounding box center [298, 40] width 20 height 20
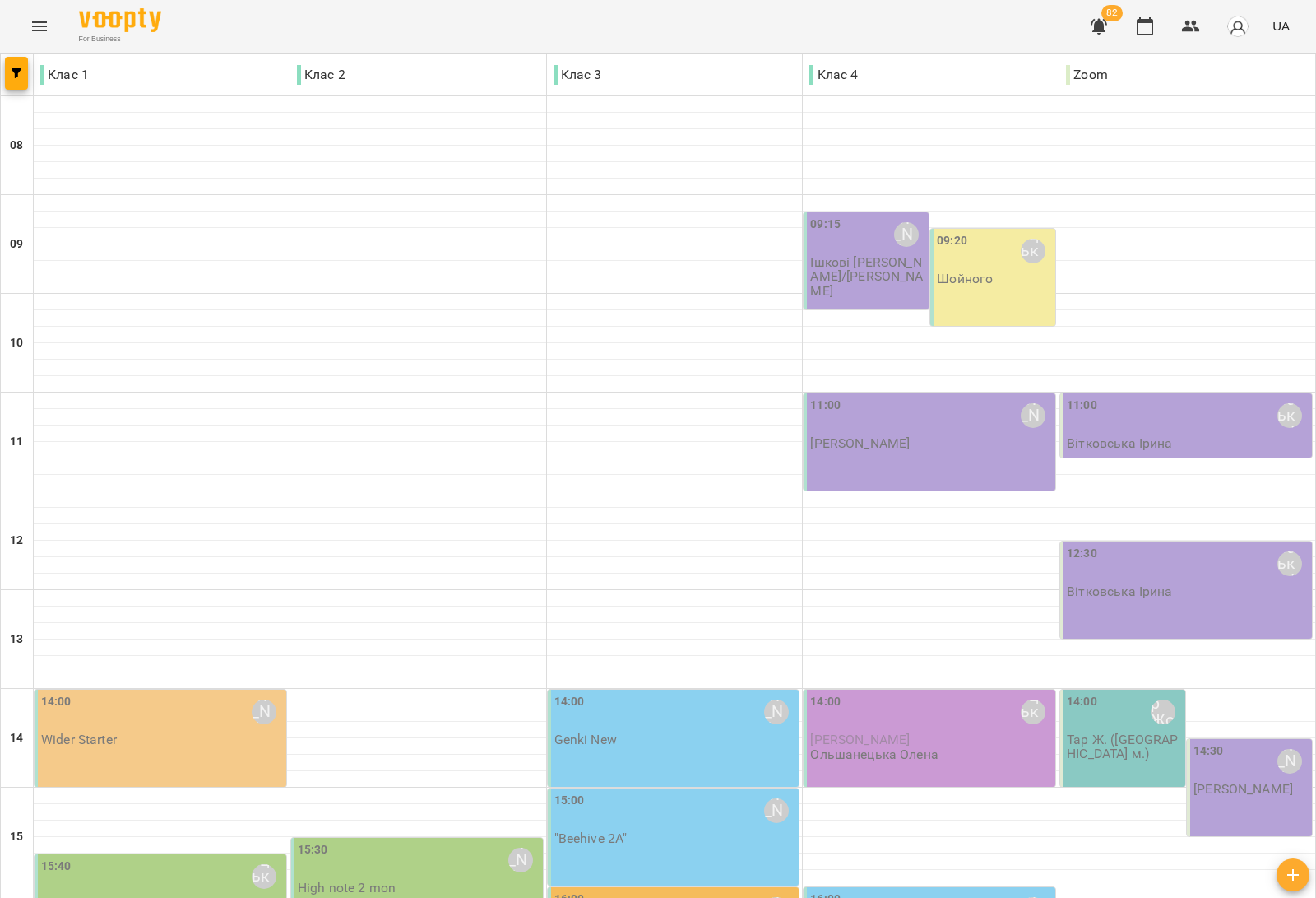
click at [947, 889] on div "16:00 Магданос Мар'яна" at bounding box center [931, 909] width 242 height 37
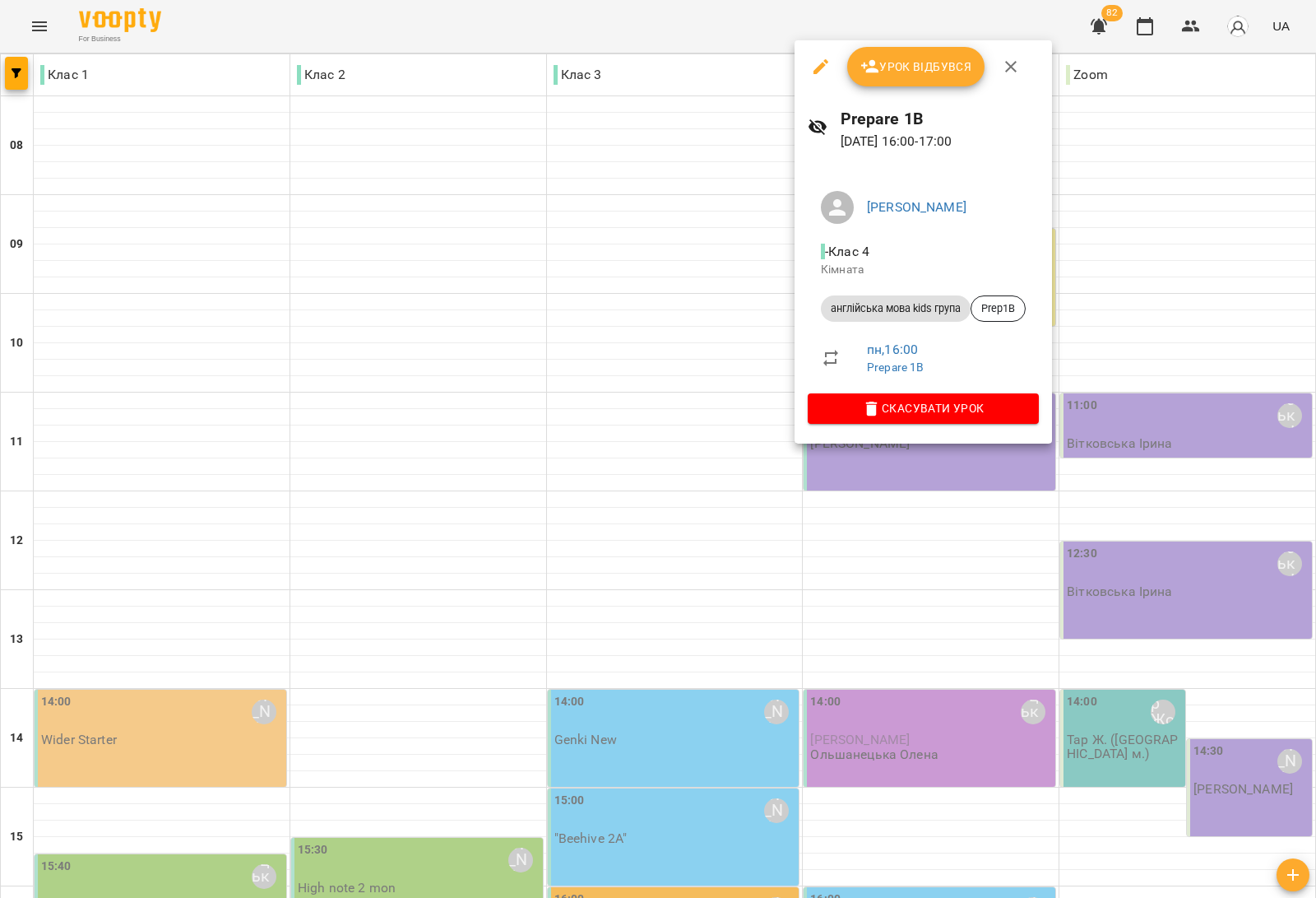
click at [659, 429] on div at bounding box center [658, 449] width 1316 height 898
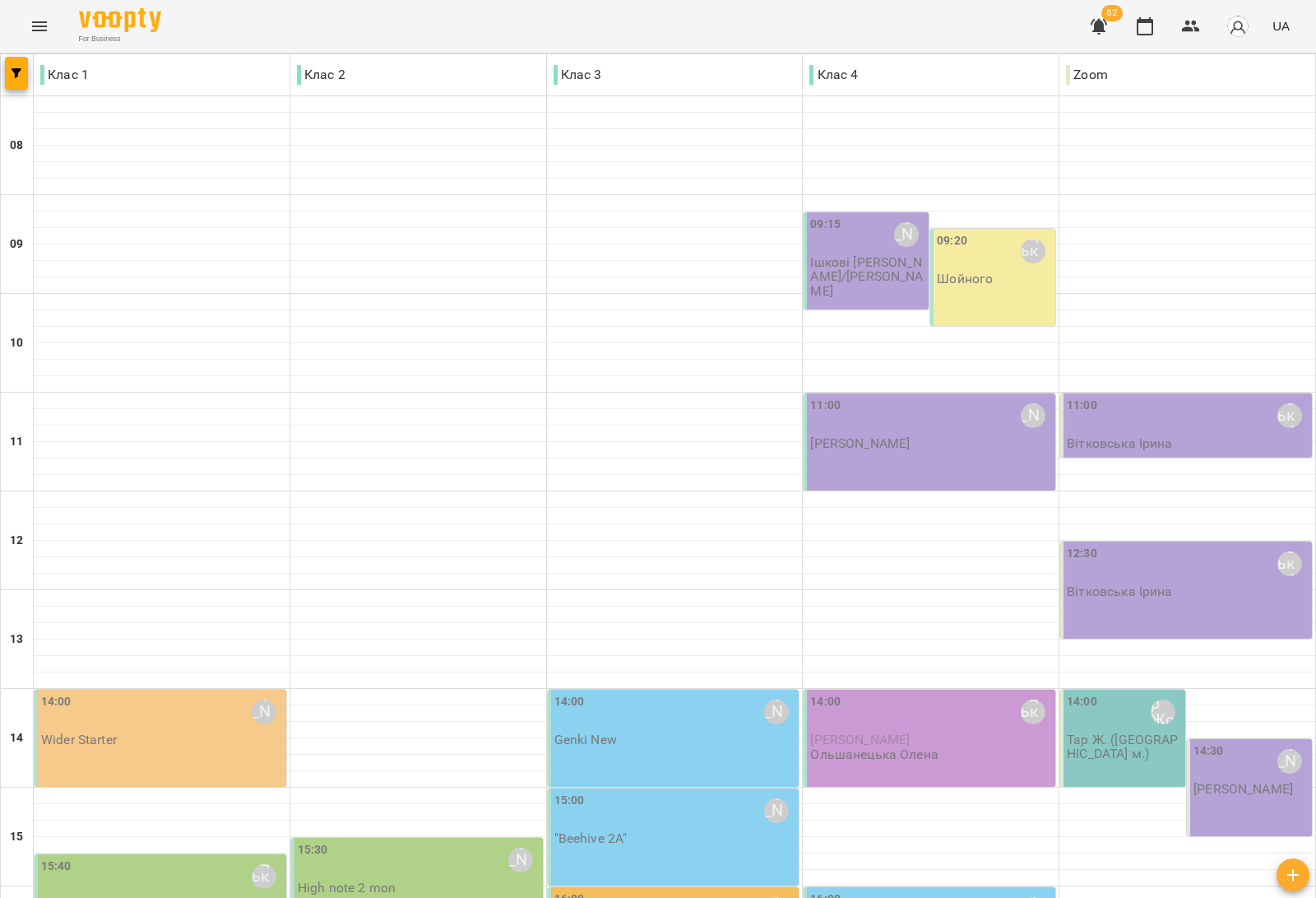
click at [659, 889] on div "16:00 Медвідь Мирослава" at bounding box center [675, 909] width 242 height 37
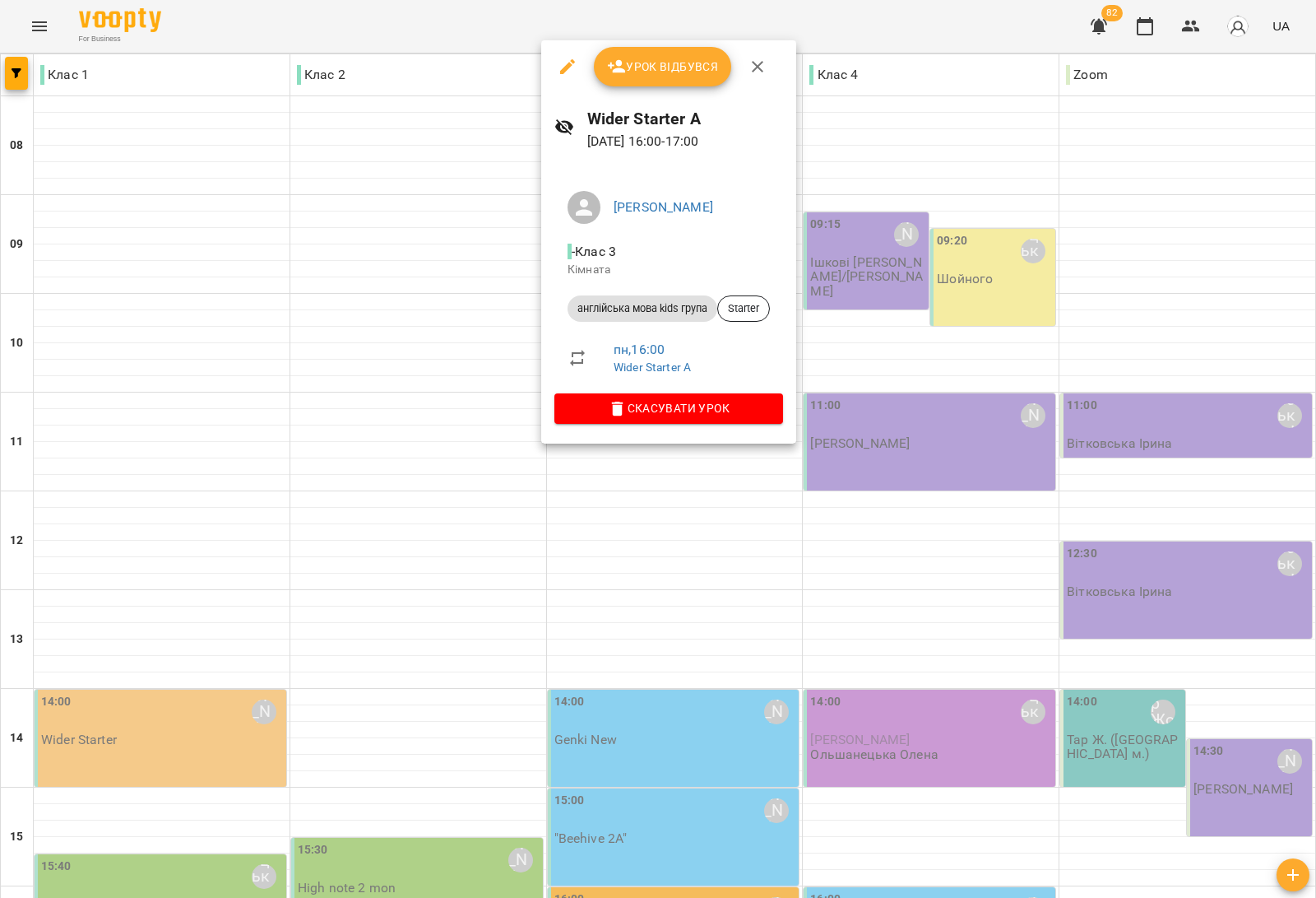
click at [158, 430] on div at bounding box center [658, 449] width 1316 height 898
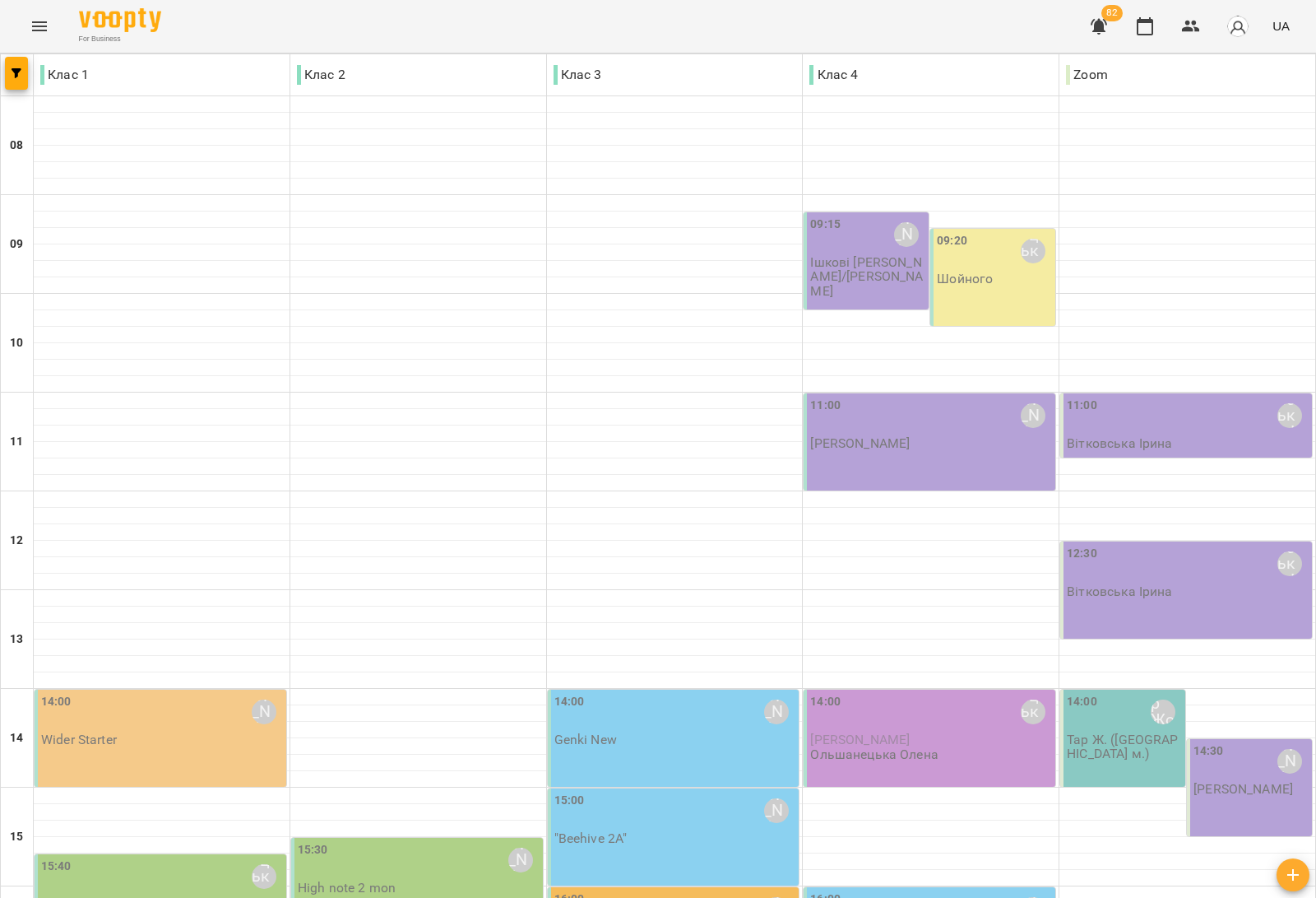
click at [158, 857] on div "15:40 Ольшанецька Олена 7 Wider world 1 Mon" at bounding box center [161, 892] width 242 height 70
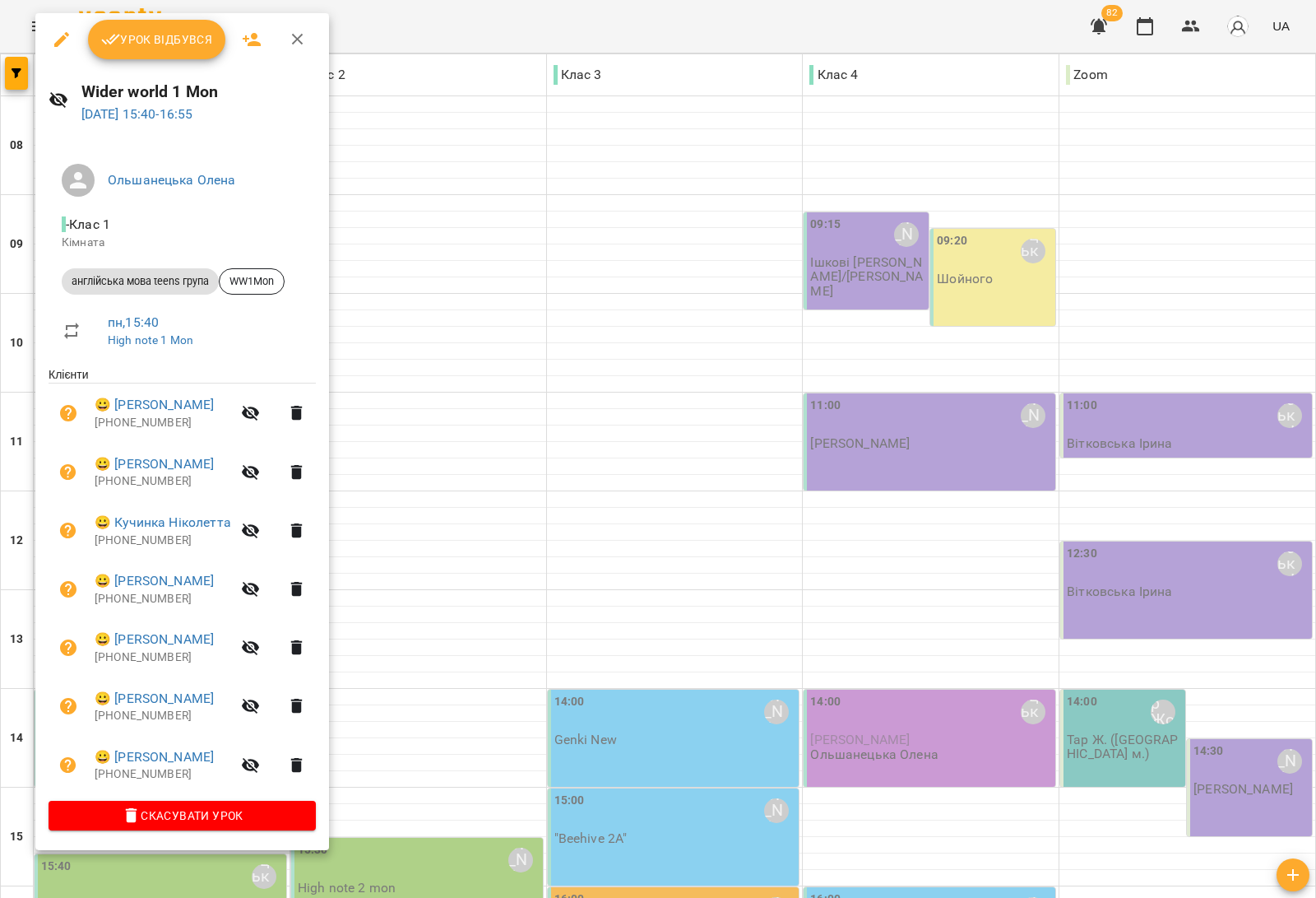
click at [425, 203] on div at bounding box center [658, 449] width 1316 height 898
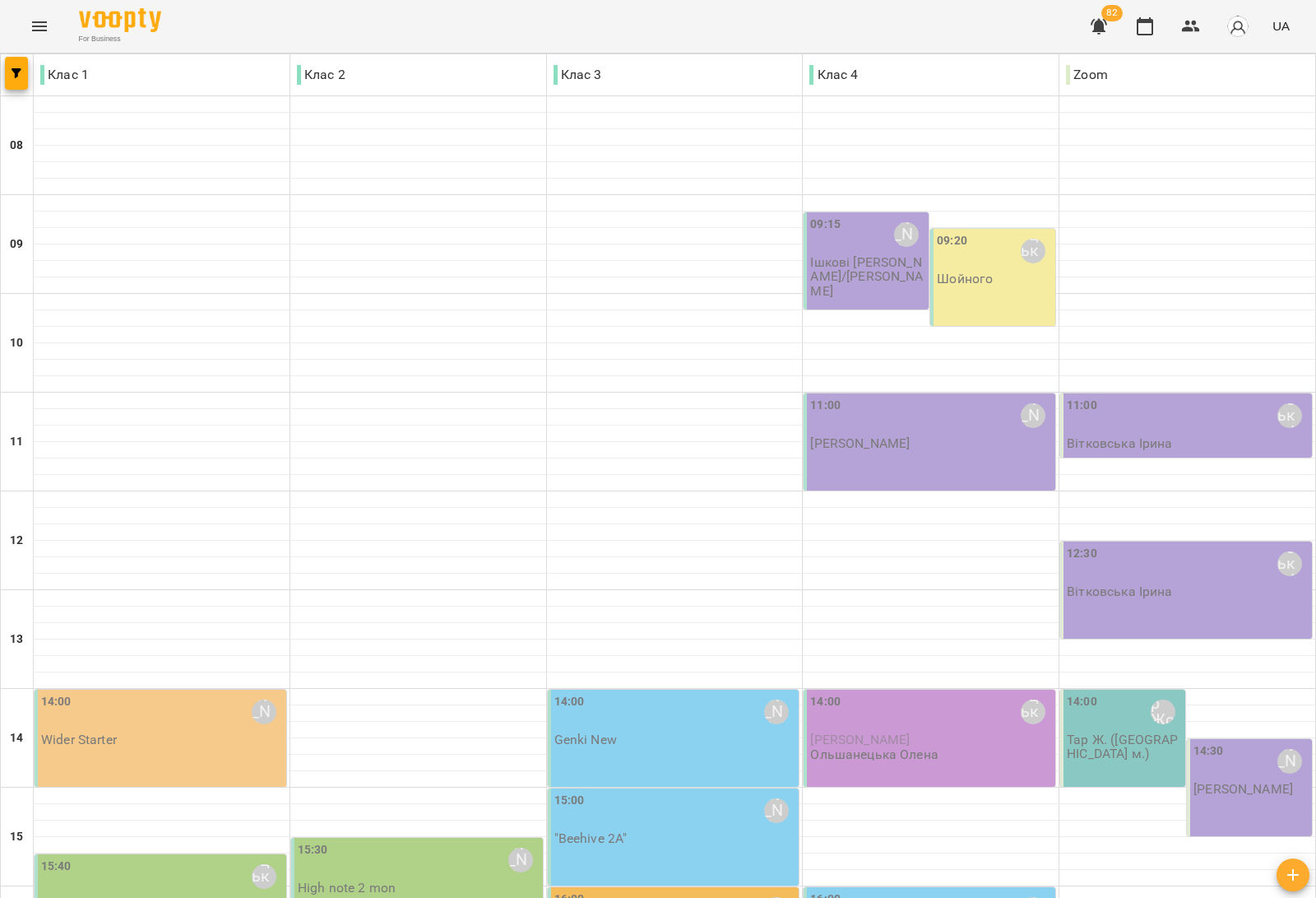
click at [190, 854] on div "15:40 Ольшанецька Олена 7 Wider world 1 Mon" at bounding box center [161, 910] width 252 height 113
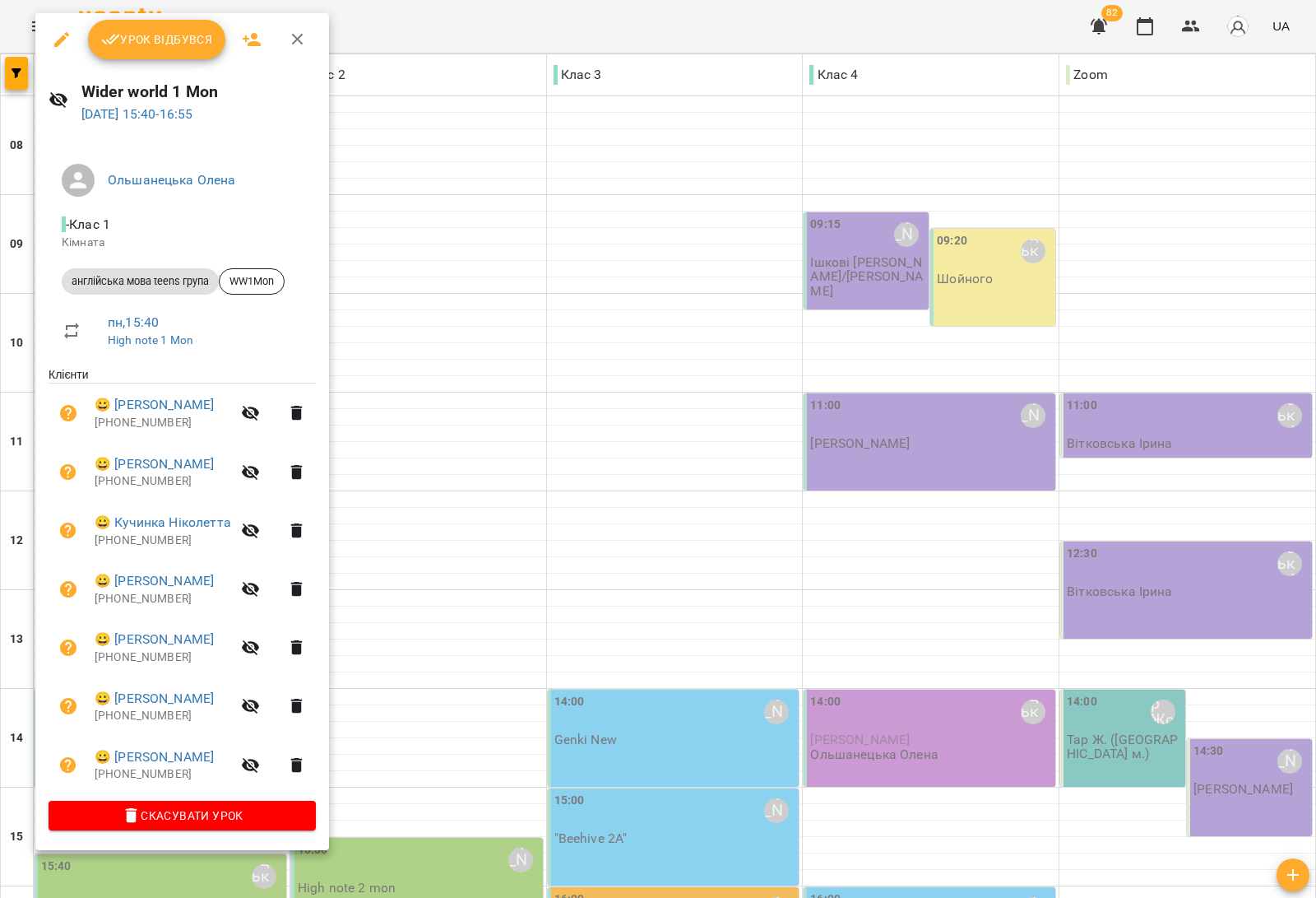
click at [434, 194] on div at bounding box center [658, 449] width 1316 height 898
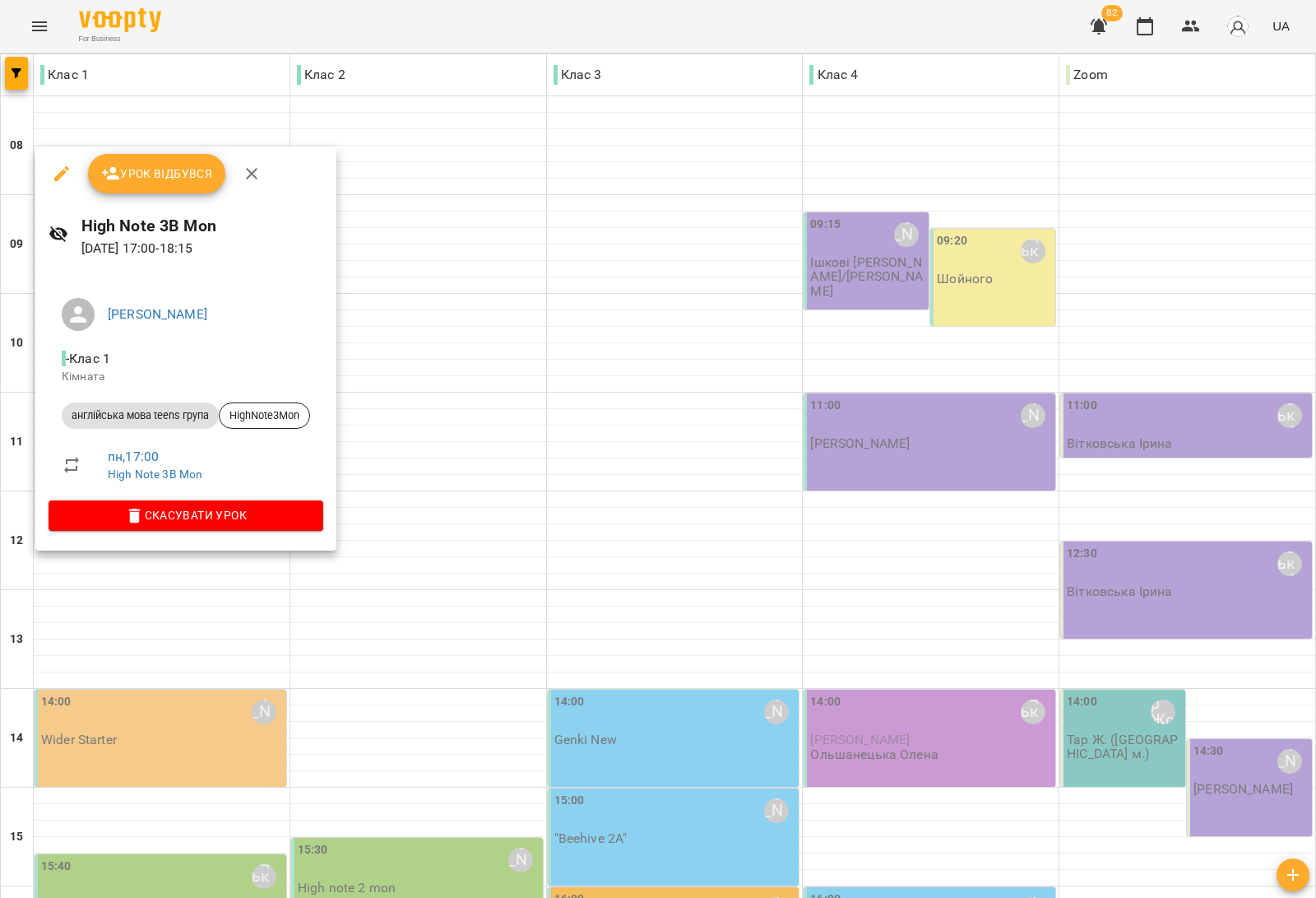
click at [426, 580] on div at bounding box center [658, 449] width 1316 height 898
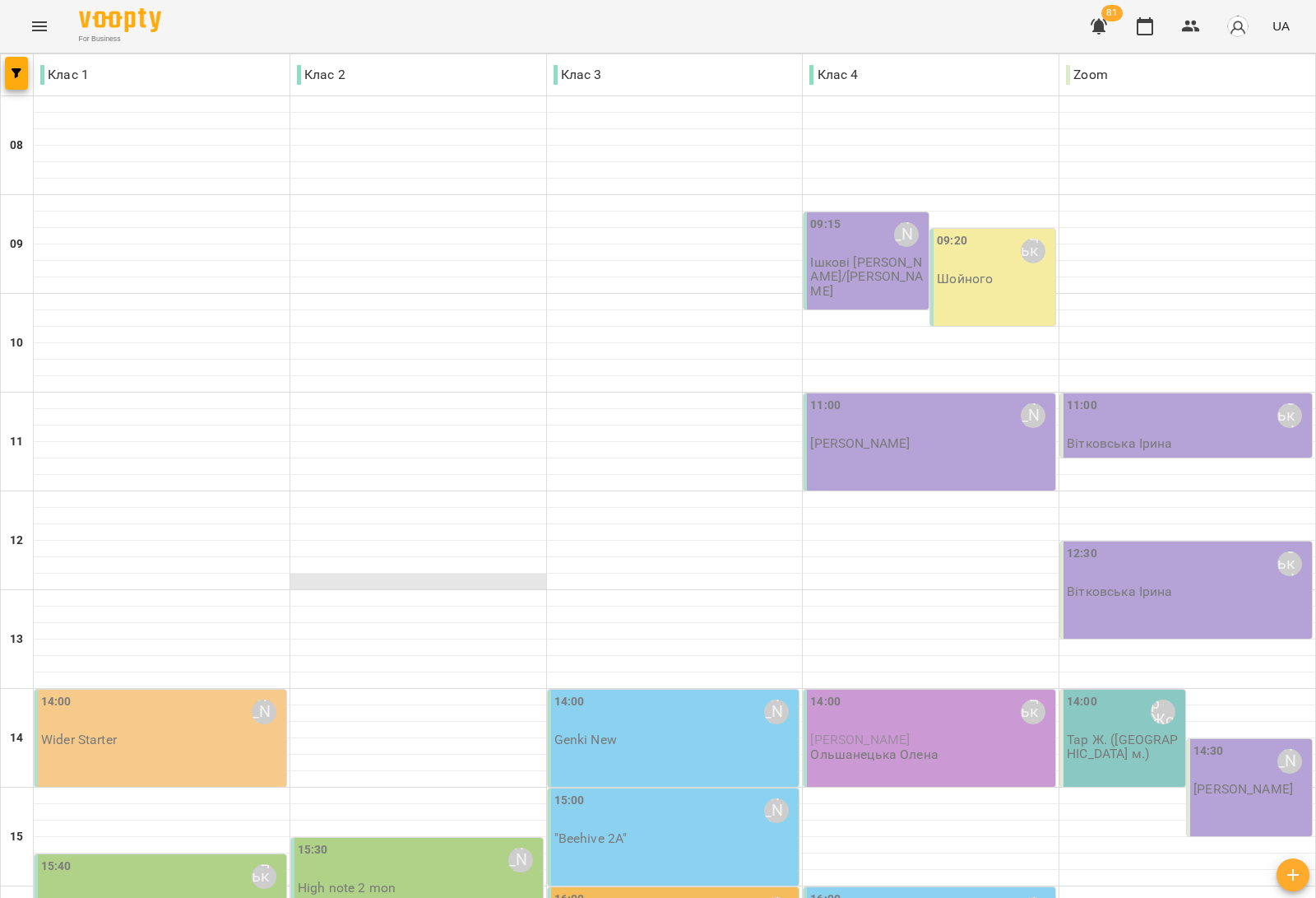
scroll to position [411, 0]
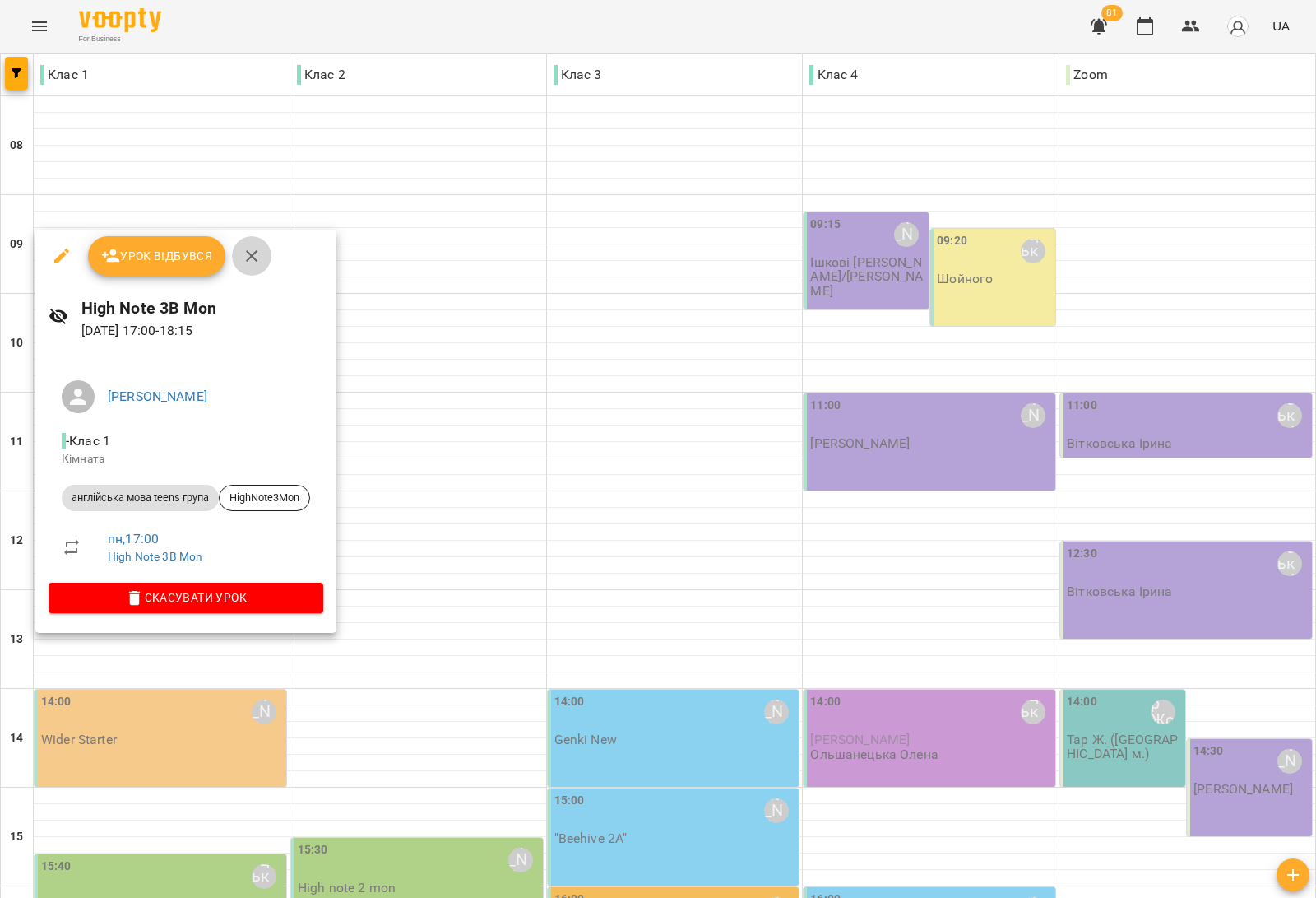
click at [256, 257] on icon "button" at bounding box center [252, 256] width 20 height 20
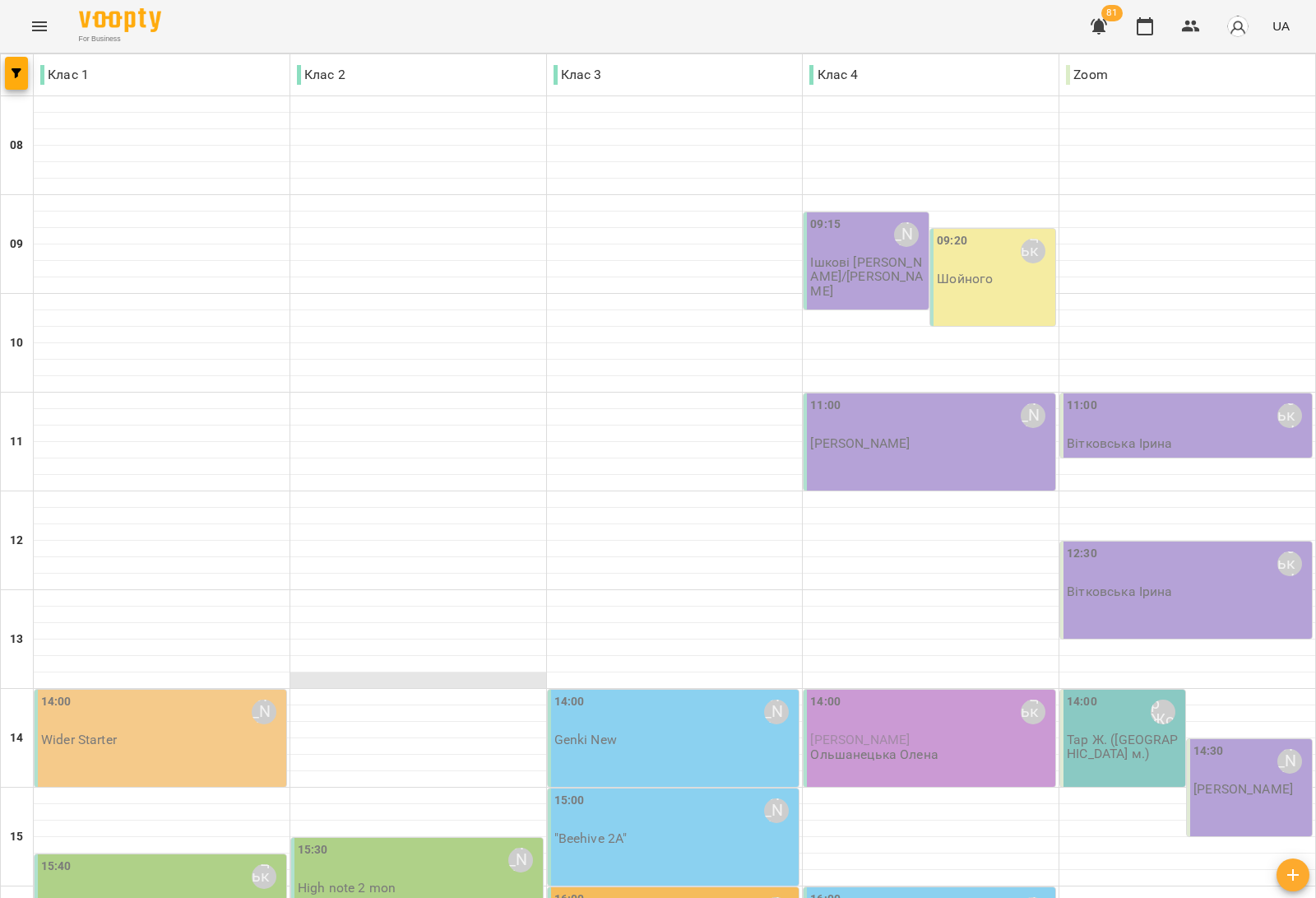
drag, startPoint x: 389, startPoint y: 200, endPoint x: 463, endPoint y: 275, distance: 105.4
click at [463, 590] on div at bounding box center [418, 639] width 255 height 99
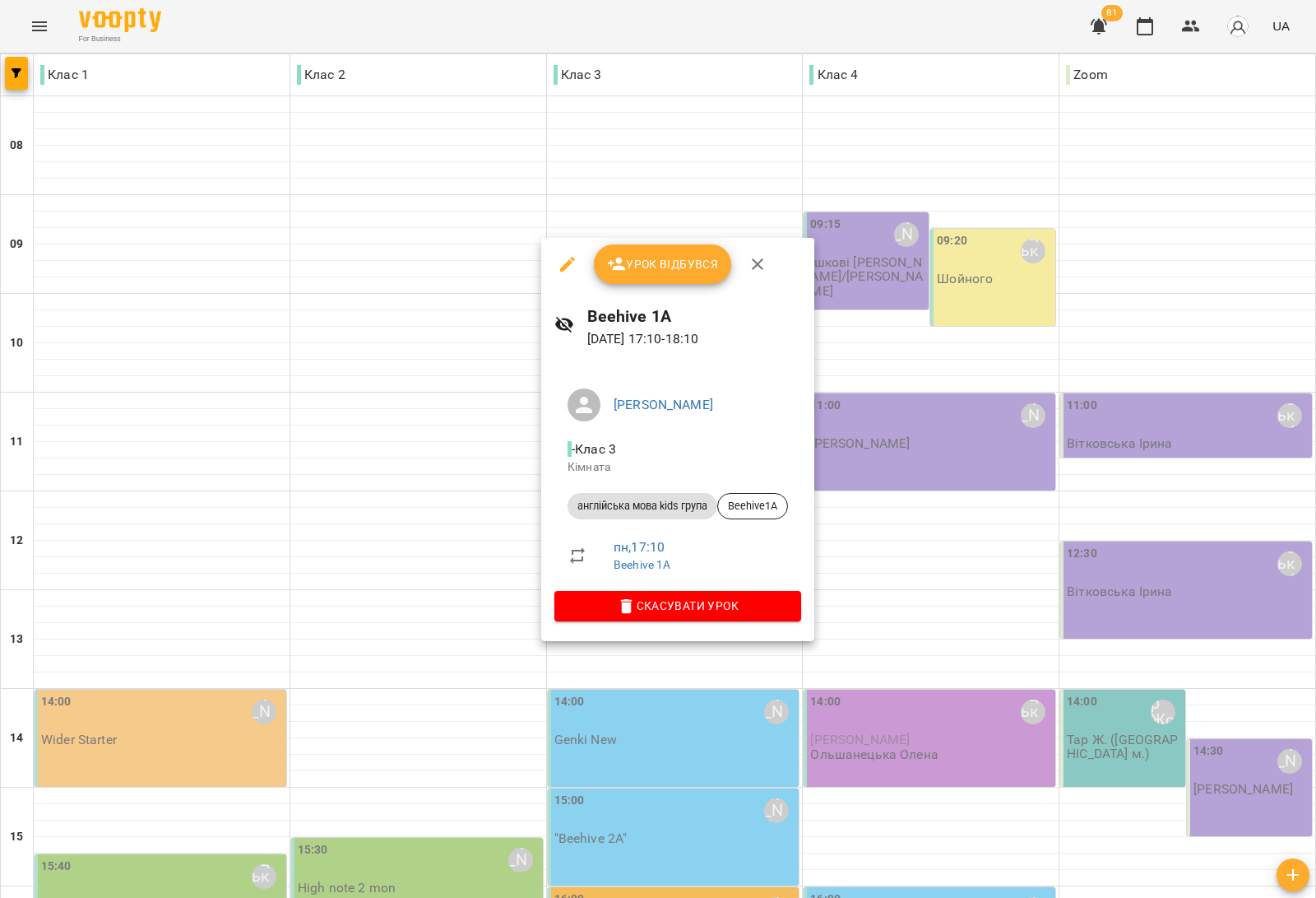
click at [884, 618] on div at bounding box center [658, 449] width 1316 height 898
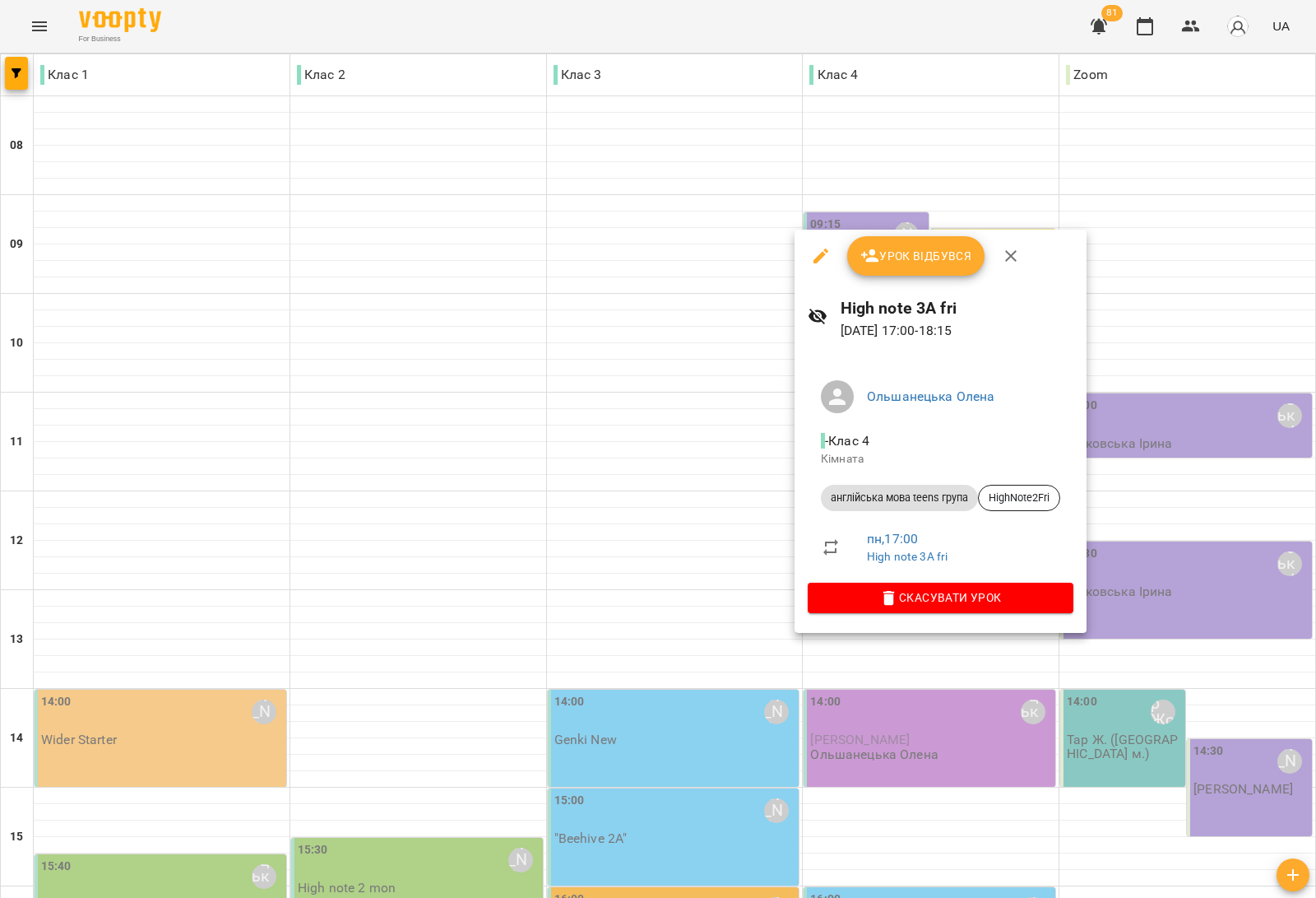
click at [647, 667] on div at bounding box center [658, 449] width 1316 height 898
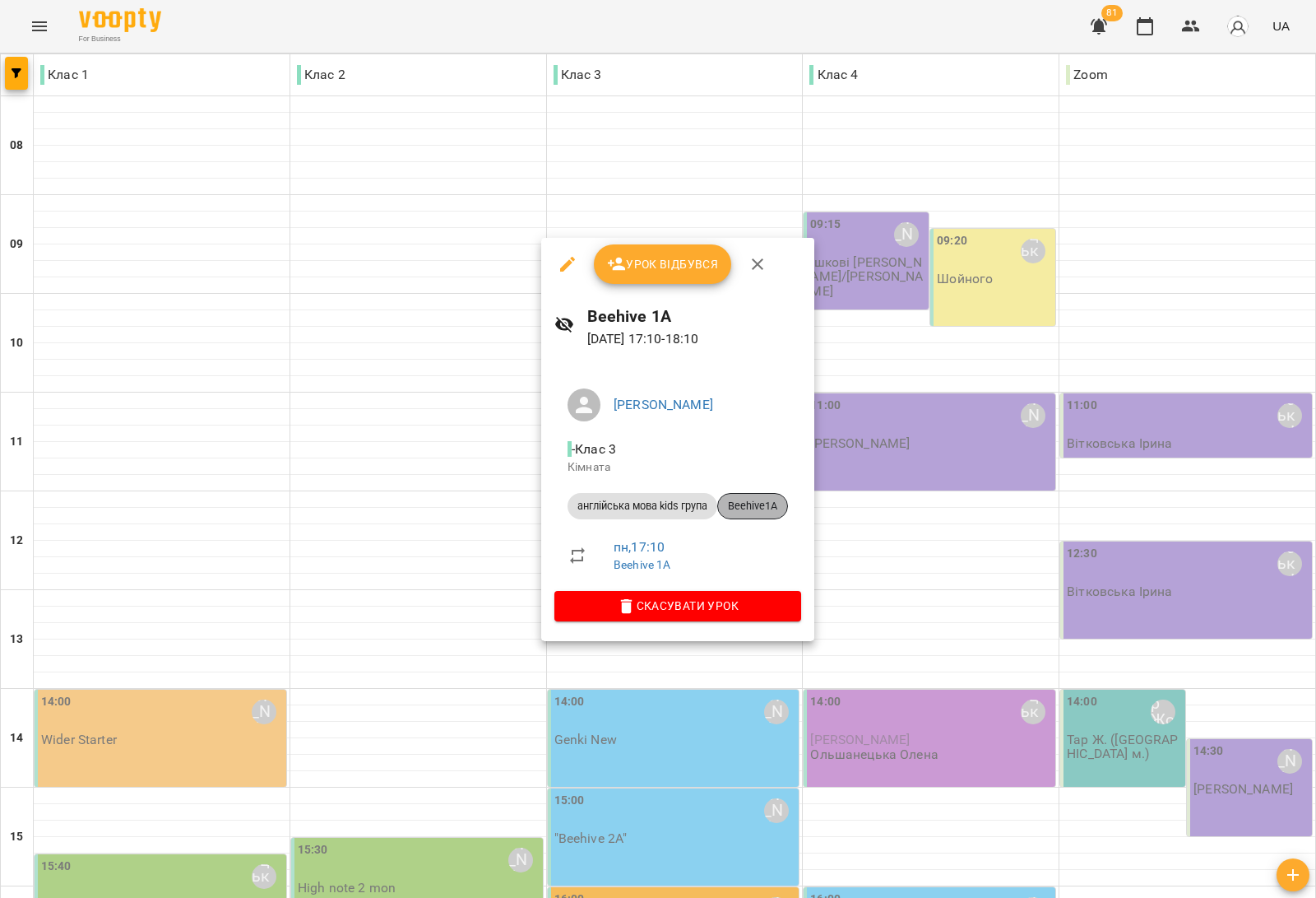
click at [782, 502] on span "Beehive1A" at bounding box center [752, 506] width 69 height 15
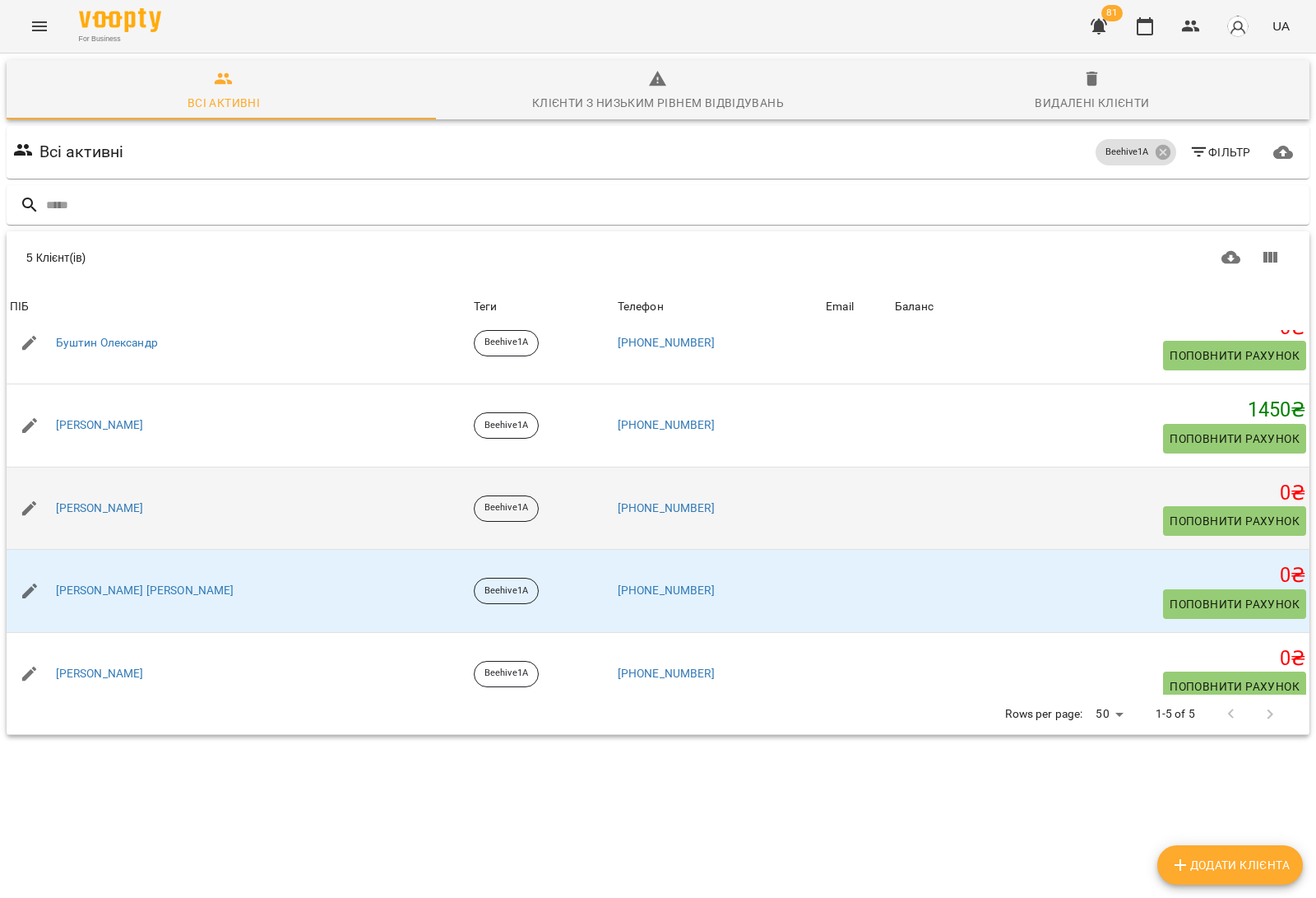
scroll to position [50, 0]
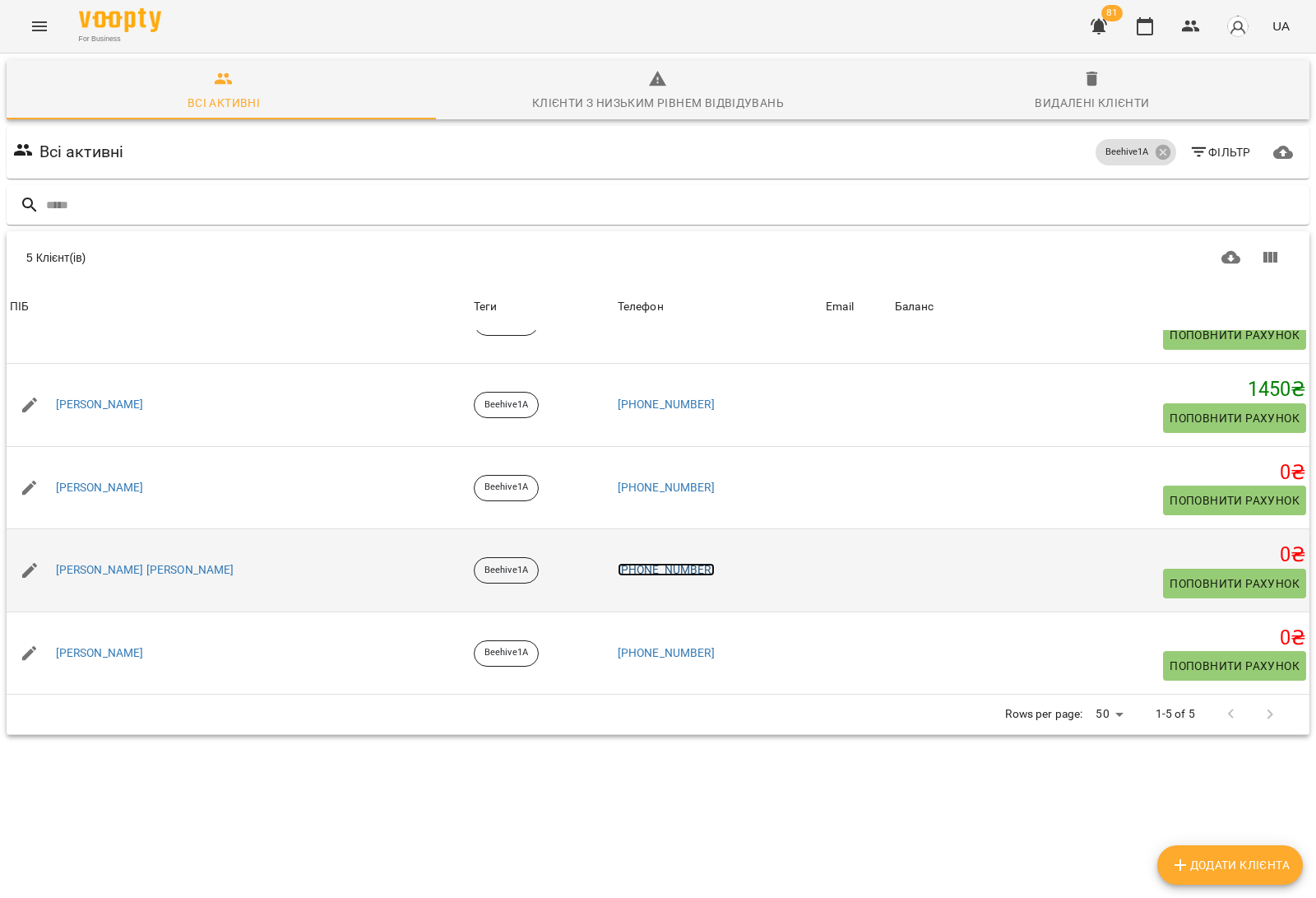
click at [618, 569] on link "+380936659606" at bounding box center [666, 569] width 97 height 13
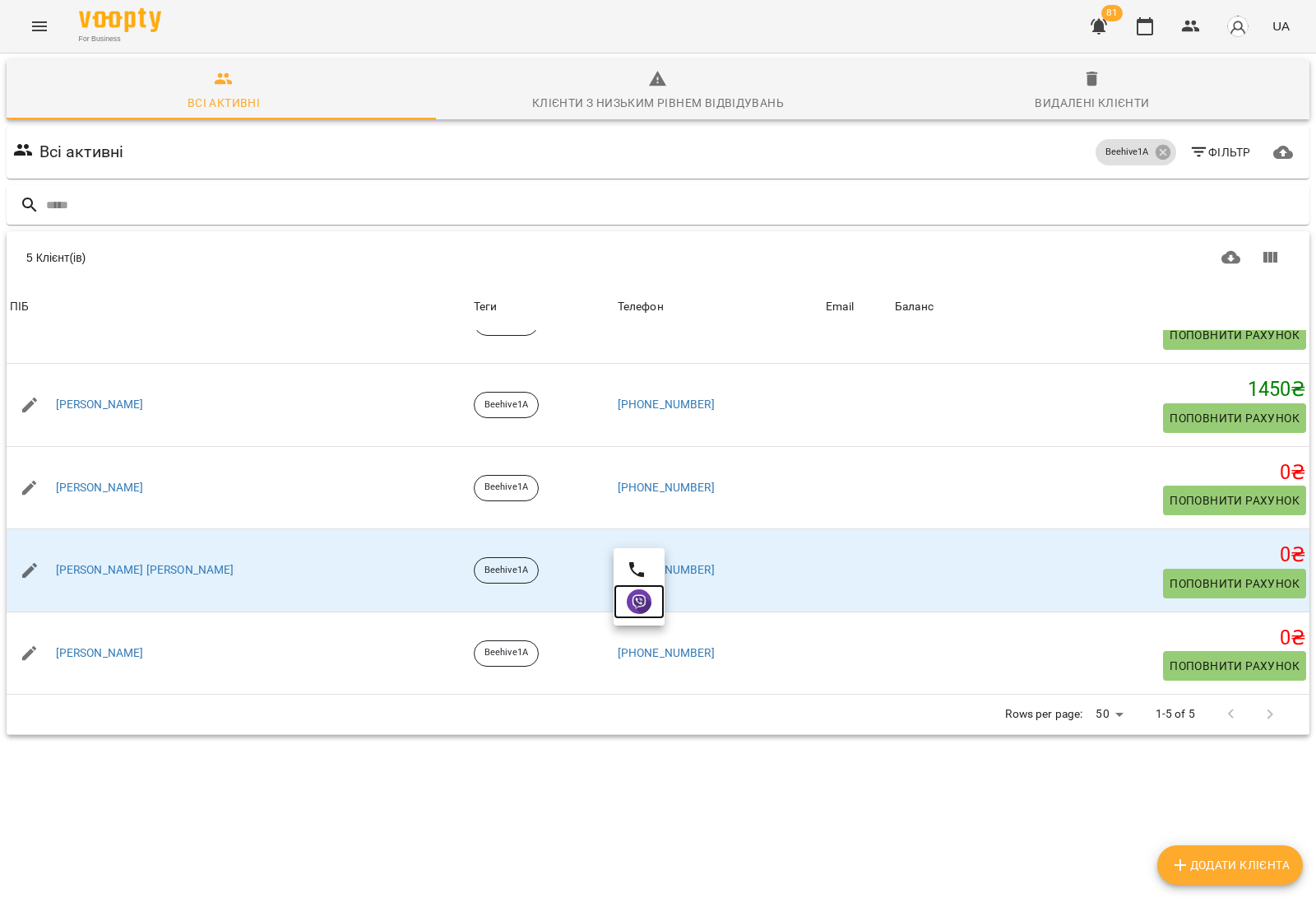
click at [643, 595] on img at bounding box center [639, 602] width 25 height 25
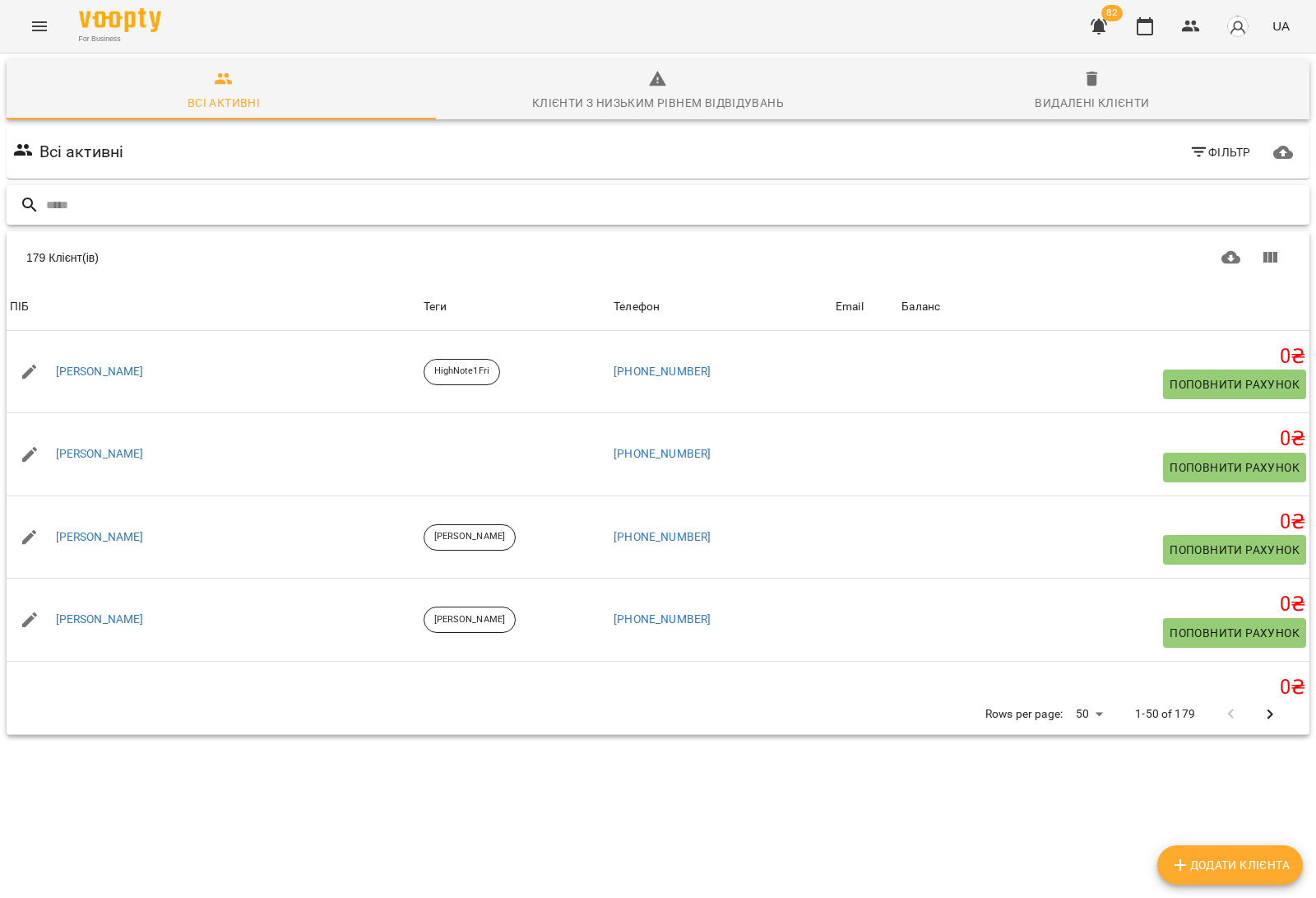
click at [200, 191] on input "text" at bounding box center [674, 205] width 1257 height 27
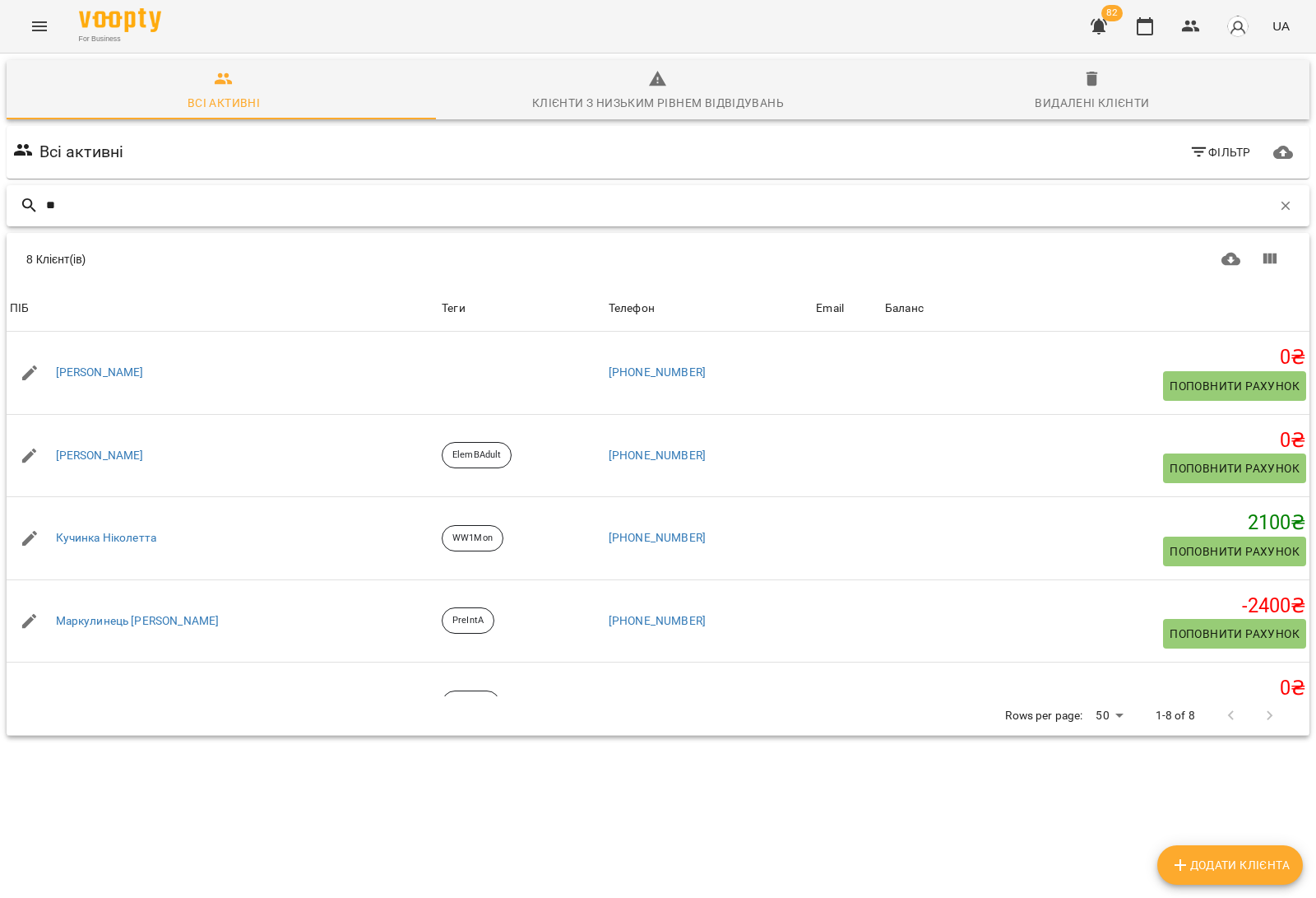
type input "*"
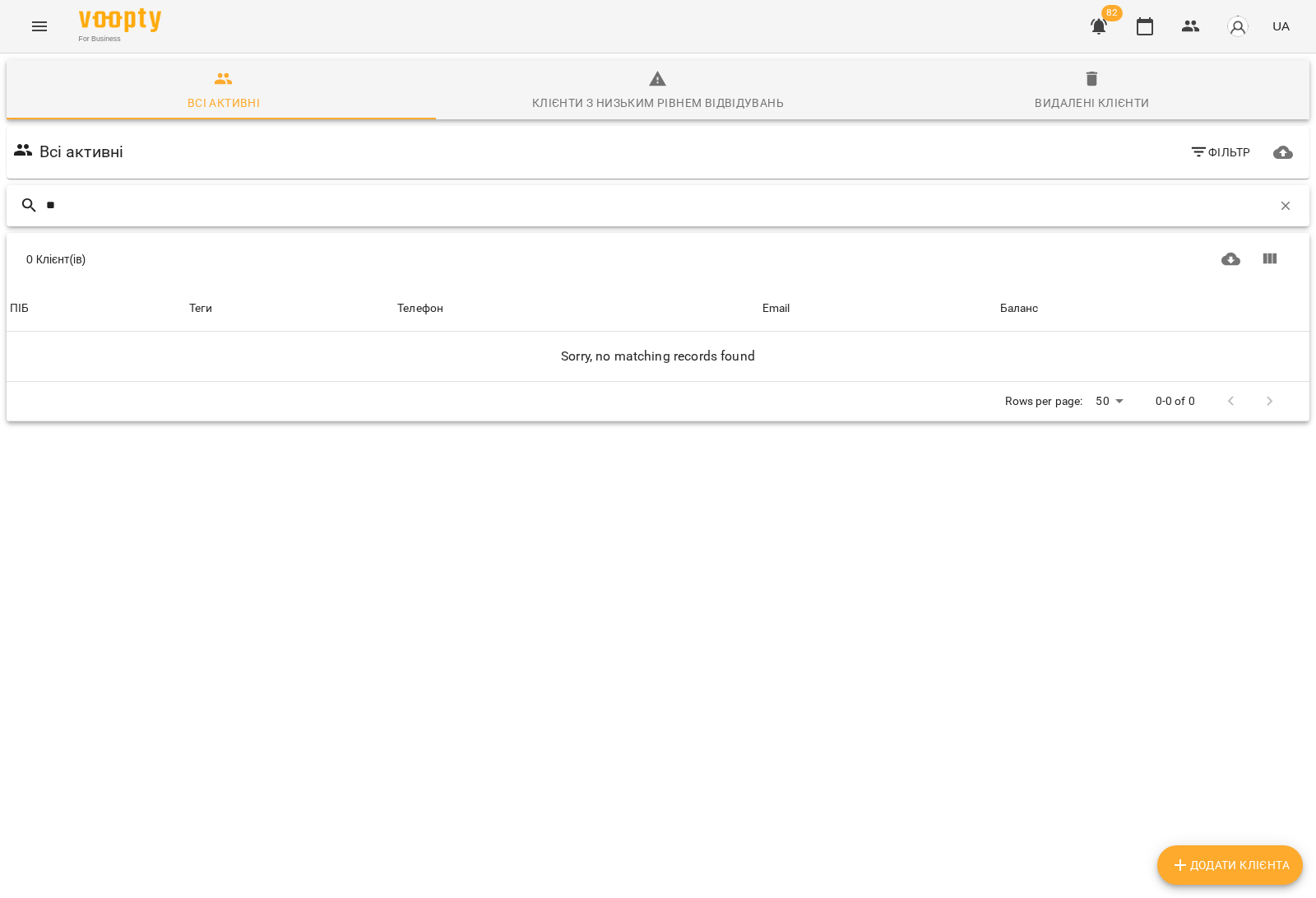
type input "*"
type input "*****"
drag, startPoint x: 175, startPoint y: 196, endPoint x: 0, endPoint y: 215, distance: 176.0
click at [0, 215] on div "Всі активні Клієнти з низьким рівнем відвідувань Видалені клієнти Всі активні Ф…" at bounding box center [658, 298] width 1323 height 496
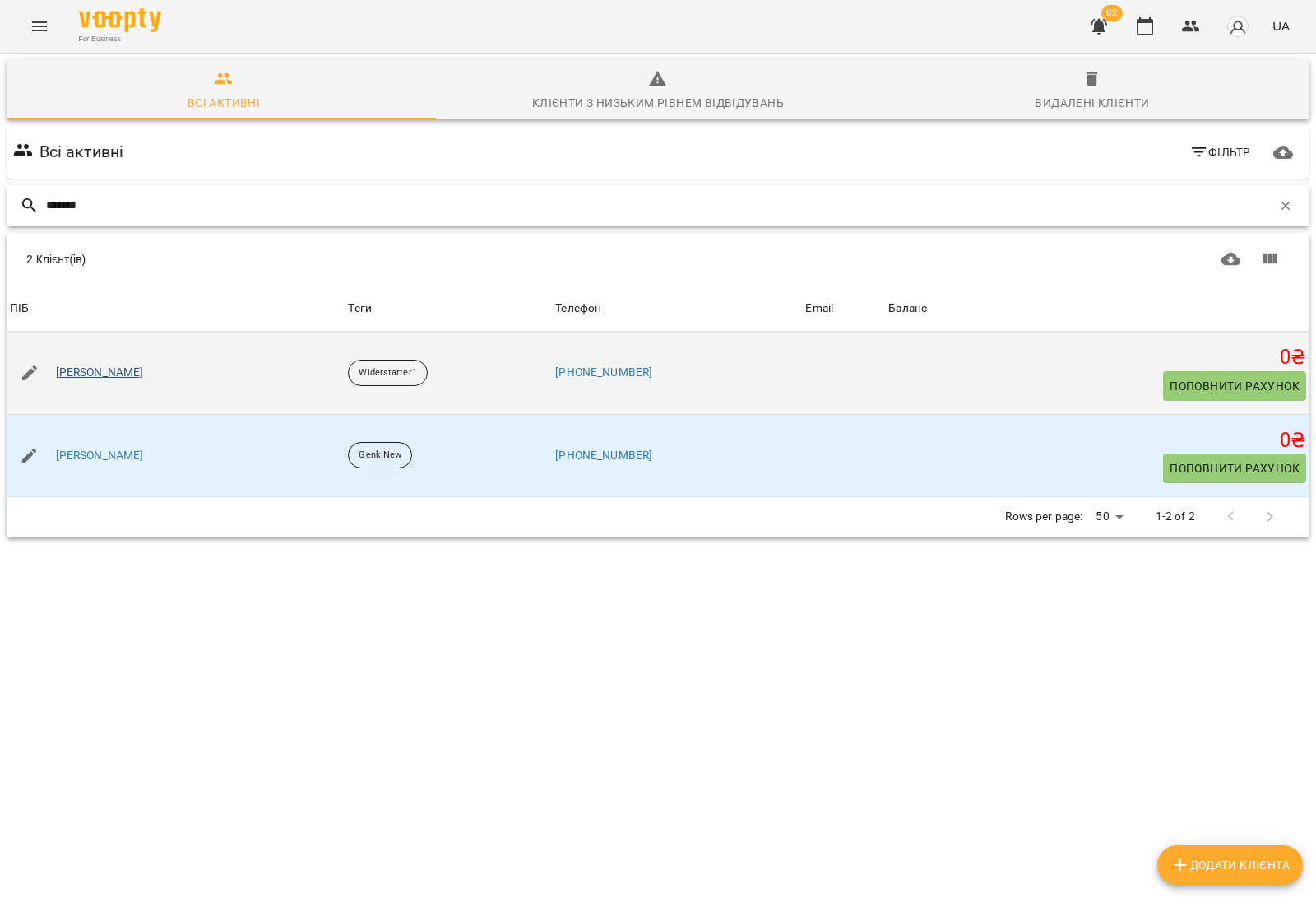
type input "*******"
click at [142, 371] on link "[PERSON_NAME]" at bounding box center [100, 373] width 88 height 17
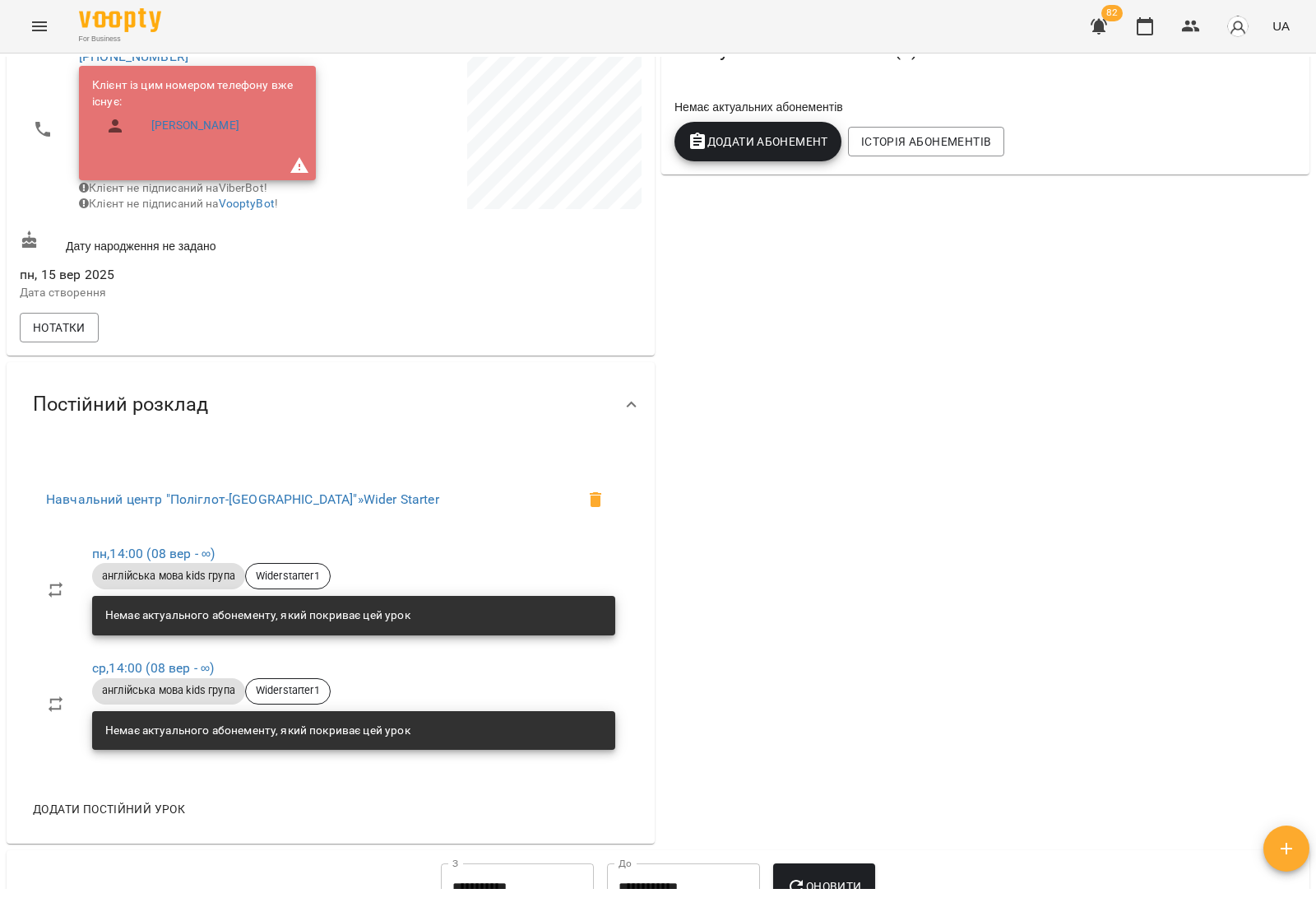
scroll to position [309, 0]
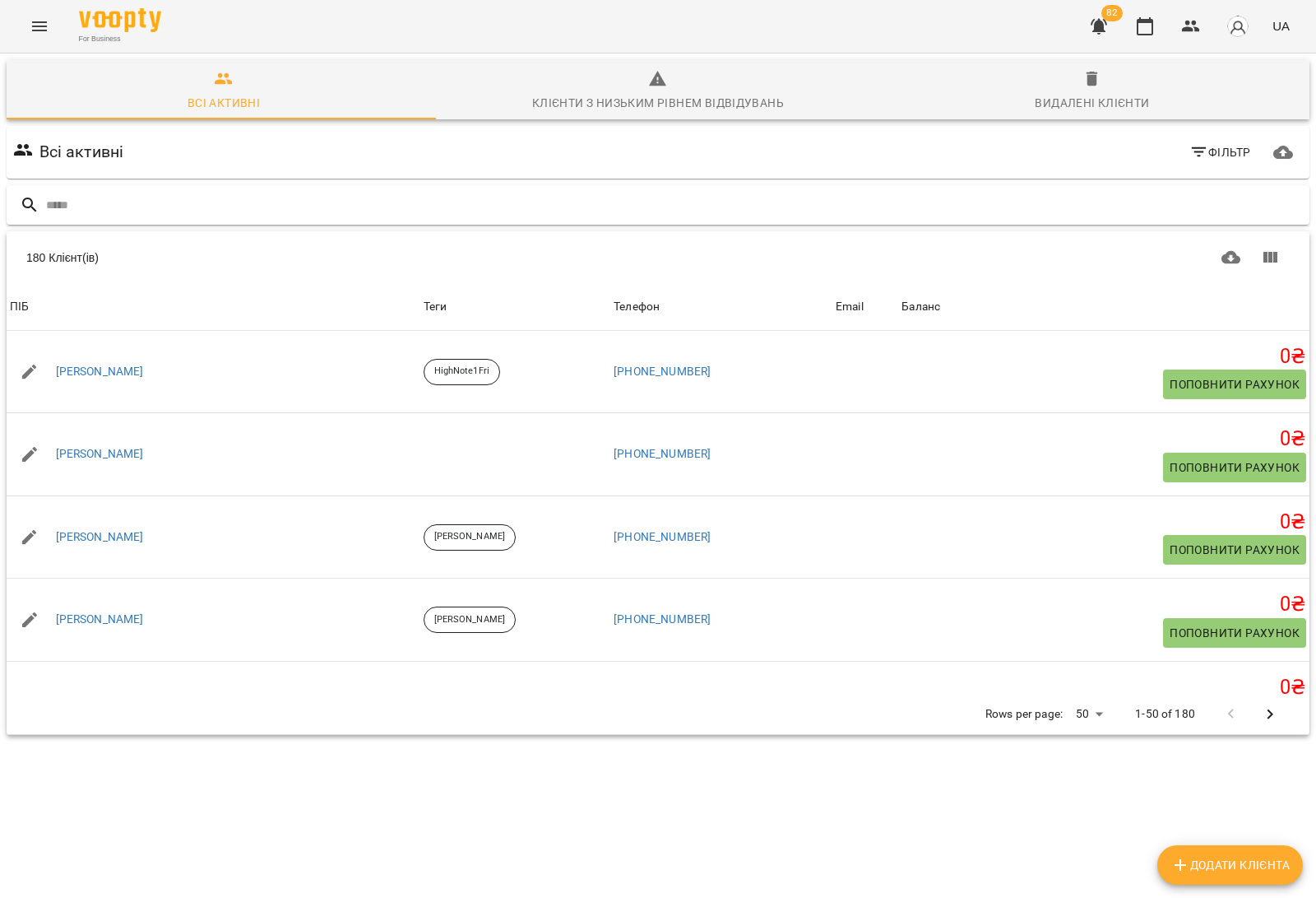
click at [121, 210] on input "text" at bounding box center [674, 205] width 1257 height 27
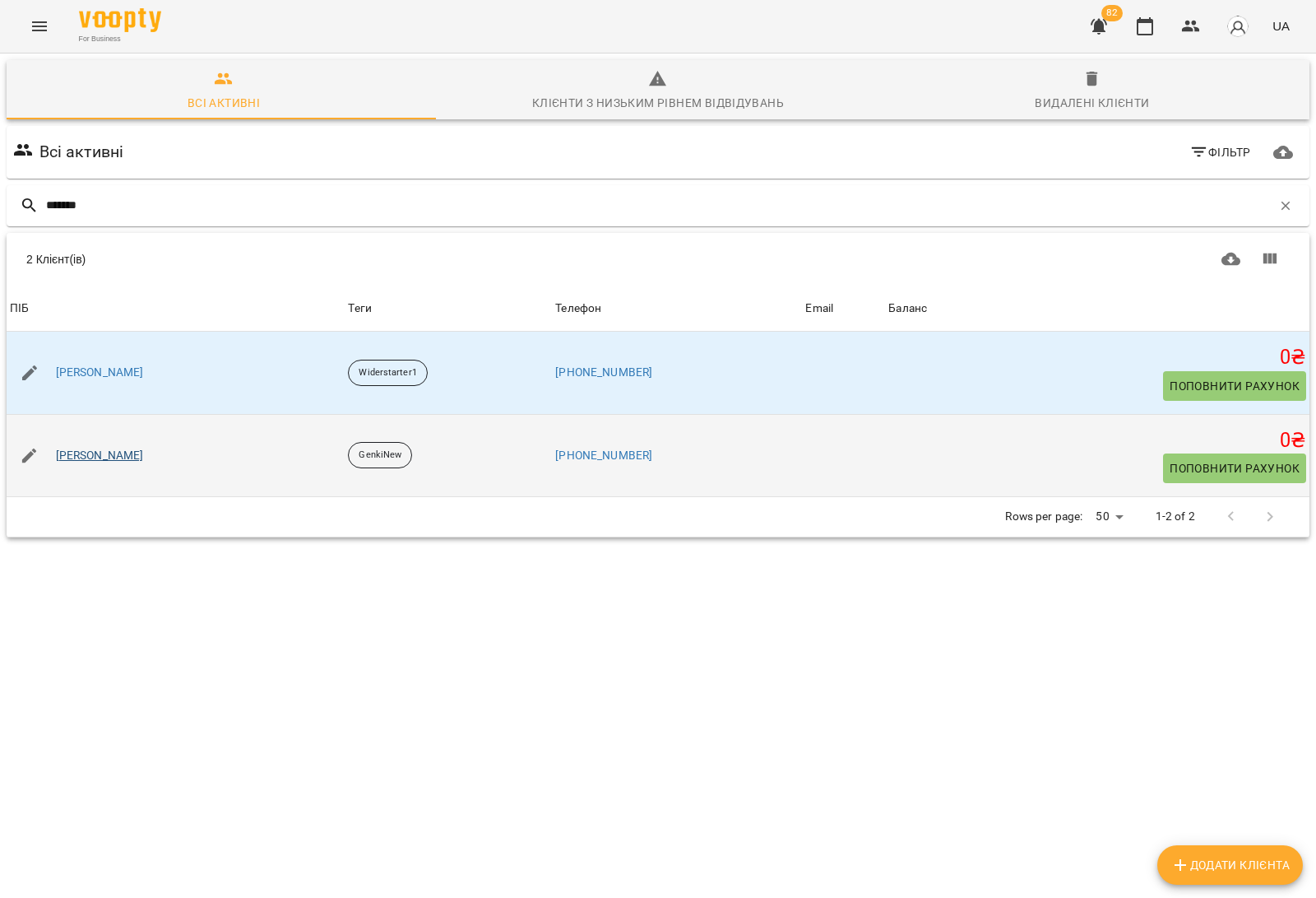
type input "*******"
click at [137, 458] on link "Тимофій Гуменюк" at bounding box center [100, 456] width 88 height 17
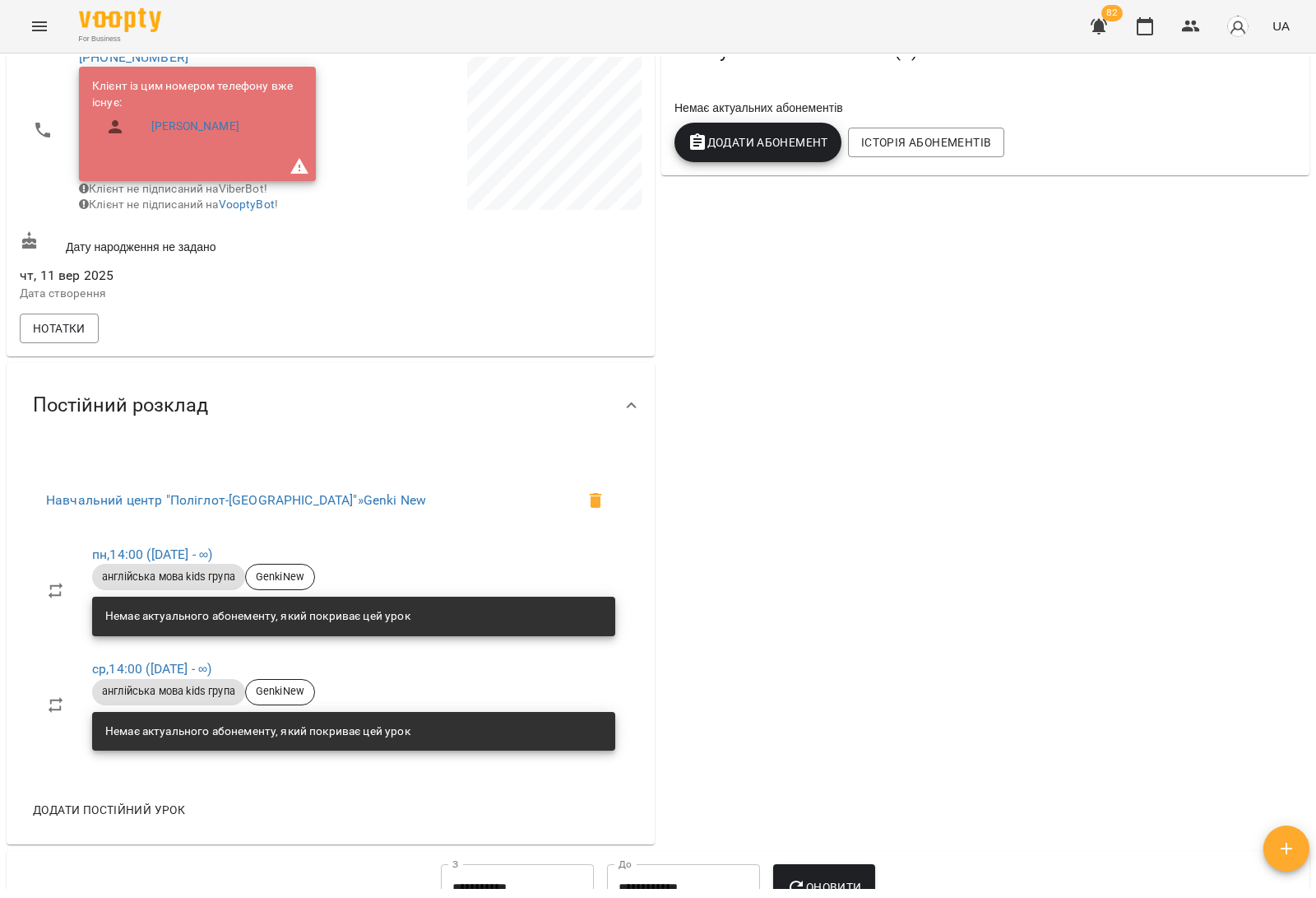
scroll to position [103, 0]
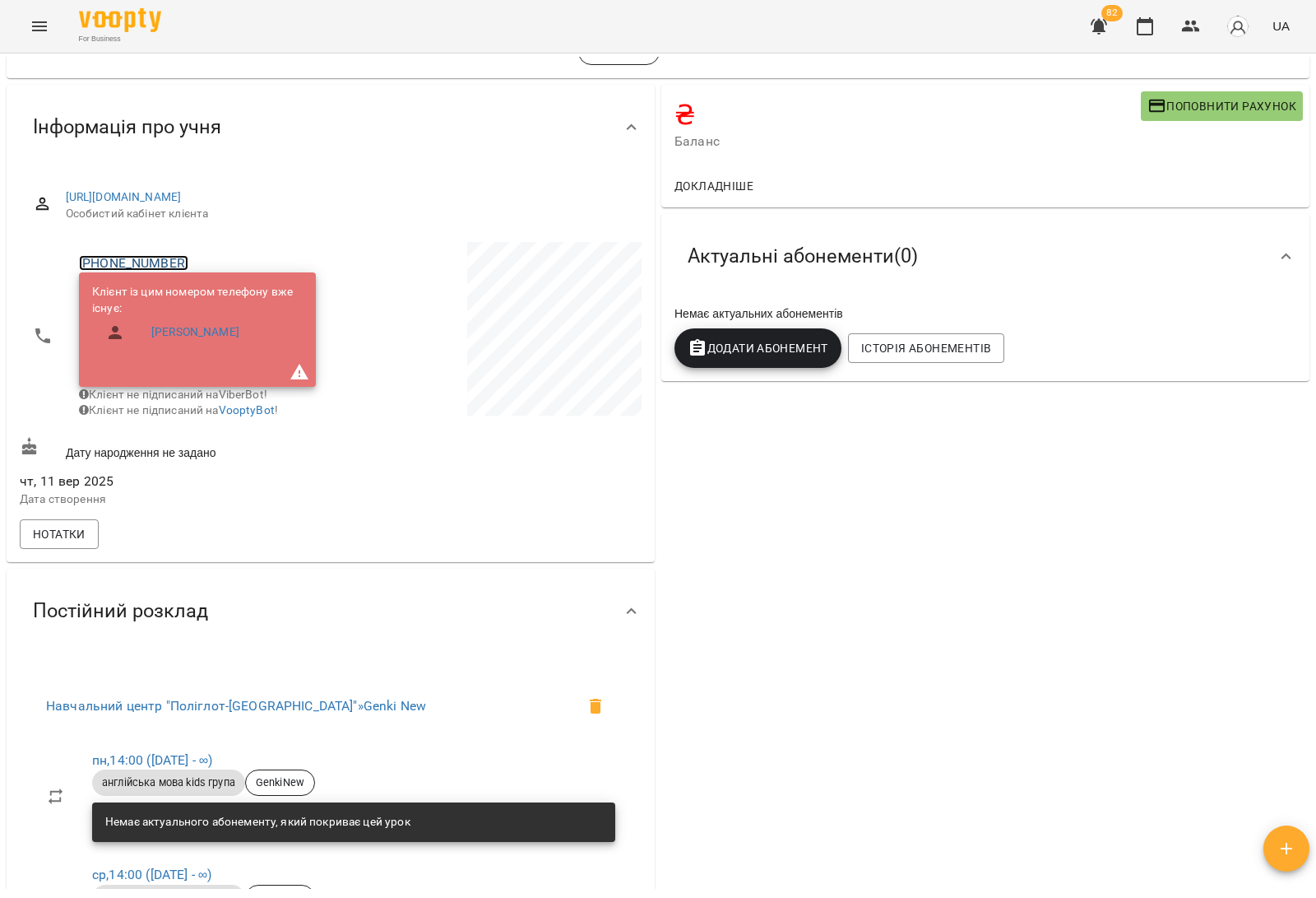
drag, startPoint x: 158, startPoint y: 260, endPoint x: 128, endPoint y: 256, distance: 30.3
click at [128, 256] on link "[PHONE_NUMBER]" at bounding box center [133, 263] width 109 height 16
click at [195, 292] on img at bounding box center [200, 294] width 25 height 25
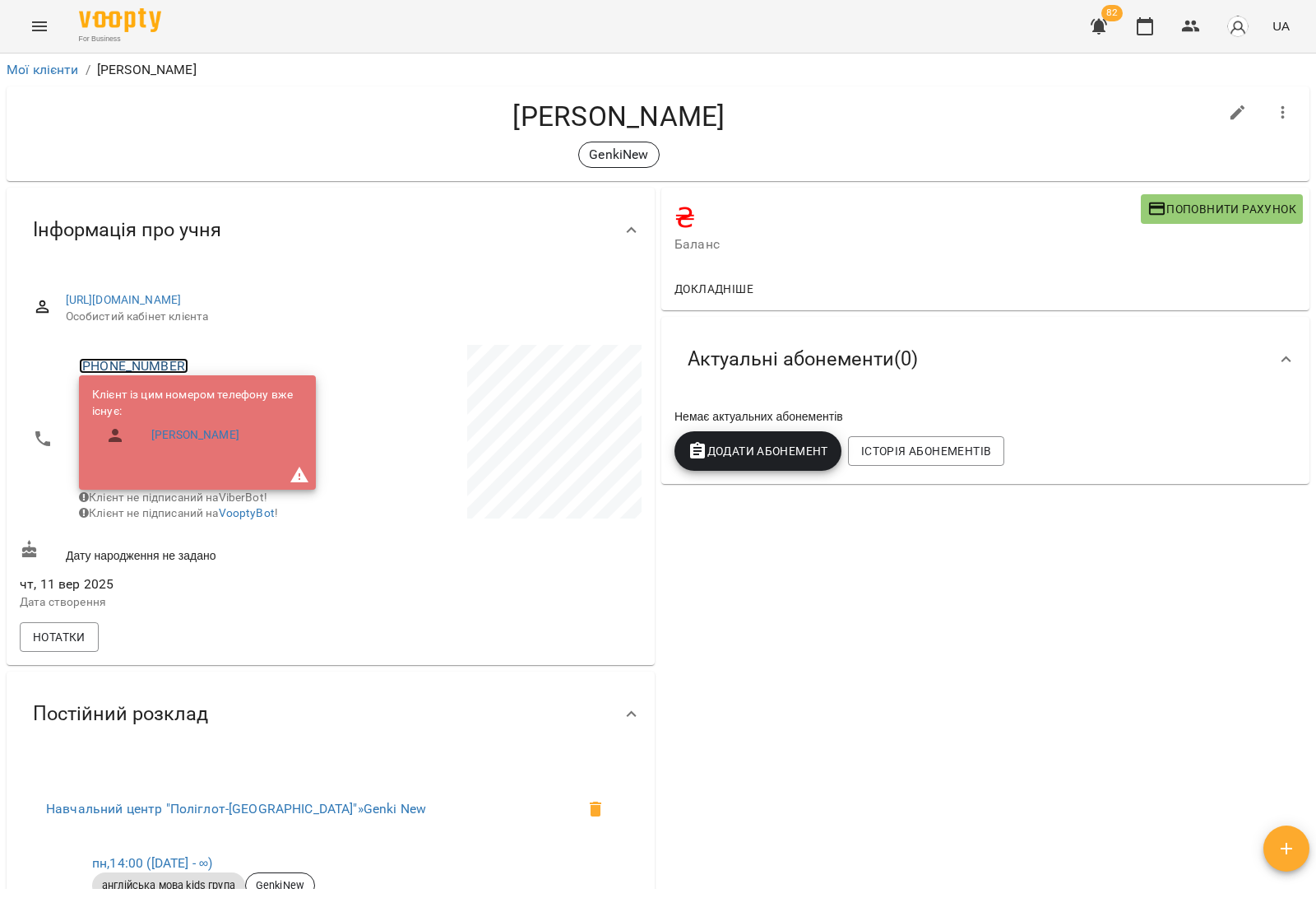
scroll to position [618, 0]
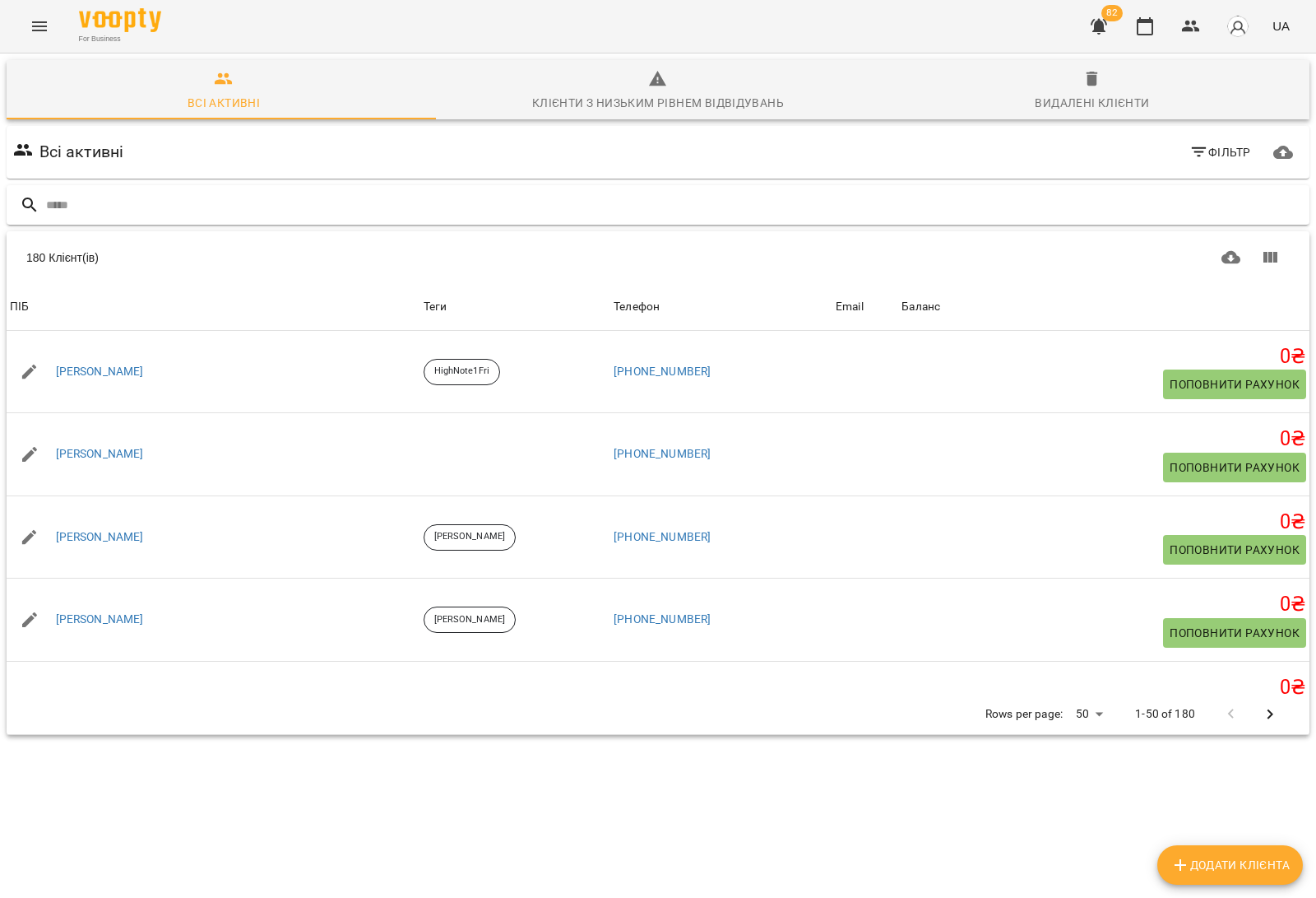
click at [93, 189] on div at bounding box center [658, 205] width 1303 height 40
click at [133, 202] on input "text" at bounding box center [674, 205] width 1257 height 27
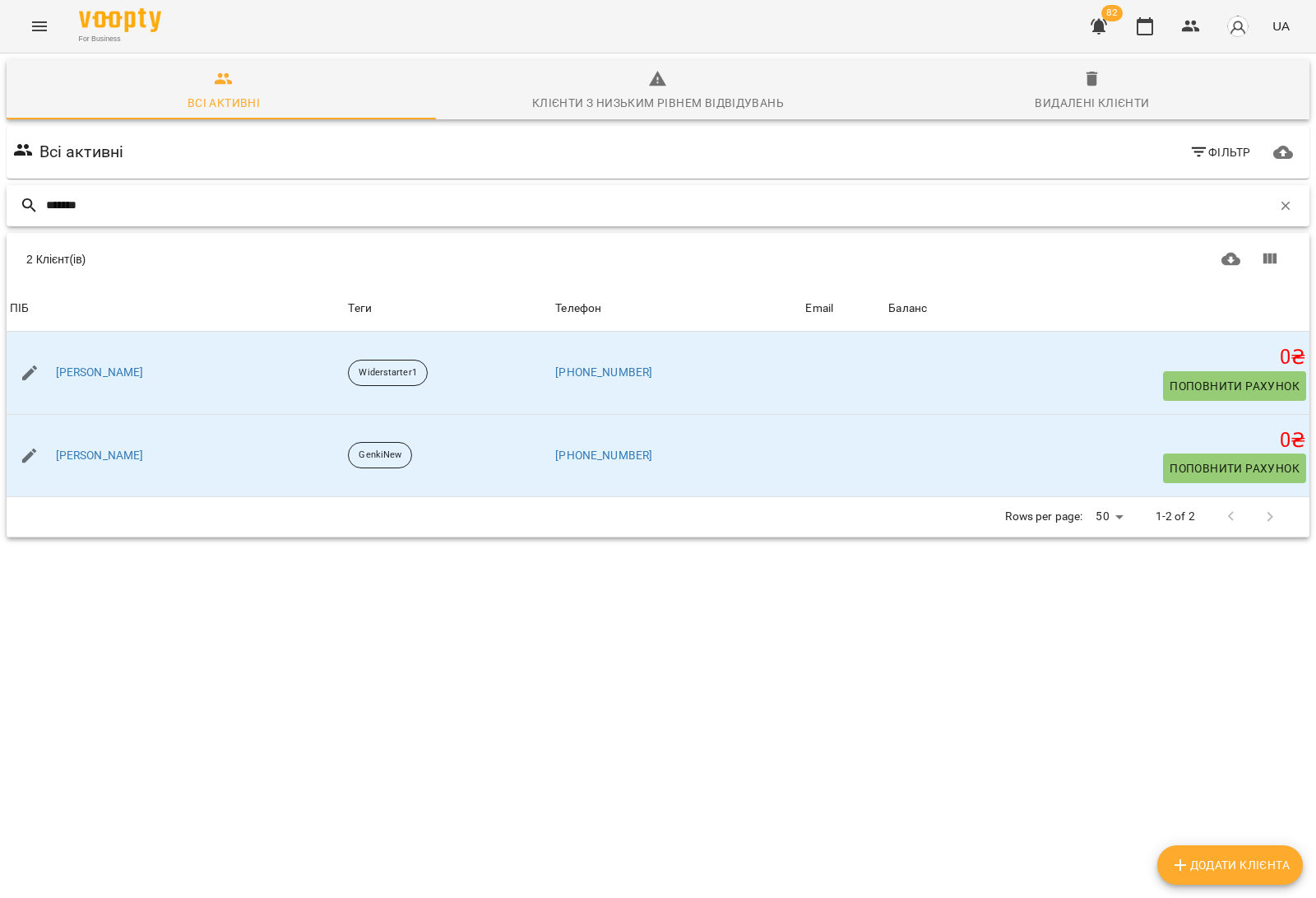
type input "*******"
drag, startPoint x: 240, startPoint y: 194, endPoint x: 0, endPoint y: 199, distance: 240.1
click at [0, 204] on div "Всі активні Клієнти з низьким рівнем відвідувань Видалені клієнти Всі активні Ф…" at bounding box center [658, 356] width 1323 height 613
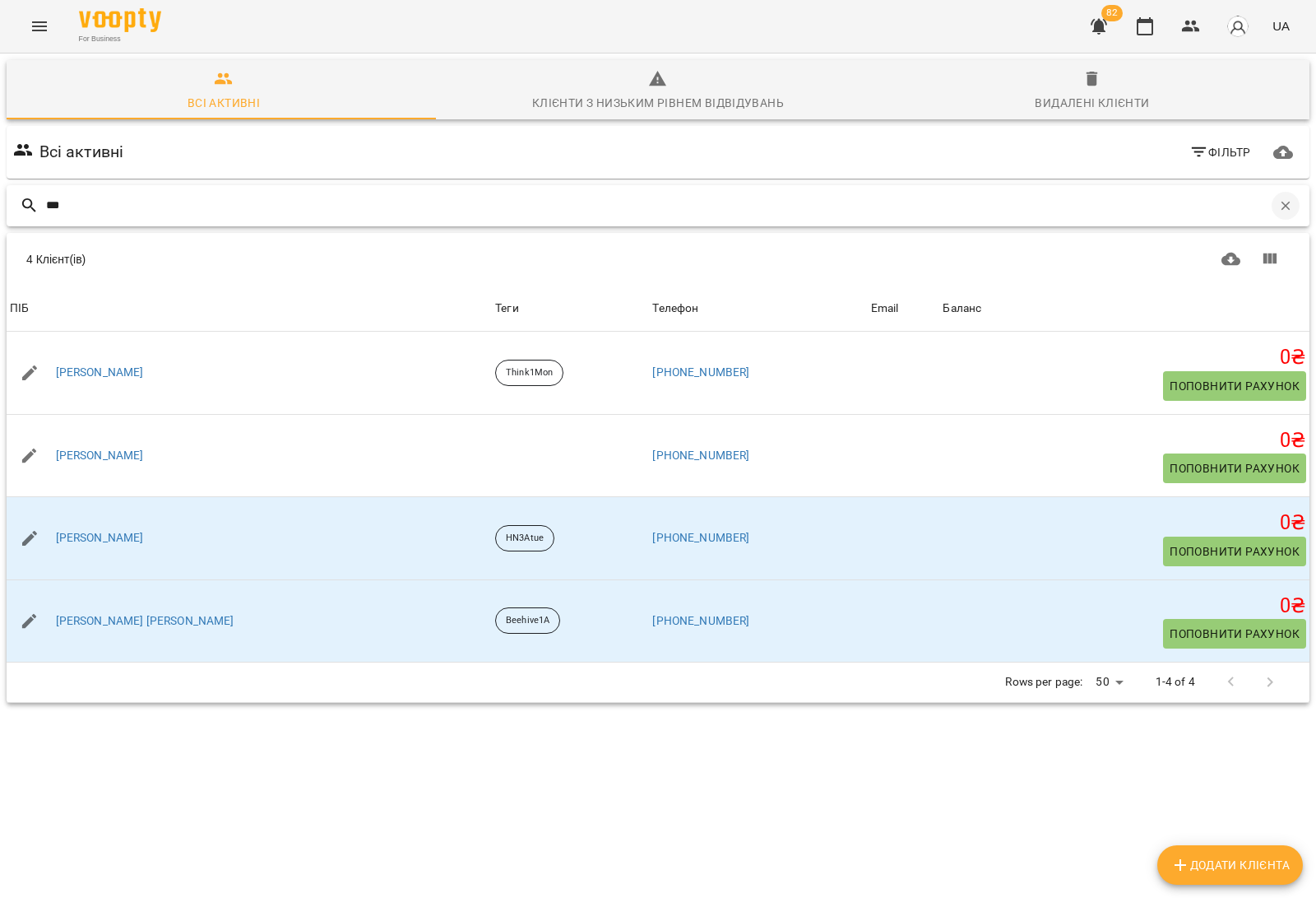
type input "***"
click at [1278, 208] on icon "button" at bounding box center [1285, 206] width 15 height 15
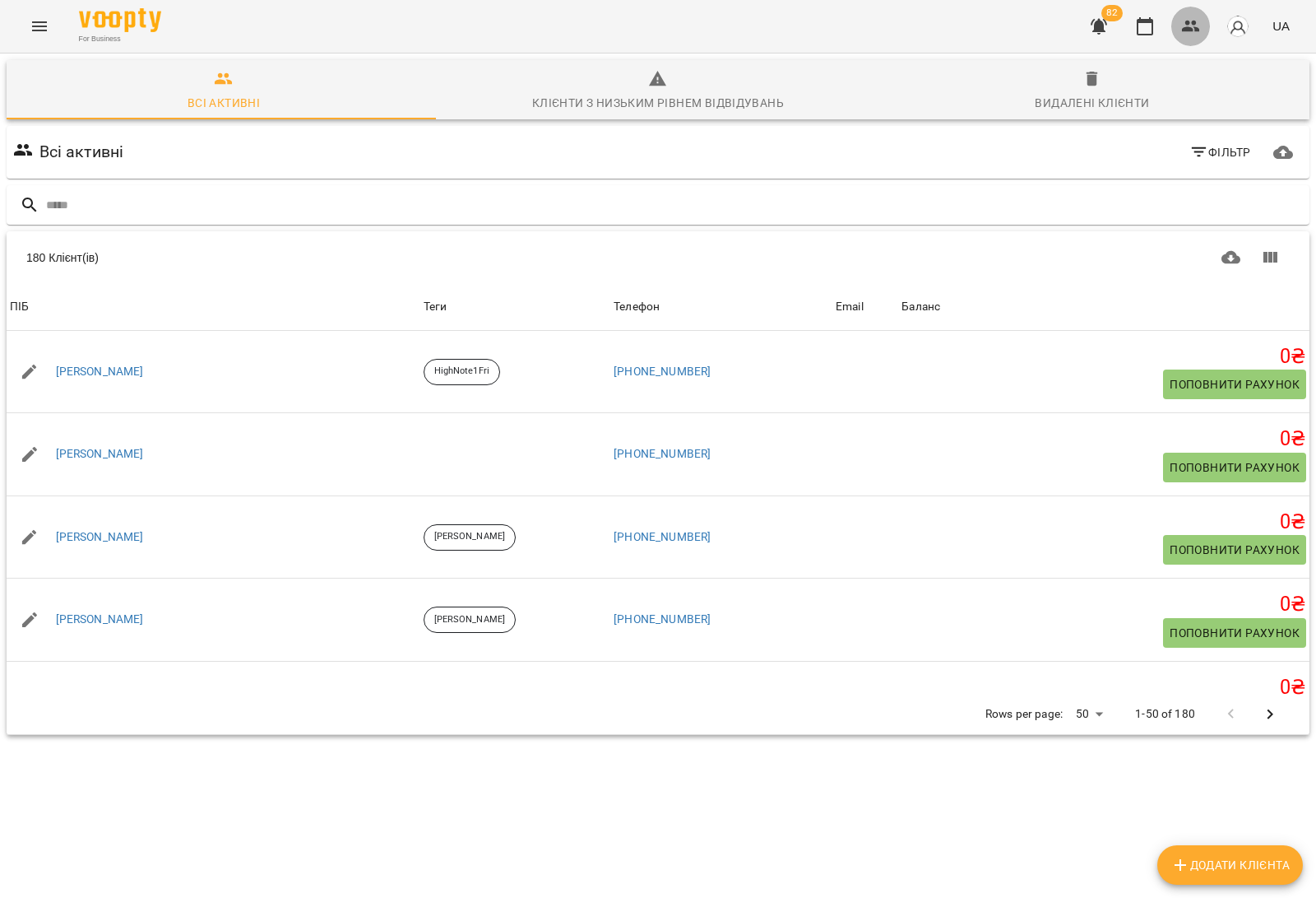
click at [1193, 35] on icon "button" at bounding box center [1191, 27] width 20 height 20
click at [1145, 22] on icon "button" at bounding box center [1145, 27] width 17 height 18
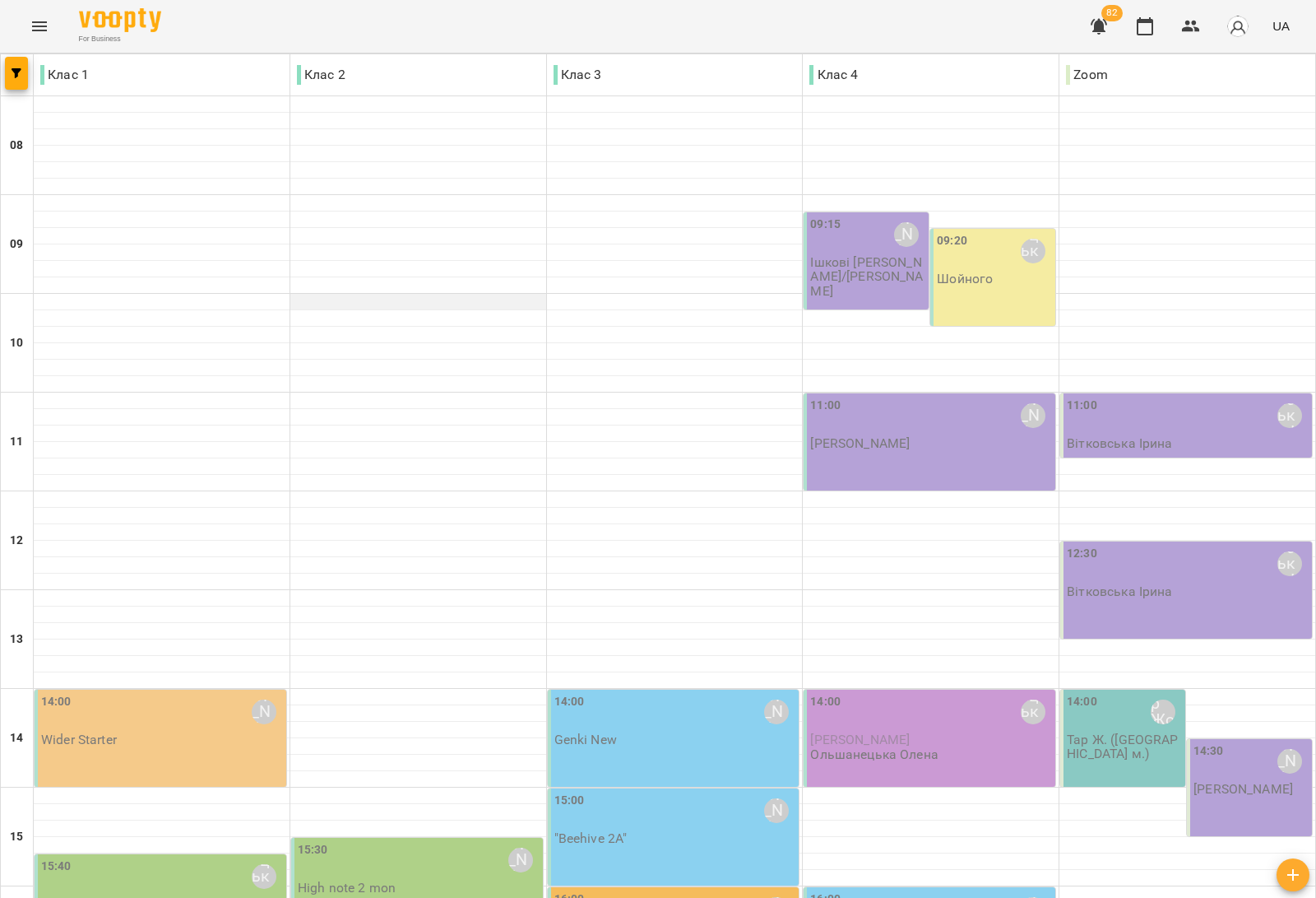
scroll to position [494, 0]
